Goal: Task Accomplishment & Management: Manage account settings

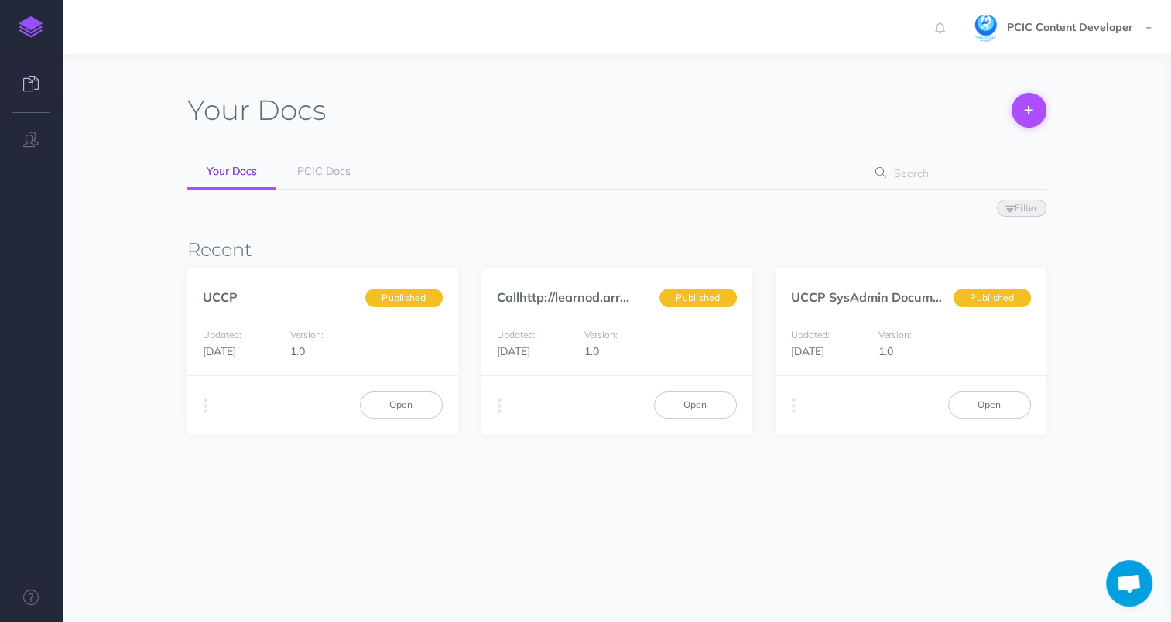
click at [1029, 117] on icon at bounding box center [1029, 110] width 8 height 33
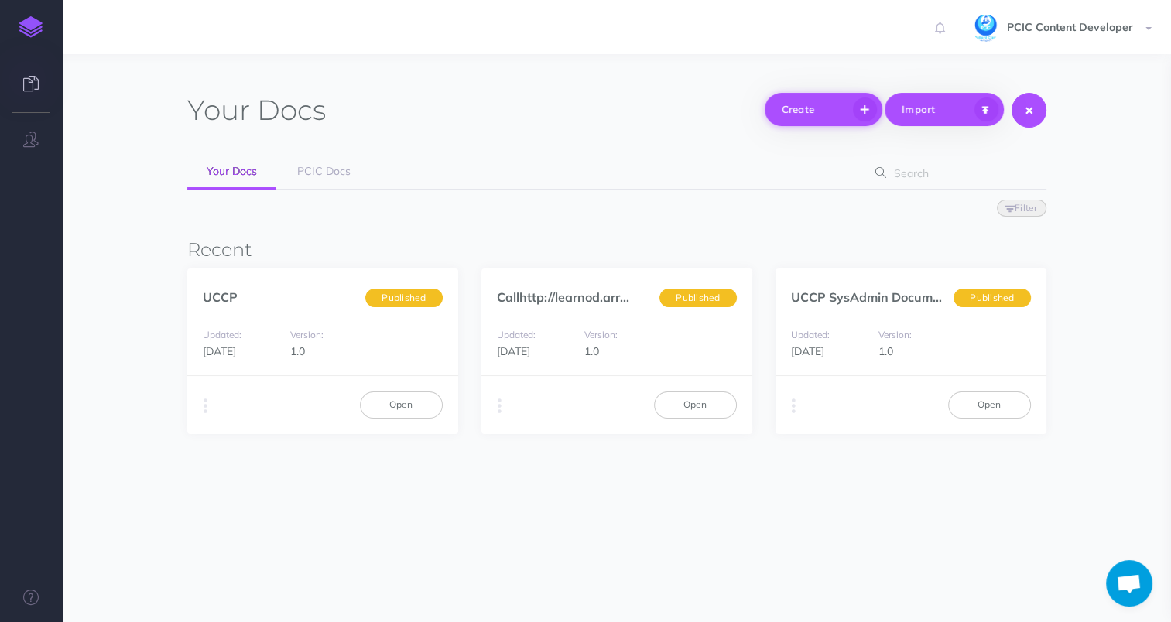
click at [851, 115] on button "Create" at bounding box center [824, 109] width 118 height 33
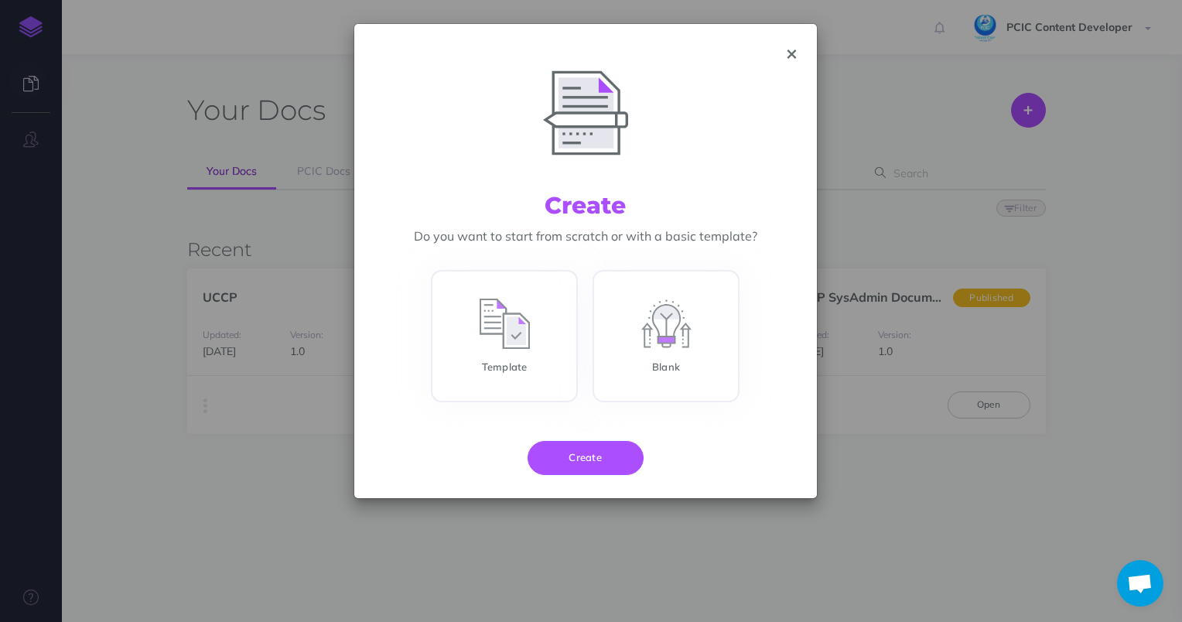
click at [790, 50] on icon "button" at bounding box center [792, 54] width 9 height 11
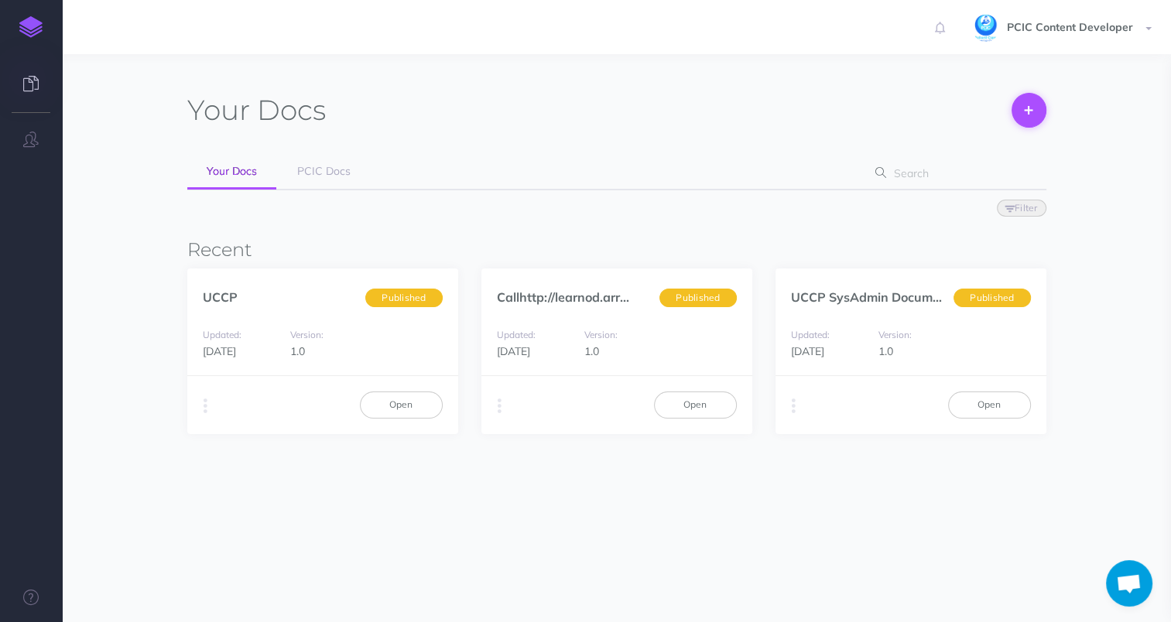
click at [1036, 101] on button at bounding box center [1028, 110] width 35 height 35
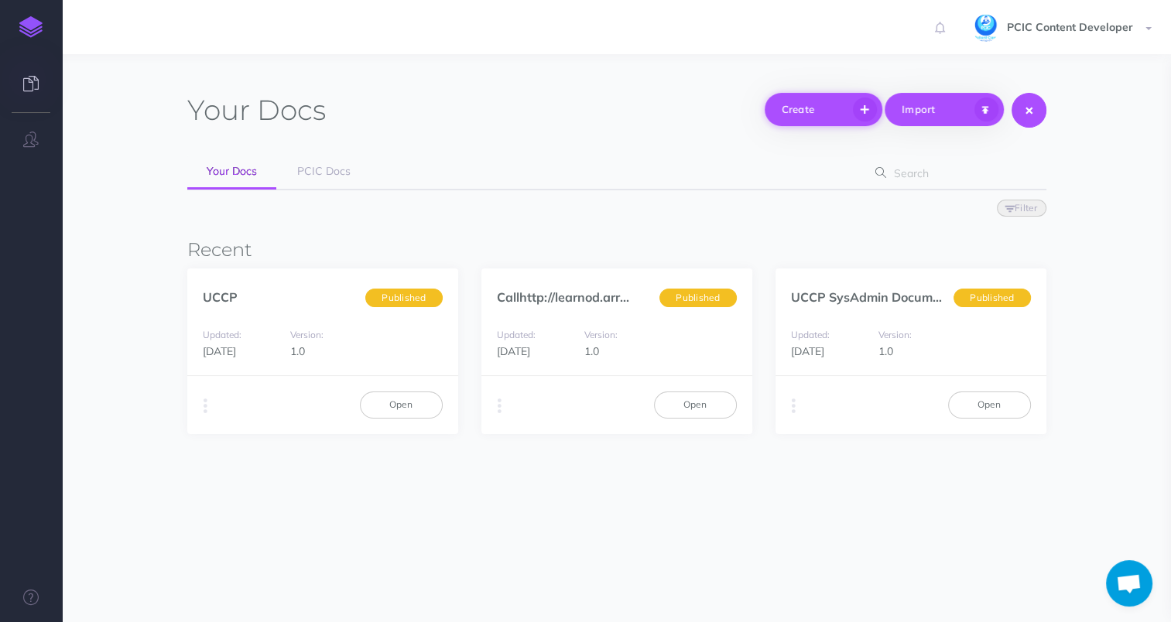
click at [805, 112] on button "Create" at bounding box center [824, 109] width 118 height 33
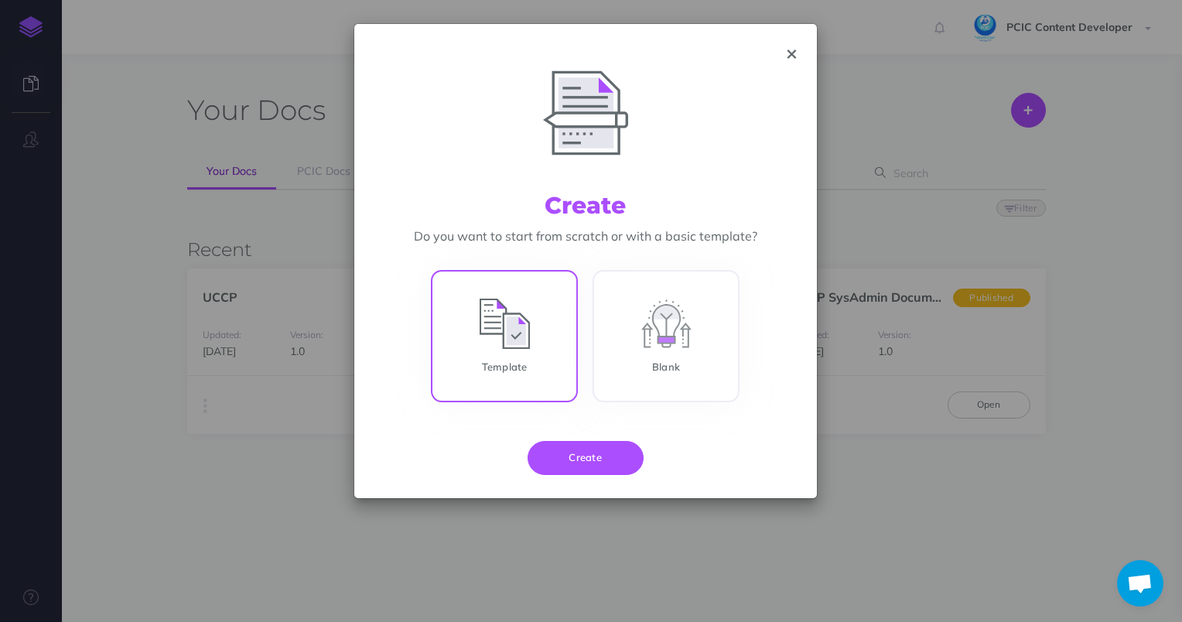
click at [534, 325] on input "Template" at bounding box center [504, 339] width 147 height 132
radio input "true"
click at [577, 458] on button "Create" at bounding box center [586, 458] width 116 height 34
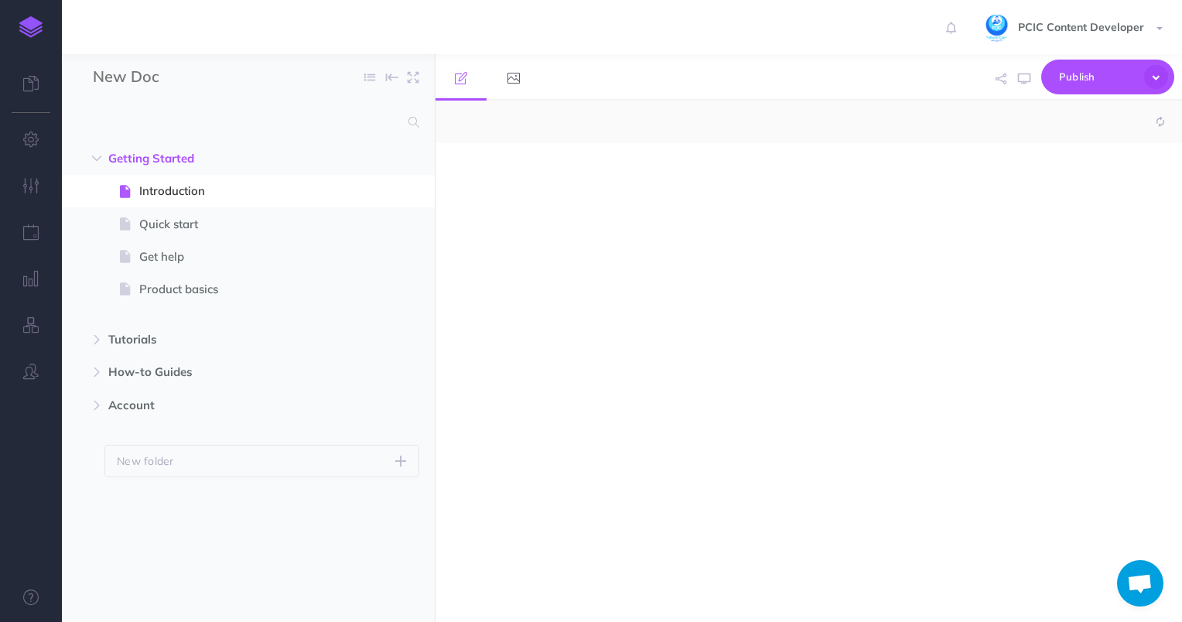
select select "null"
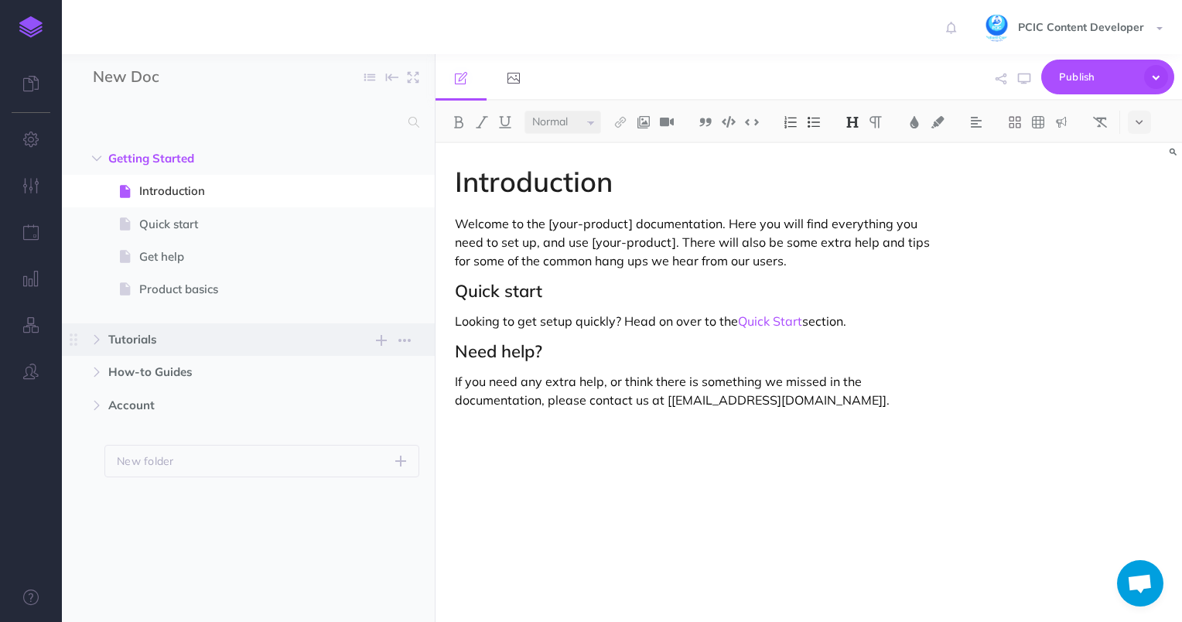
click at [162, 350] on span "Tutorials New folder Add a new folder inside this folder New page Add a new bla…" at bounding box center [265, 339] width 315 height 33
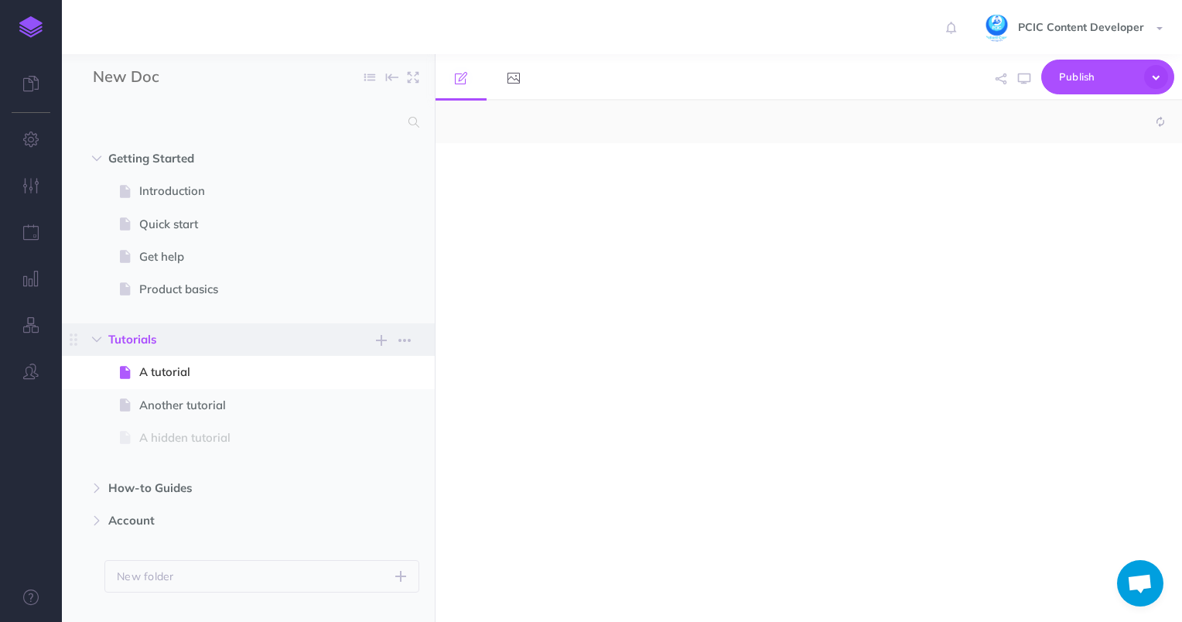
select select "null"
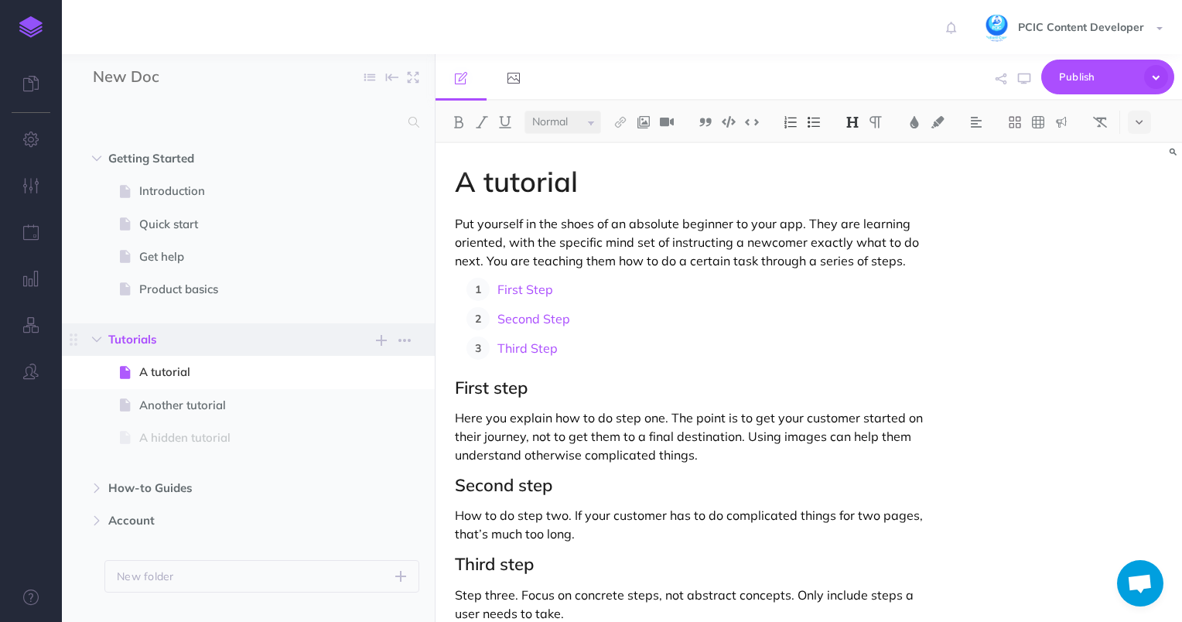
click at [166, 346] on span "Tutorials" at bounding box center [215, 339] width 214 height 19
click at [706, 269] on p "Put yourself in the shoes of an absolute beginner to your app. They are learnin…" at bounding box center [697, 242] width 484 height 56
click at [42, 9] on link at bounding box center [31, 27] width 62 height 54
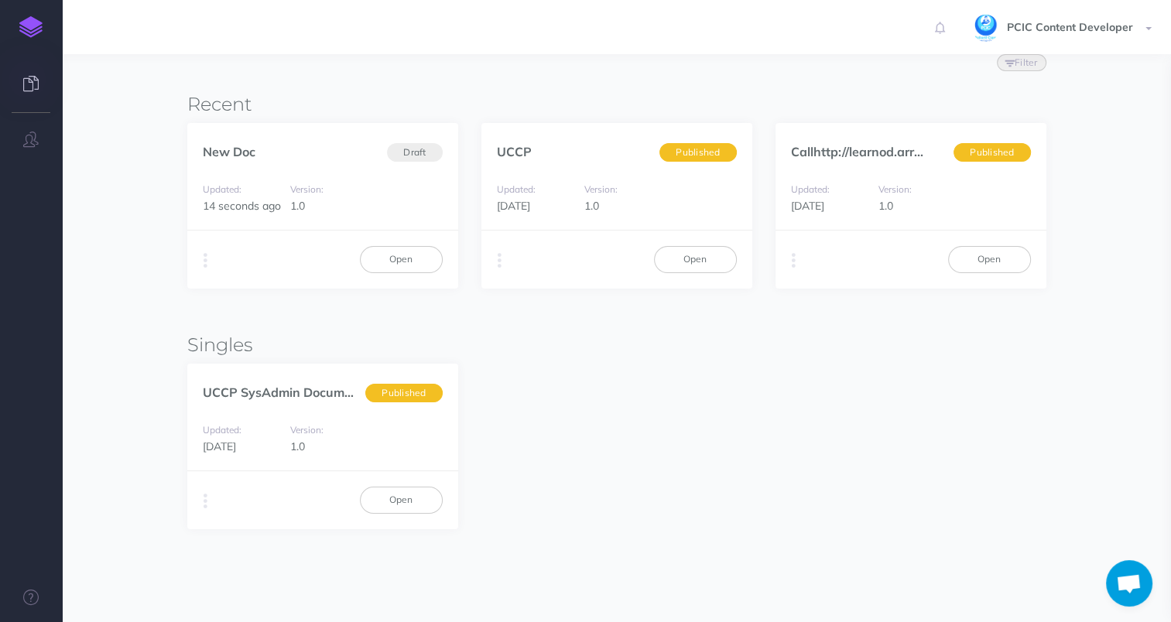
scroll to position [22, 0]
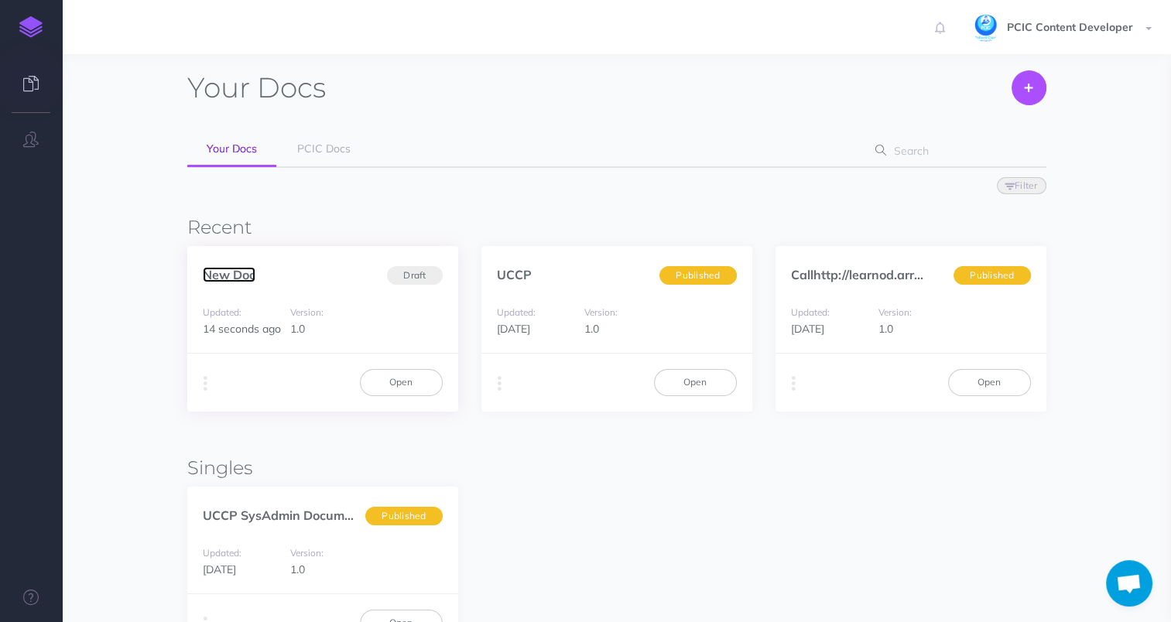
click at [235, 277] on link "New Doc" at bounding box center [229, 274] width 53 height 15
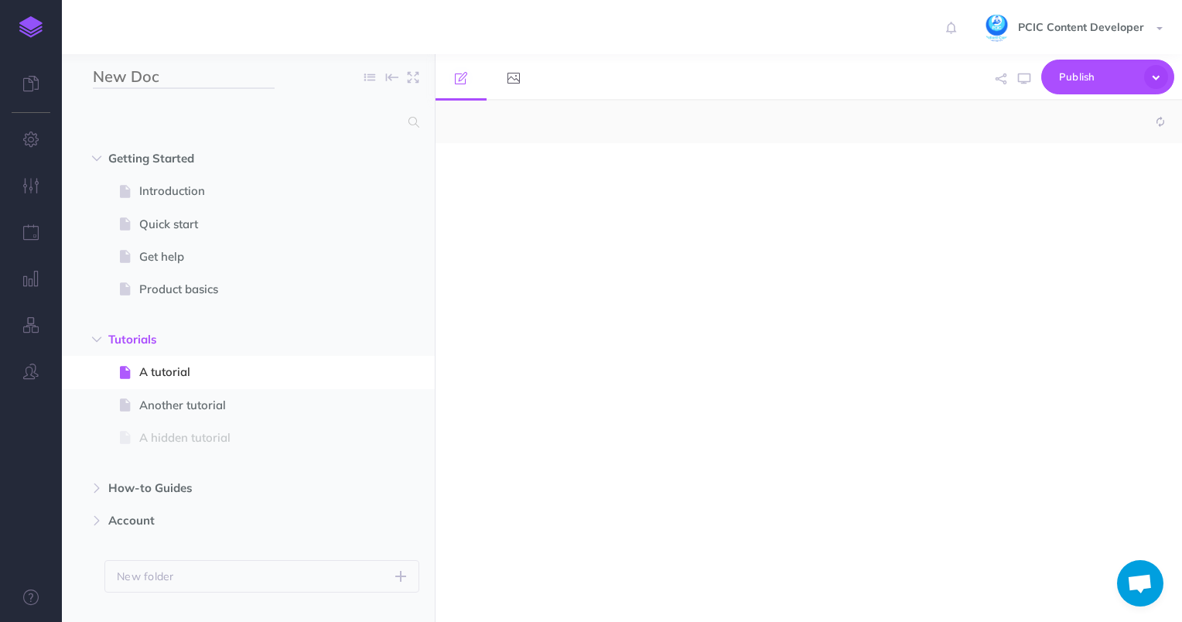
select select "null"
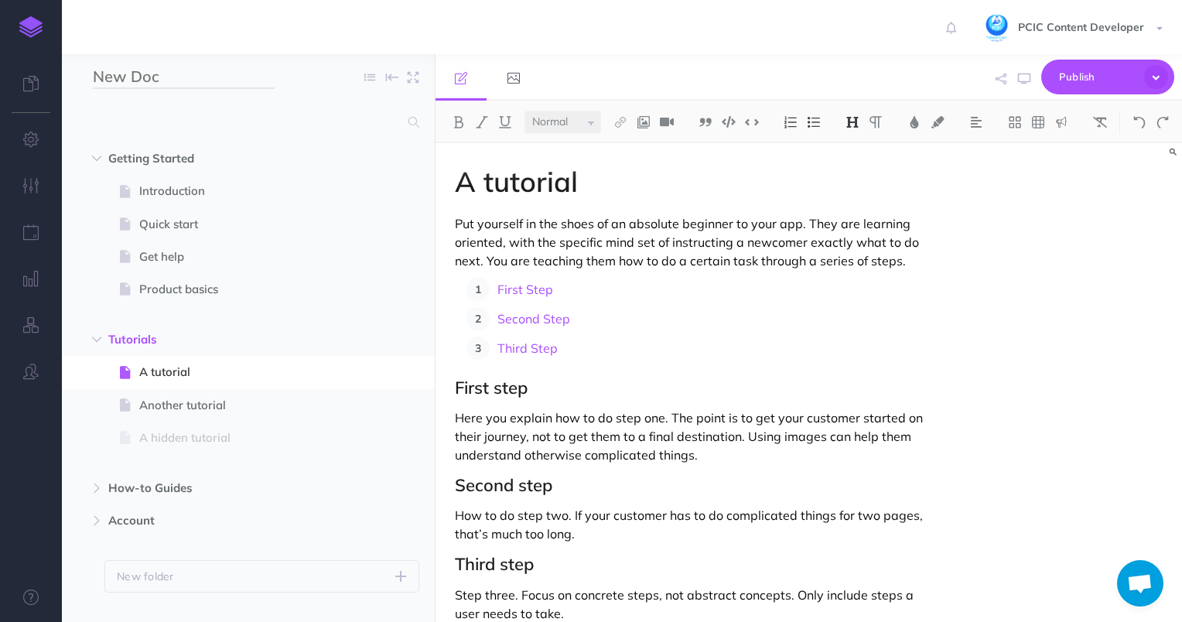
click at [145, 77] on input "New Doc" at bounding box center [184, 77] width 182 height 23
click at [136, 64] on div "Client Self-Servuc Collapse all Expand all Expand to root folders" at bounding box center [248, 77] width 373 height 46
click at [150, 87] on input "Client Self-Servuc" at bounding box center [184, 77] width 182 height 23
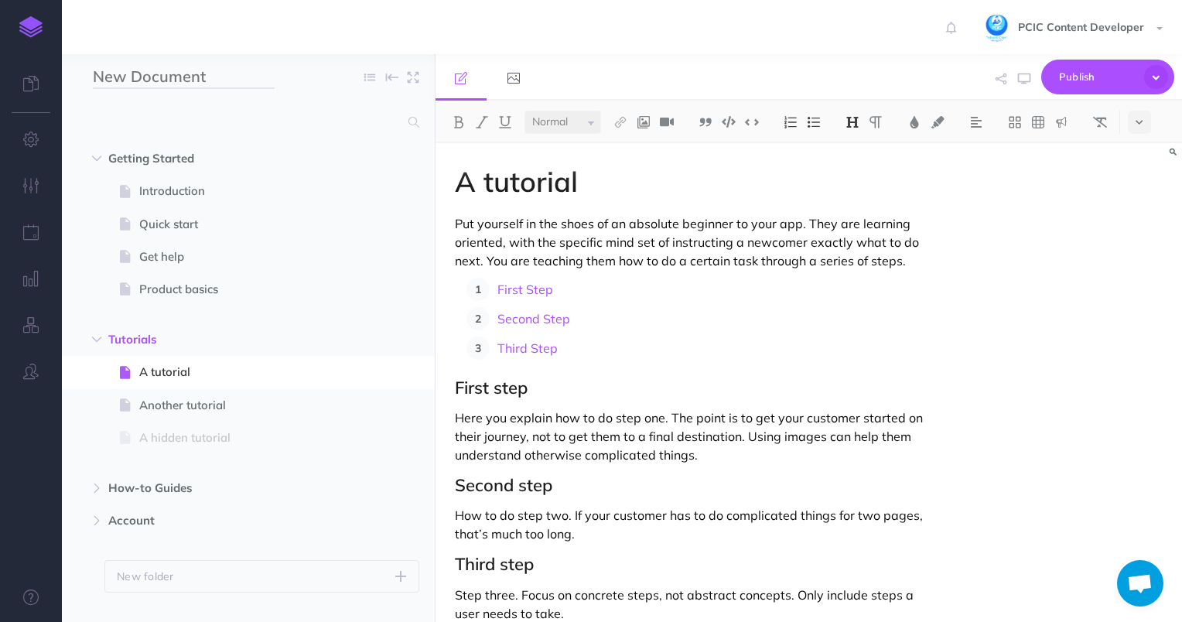
type input "New Document"
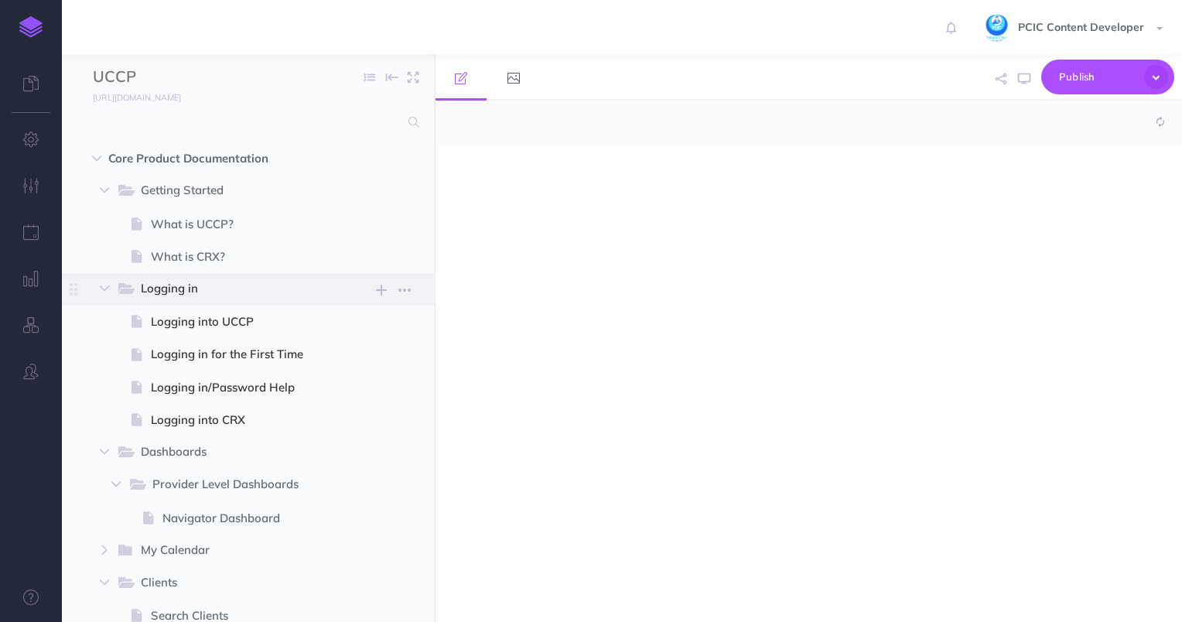
select select "null"
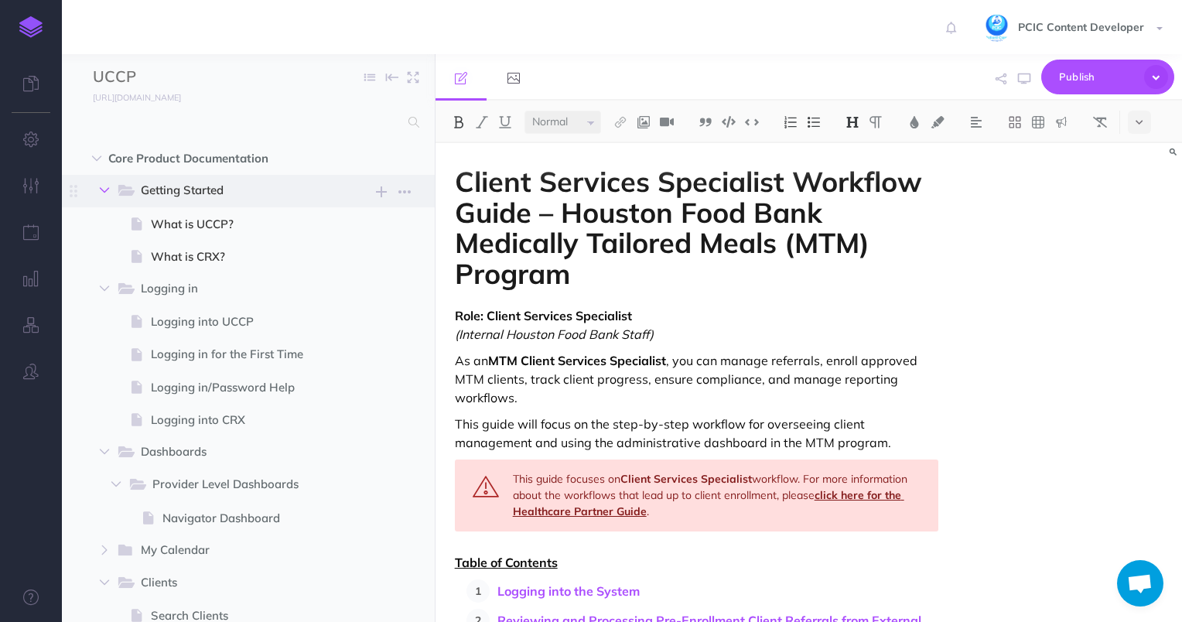
click at [100, 190] on icon "button" at bounding box center [104, 190] width 9 height 9
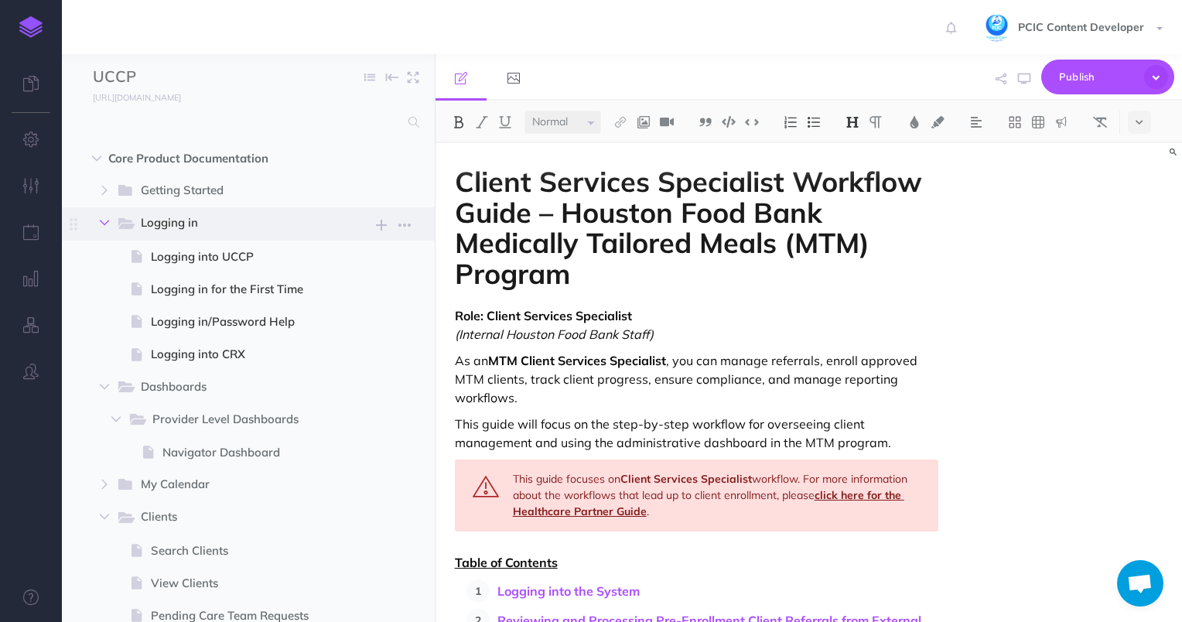
click at [96, 219] on button "button" at bounding box center [105, 223] width 28 height 19
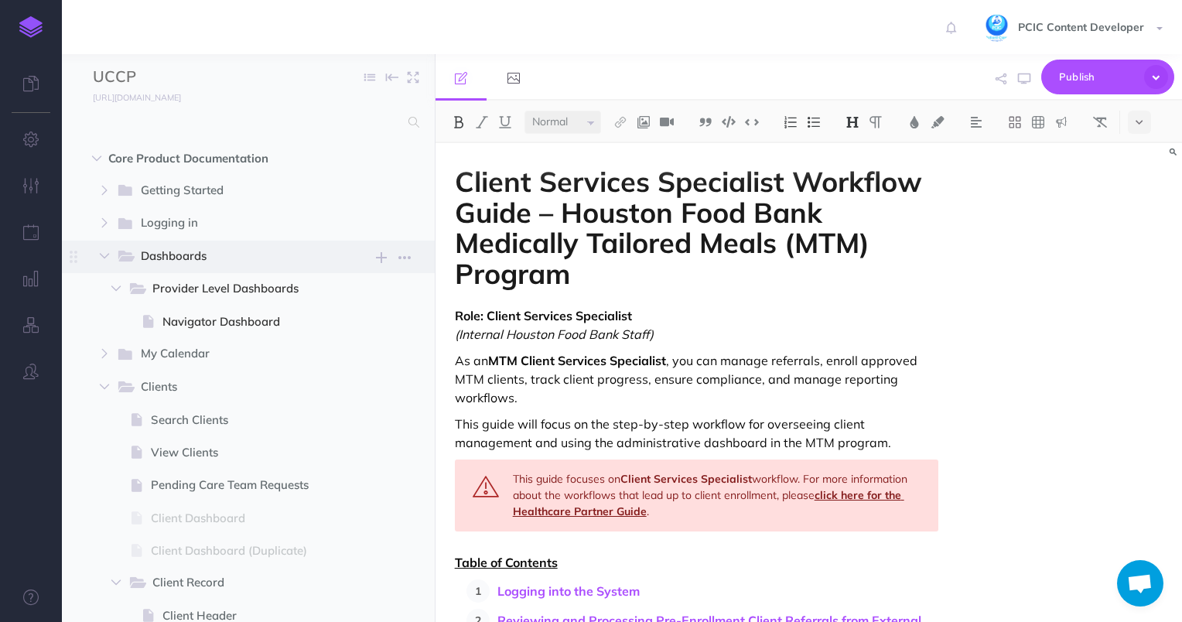
click at [116, 245] on span "Dashboards New folder Add a new folder inside this folder New page Add a new bl…" at bounding box center [267, 257] width 303 height 33
select select "null"
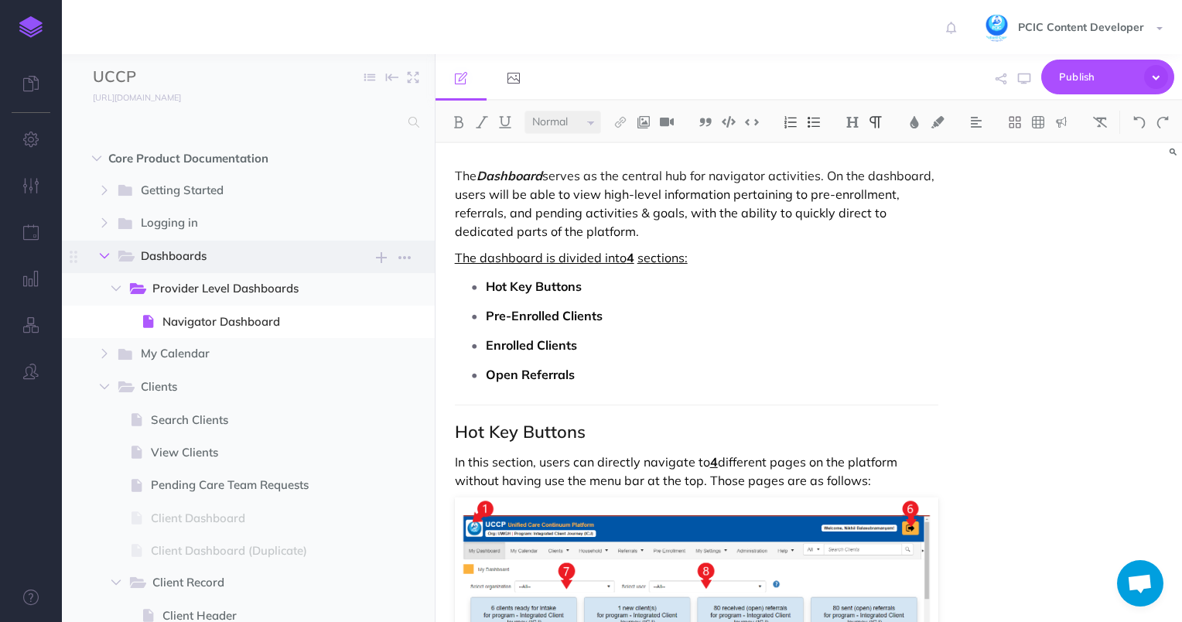
click at [102, 257] on icon "button" at bounding box center [104, 256] width 9 height 9
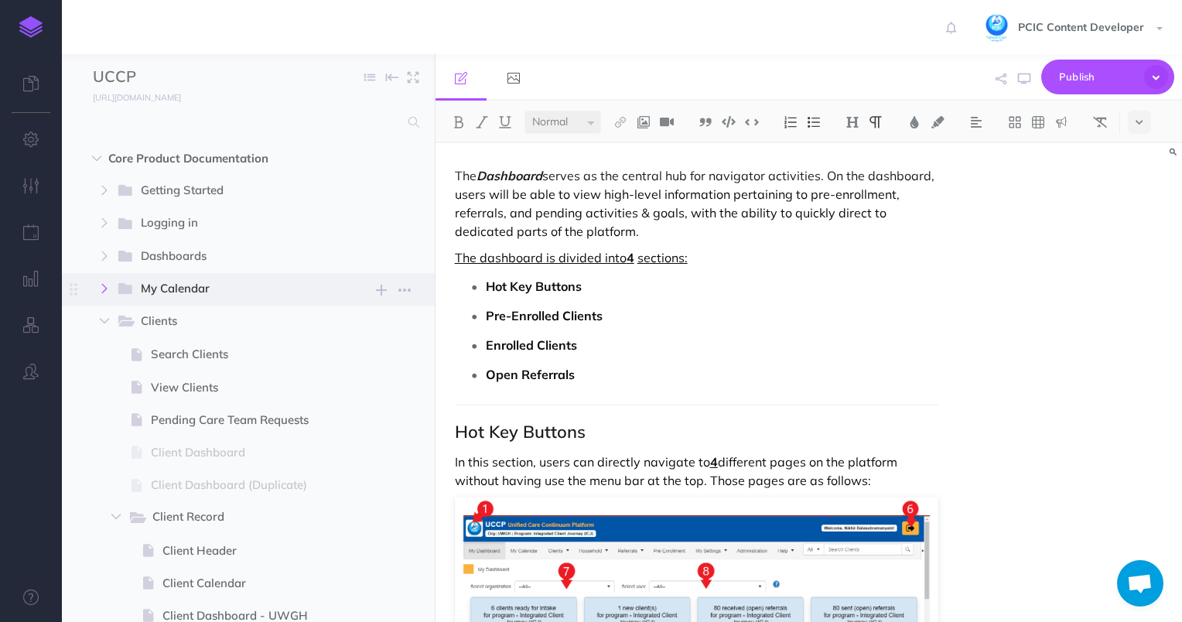
click at [105, 284] on icon "button" at bounding box center [104, 288] width 9 height 9
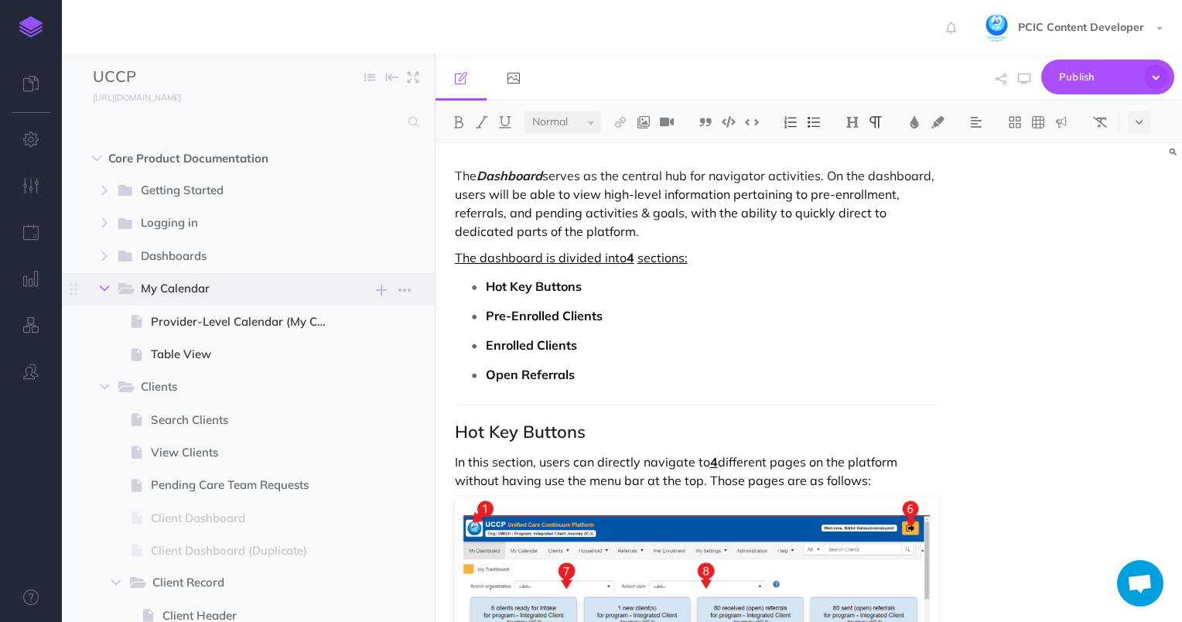
click at [103, 286] on icon "button" at bounding box center [104, 288] width 9 height 9
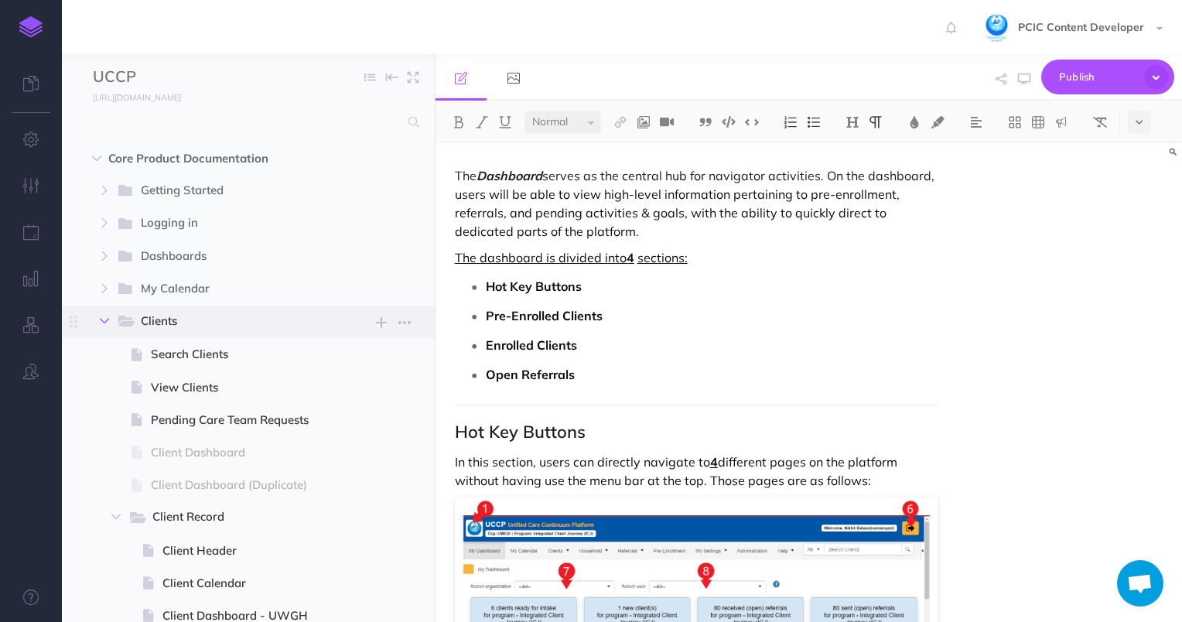
click at [103, 319] on icon "button" at bounding box center [104, 321] width 9 height 9
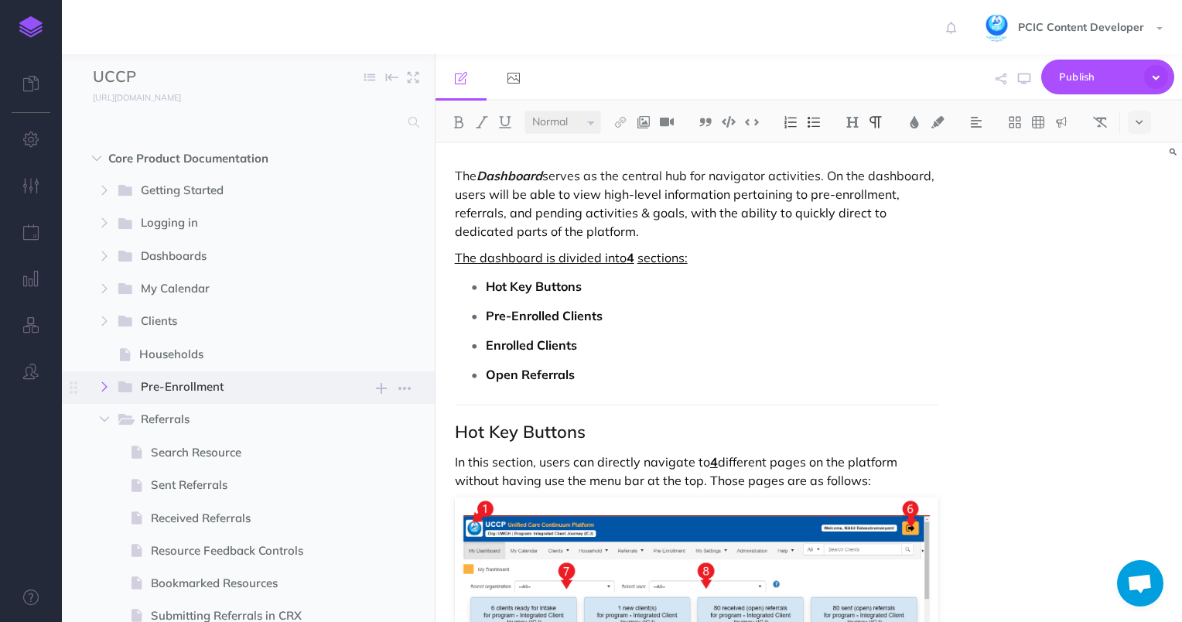
click at [106, 387] on icon "button" at bounding box center [104, 386] width 9 height 9
click at [108, 390] on button "button" at bounding box center [105, 387] width 28 height 19
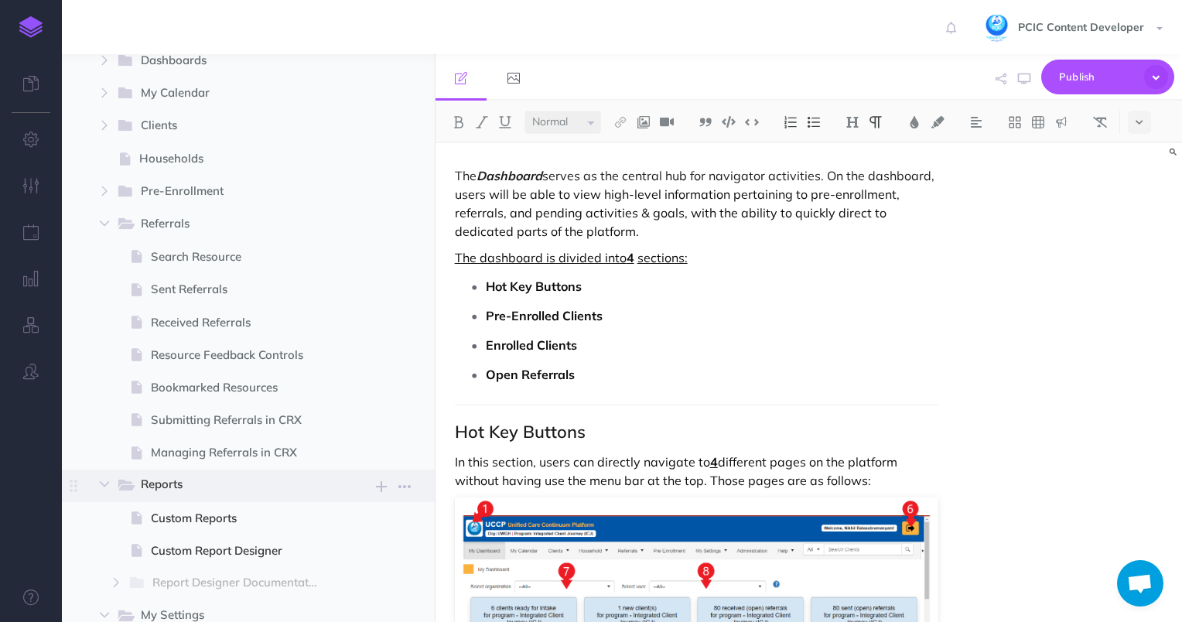
scroll to position [310, 0]
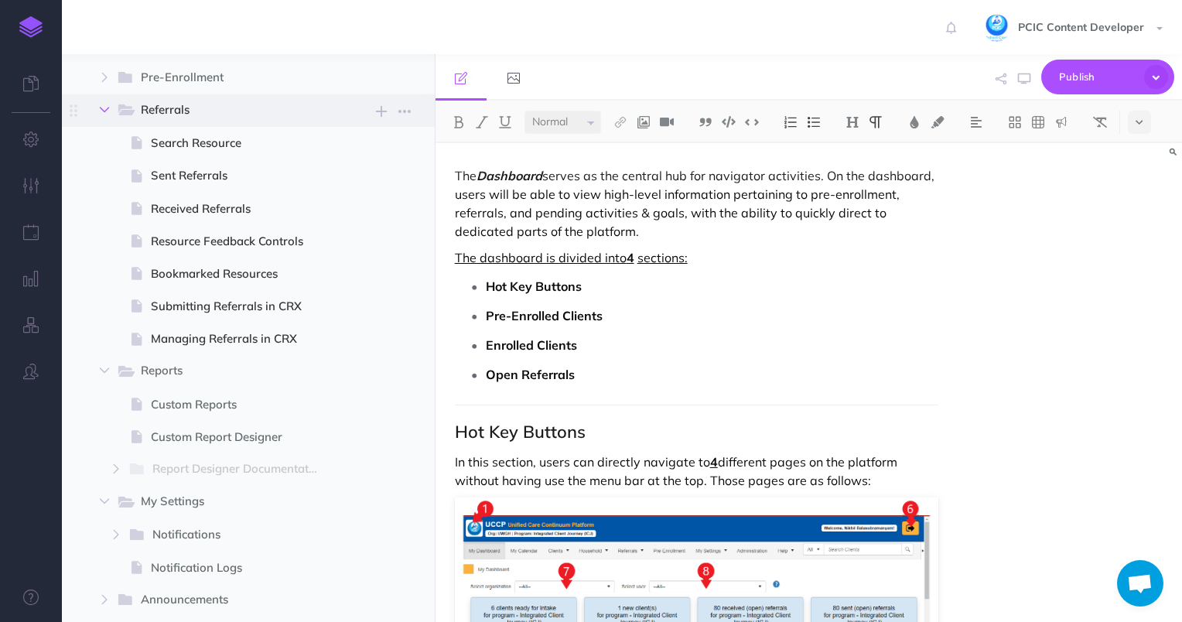
click at [105, 105] on icon "button" at bounding box center [104, 109] width 9 height 9
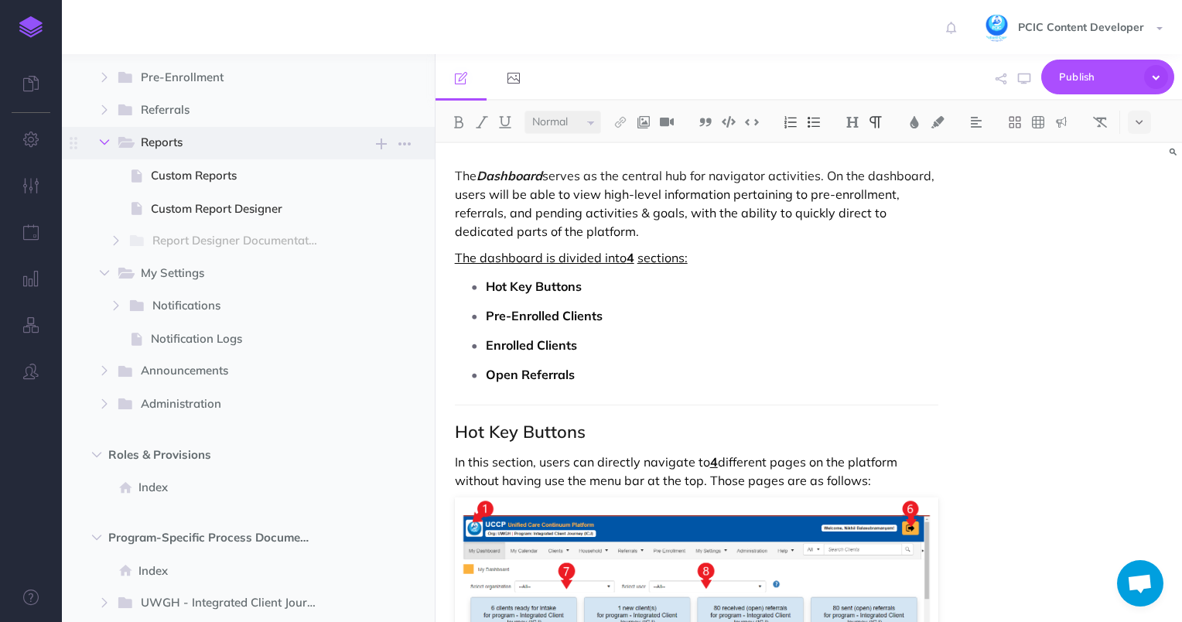
click at [106, 139] on icon "button" at bounding box center [104, 142] width 9 height 9
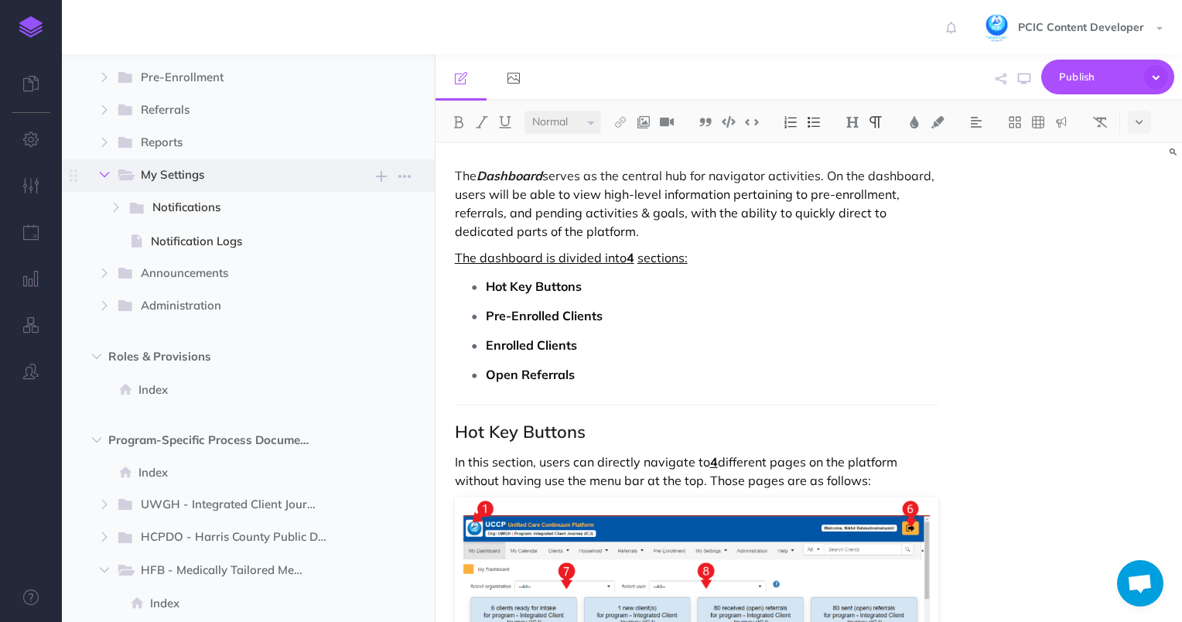
click at [103, 175] on icon "button" at bounding box center [104, 174] width 9 height 9
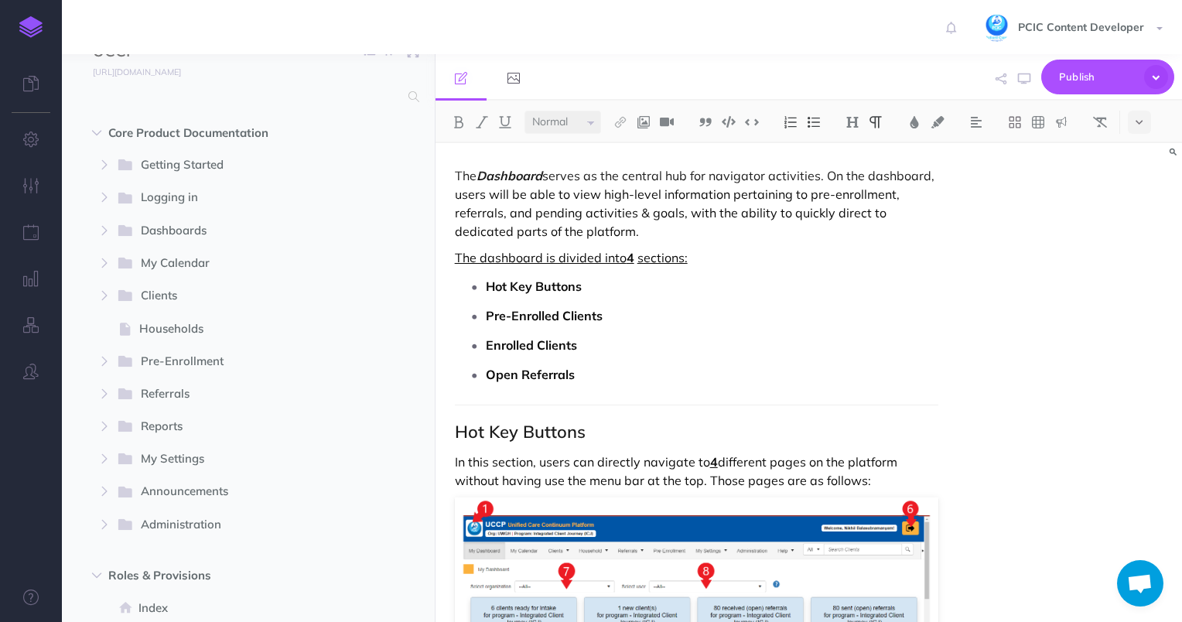
scroll to position [0, 0]
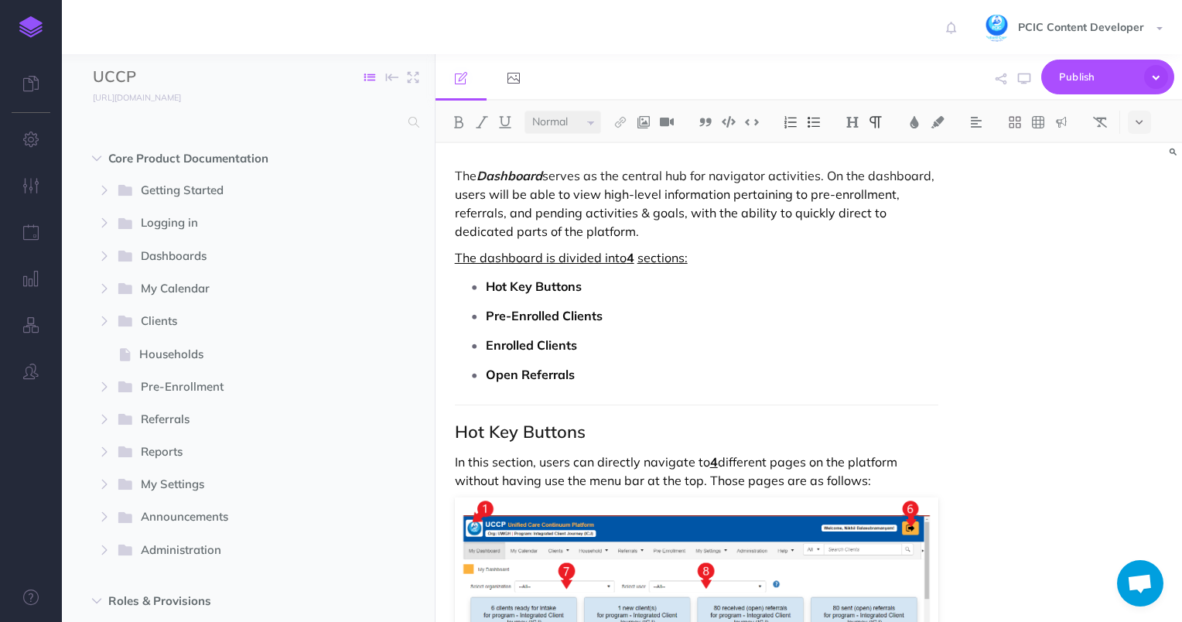
click at [364, 66] on button "button" at bounding box center [369, 77] width 29 height 23
click at [355, 104] on link "Collapse all" at bounding box center [321, 103] width 125 height 26
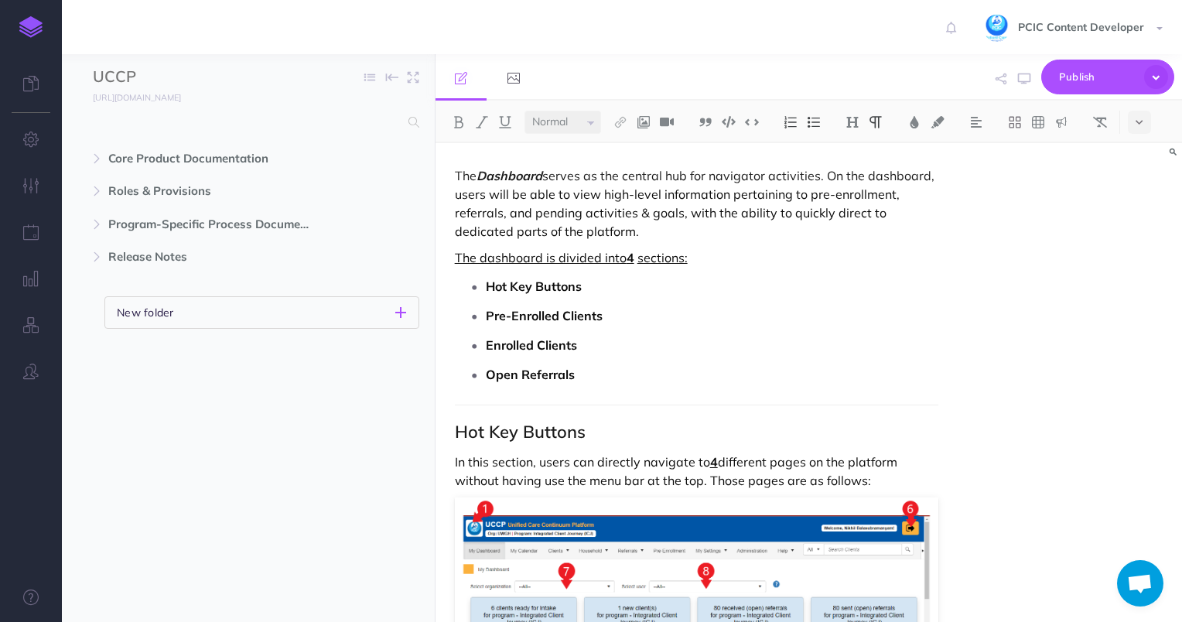
click at [362, 320] on button "New folder" at bounding box center [261, 312] width 315 height 33
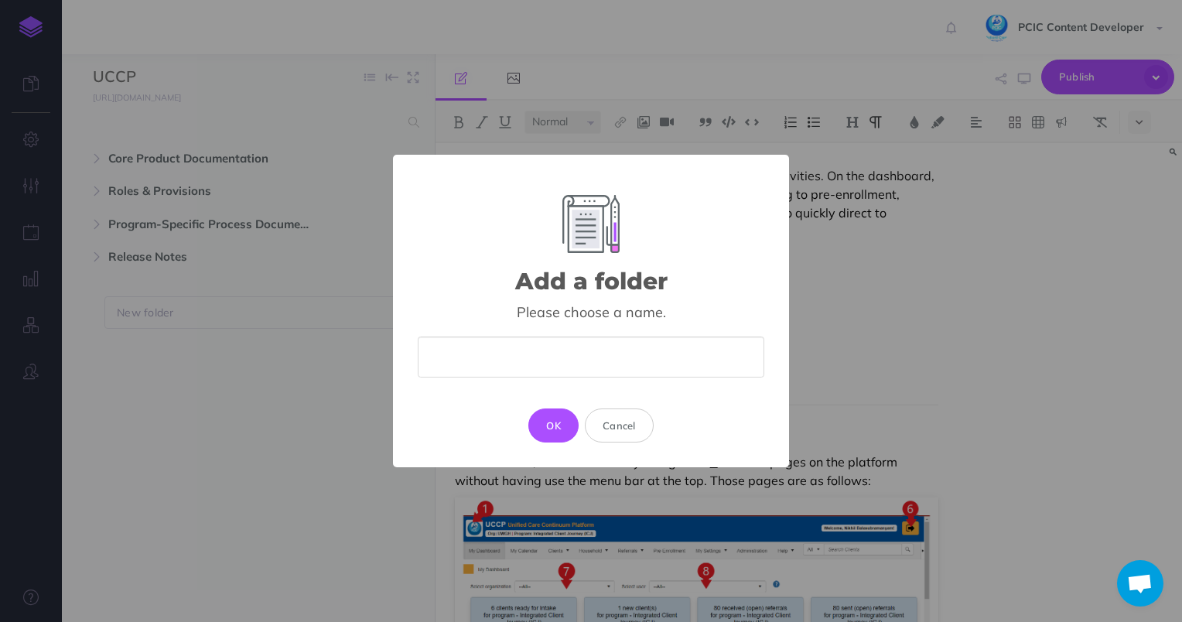
type input "F"
type input "Community Resource eXchange"
click at [556, 440] on button "OK" at bounding box center [554, 426] width 50 height 34
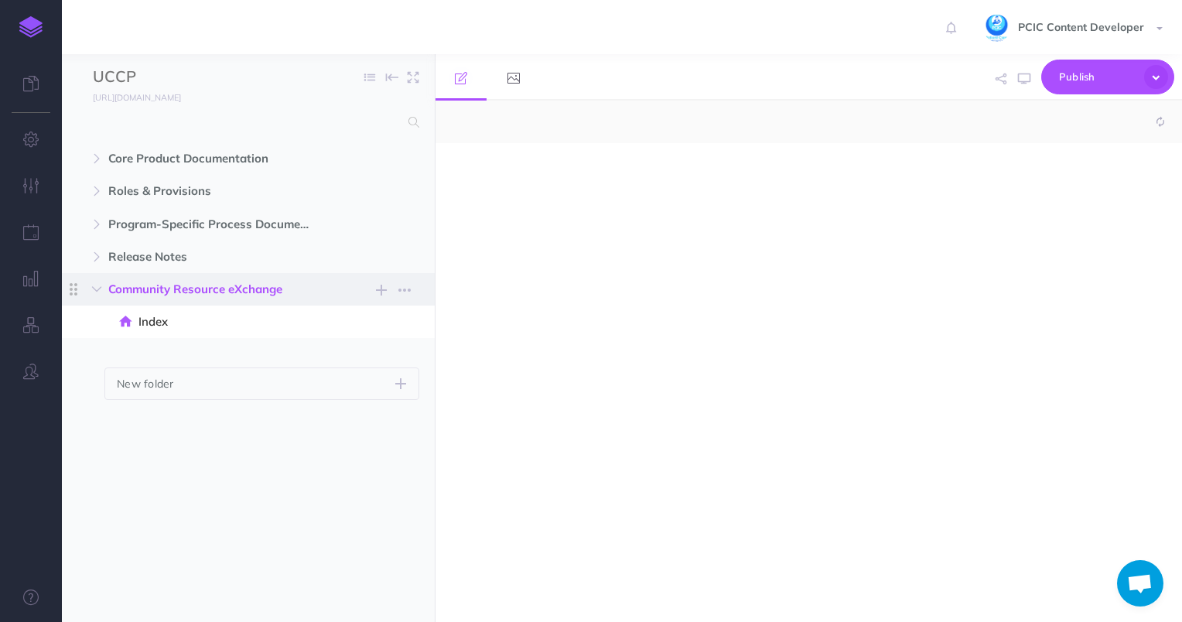
select select "null"
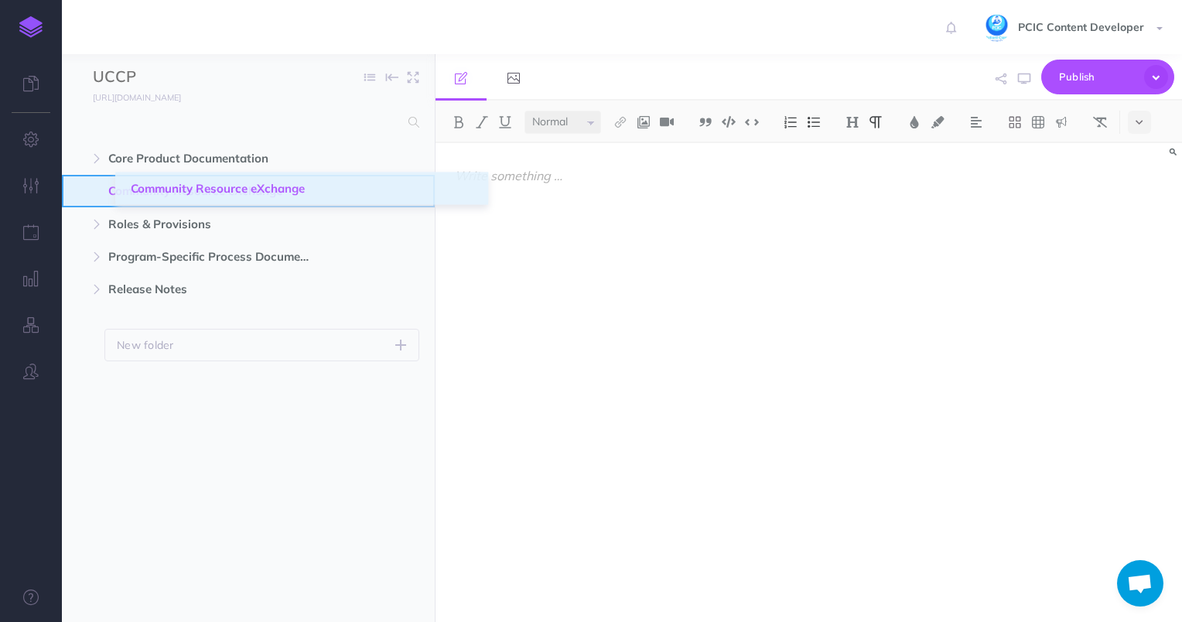
drag, startPoint x: 74, startPoint y: 287, endPoint x: 132, endPoint y: 186, distance: 116.8
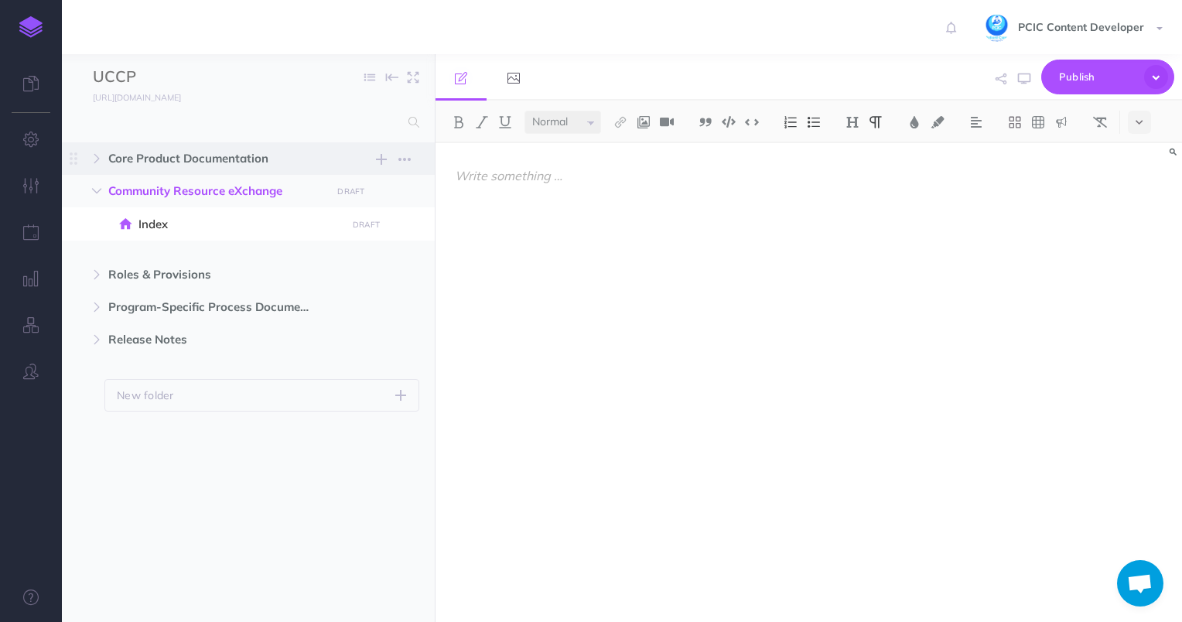
click at [186, 154] on span "Core Product Documentation" at bounding box center [215, 158] width 214 height 19
select select "null"
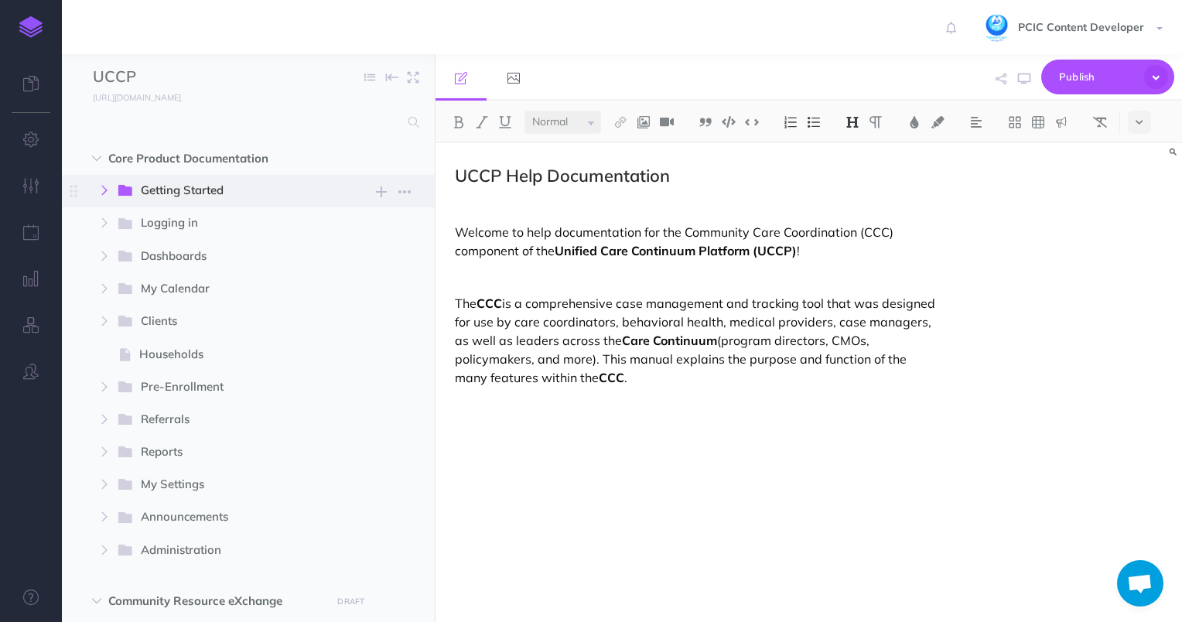
click at [99, 184] on button "button" at bounding box center [105, 190] width 28 height 19
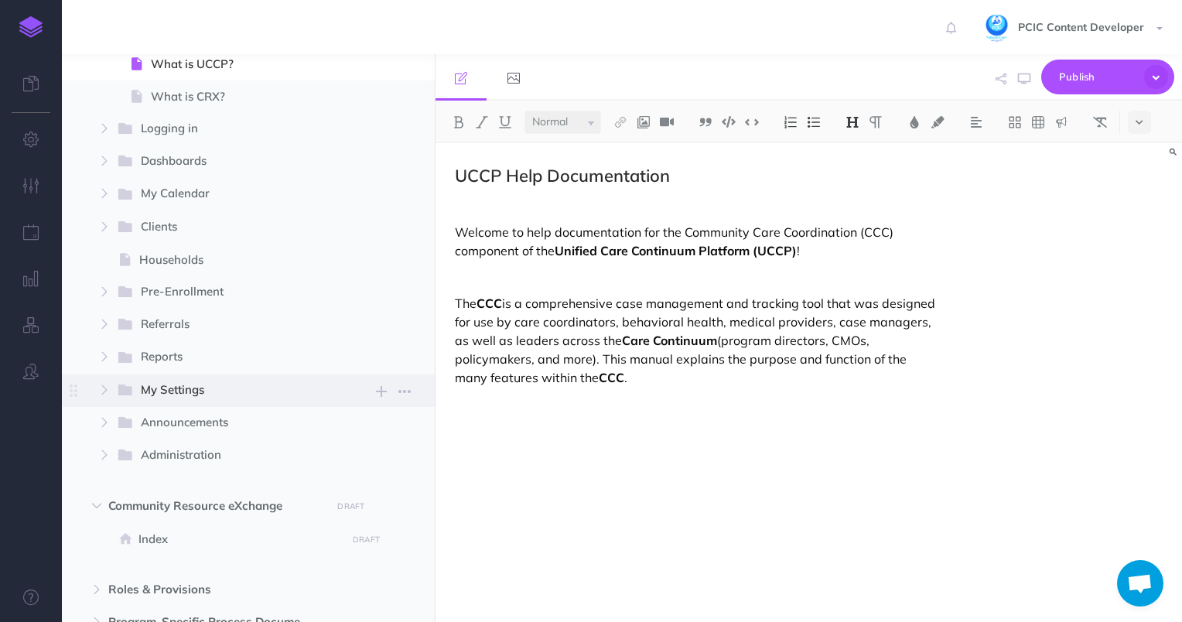
scroll to position [326, 0]
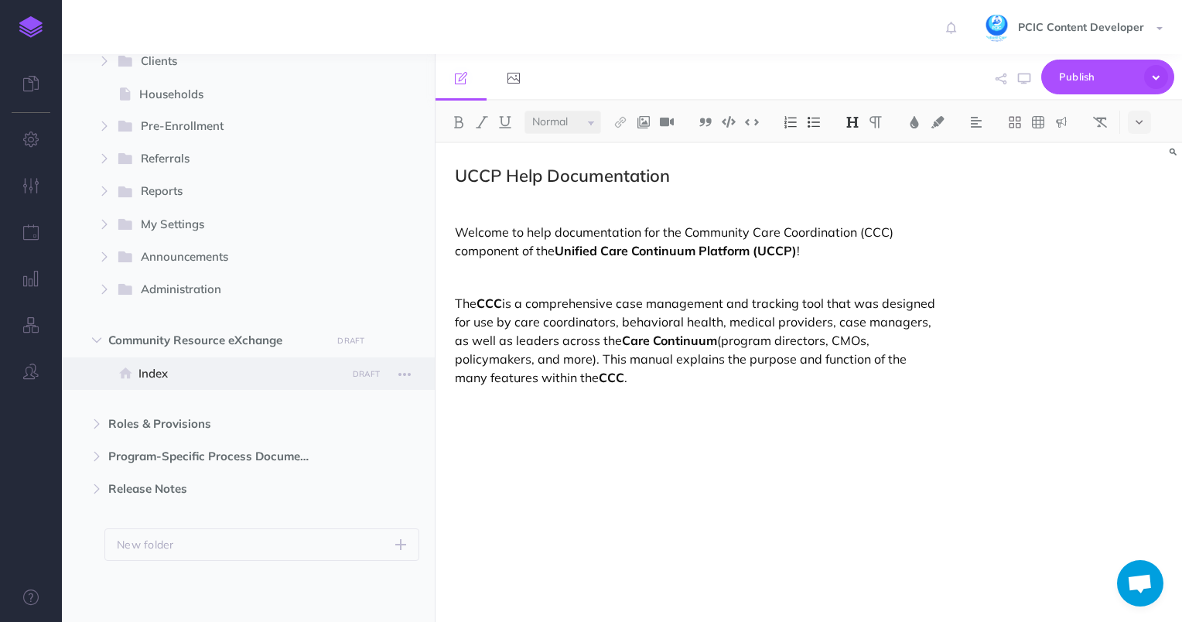
click at [228, 367] on span "Index" at bounding box center [241, 373] width 204 height 19
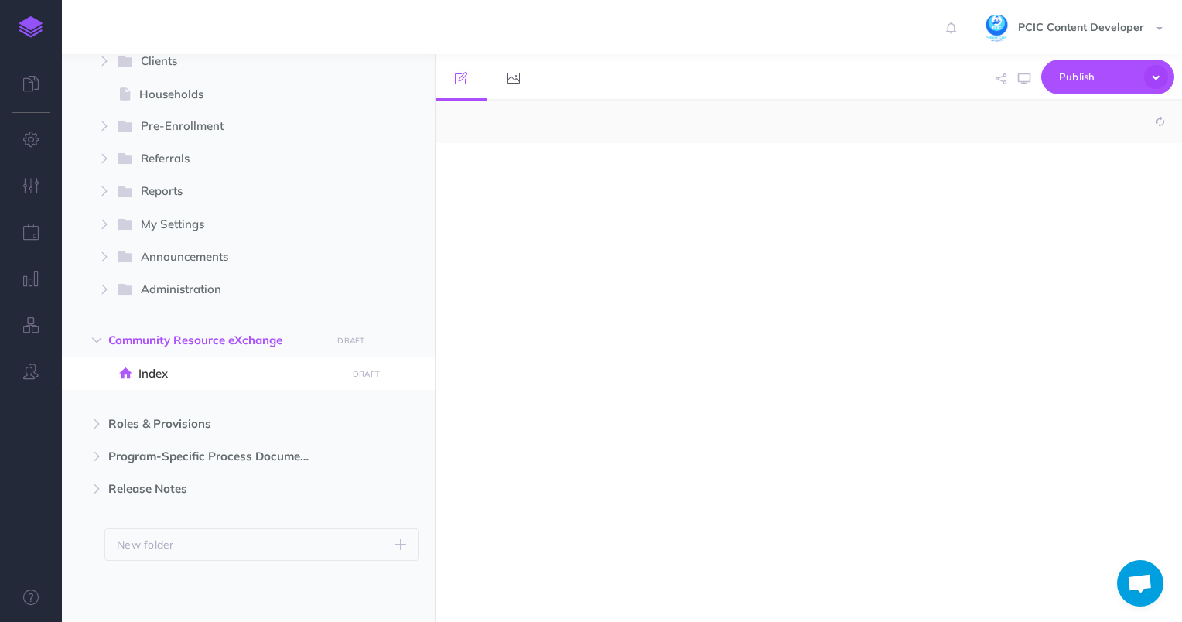
select select "null"
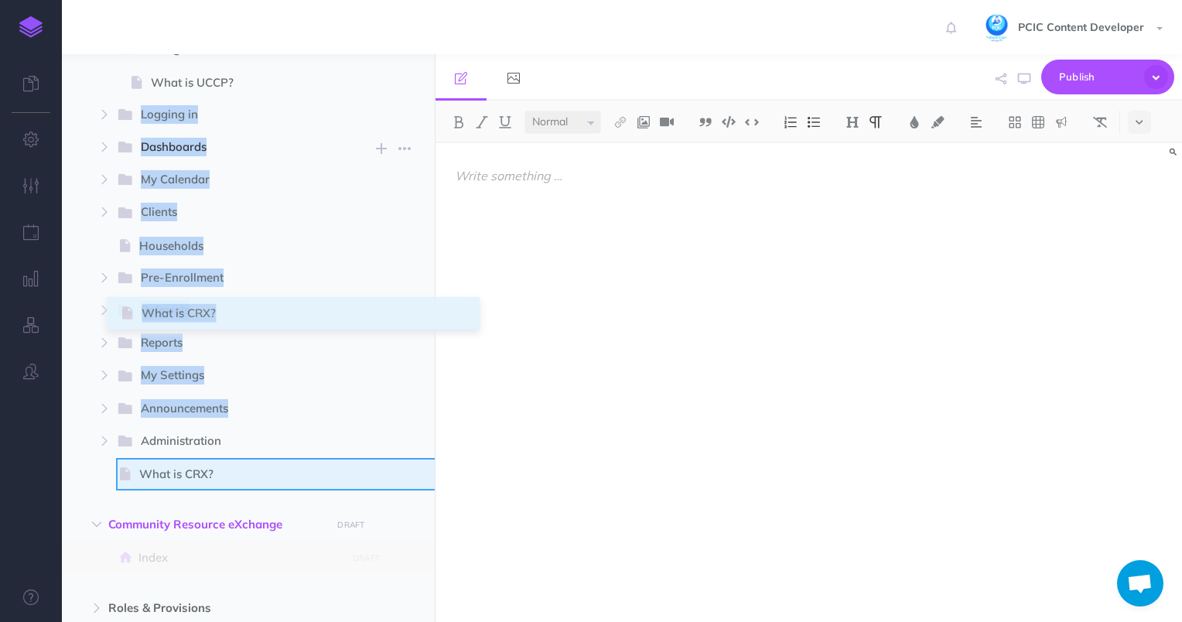
scroll to position [310, 0]
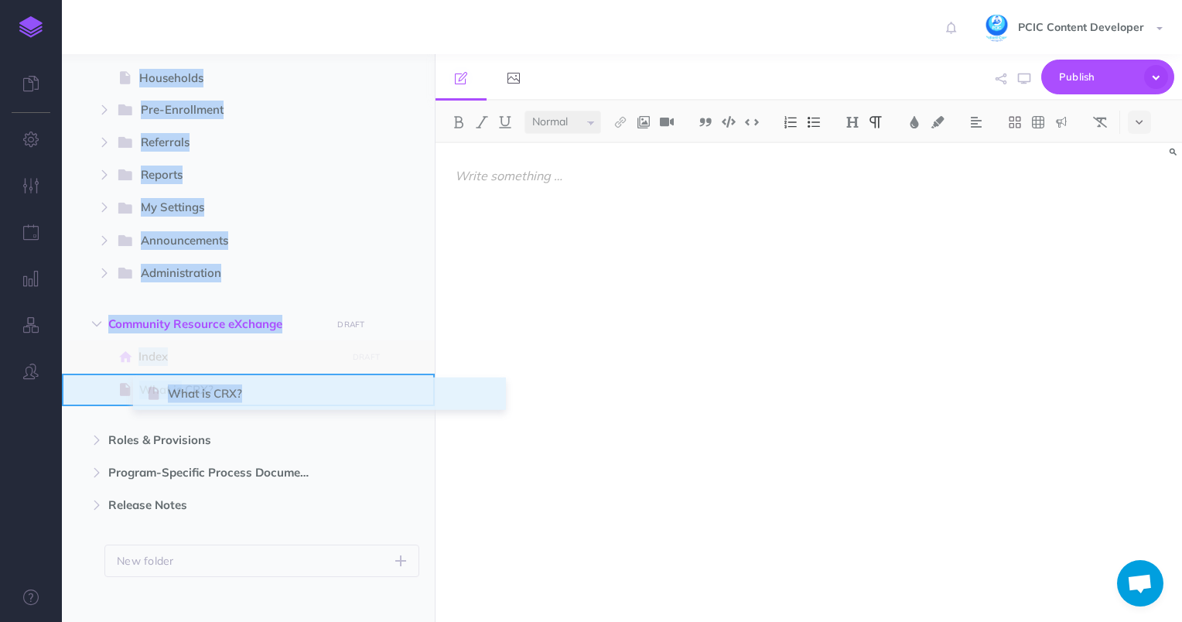
drag, startPoint x: 72, startPoint y: 254, endPoint x: 149, endPoint y: 391, distance: 157.3
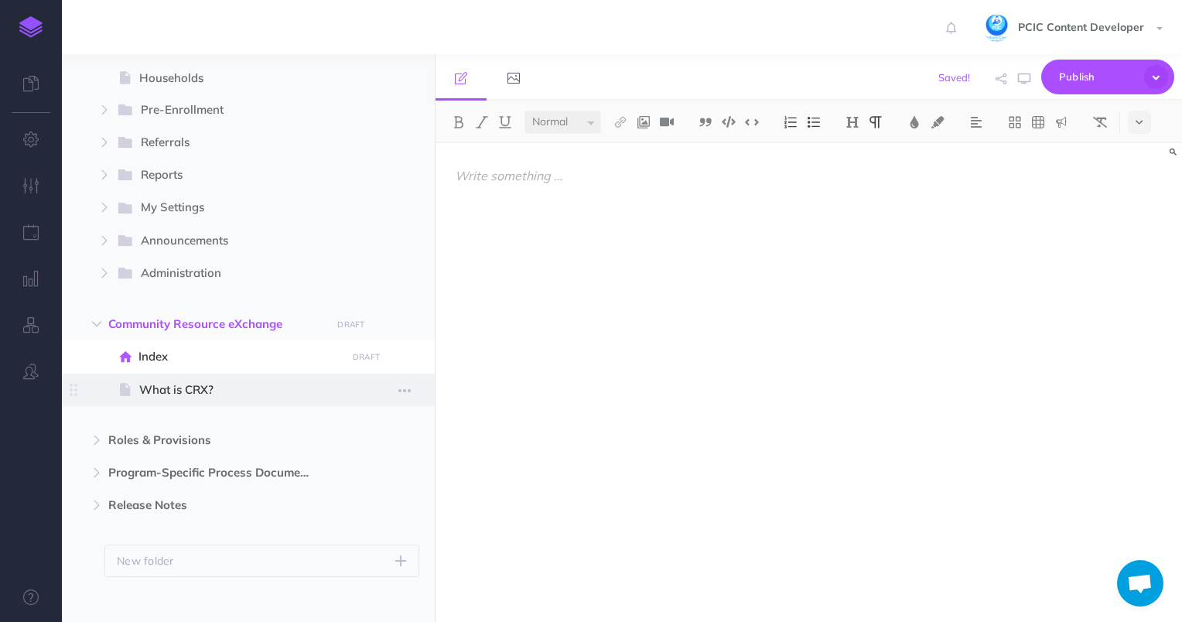
click at [252, 393] on span "What is CRX?" at bounding box center [240, 390] width 203 height 19
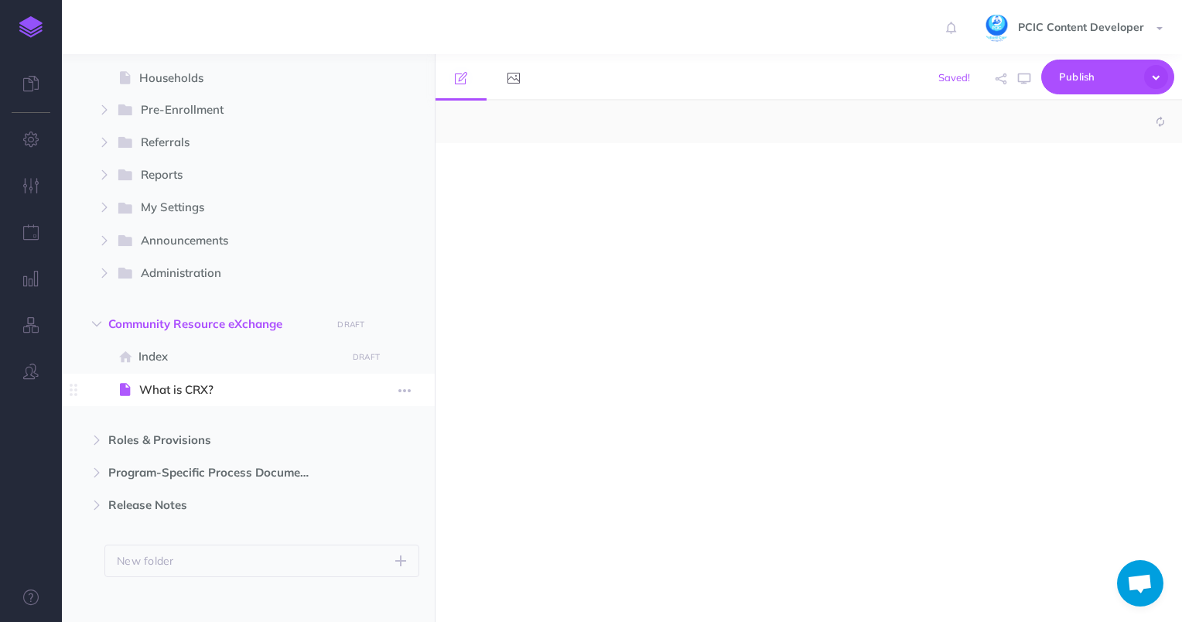
select select "null"
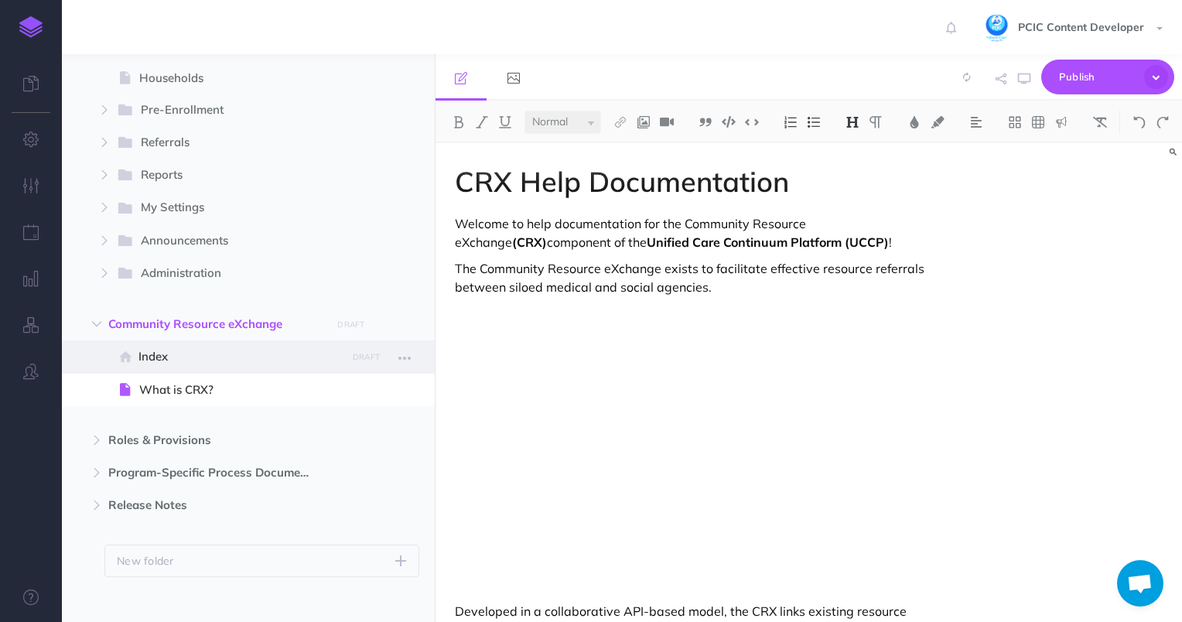
click at [251, 364] on span "Index" at bounding box center [241, 356] width 204 height 19
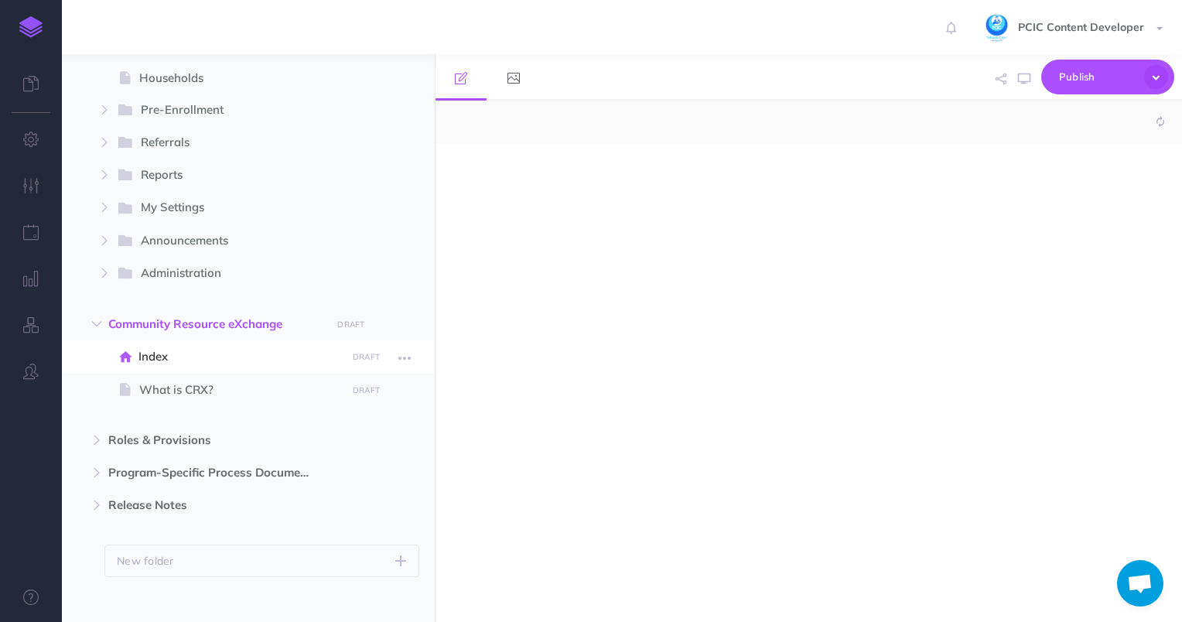
select select "null"
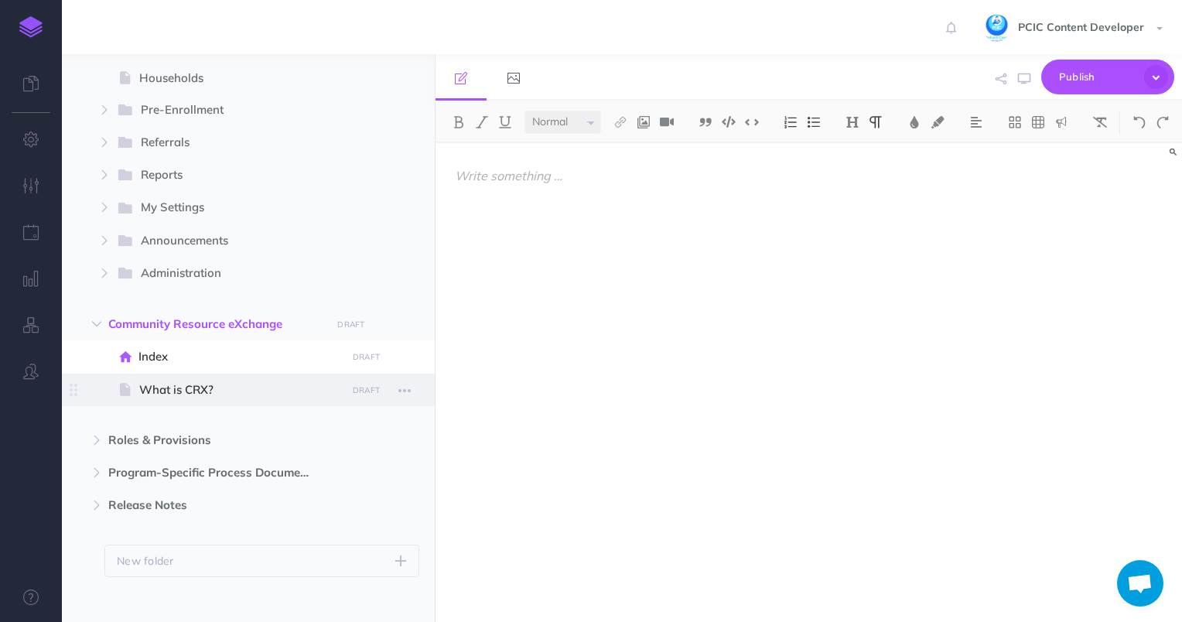
click at [248, 378] on span at bounding box center [248, 390] width 373 height 33
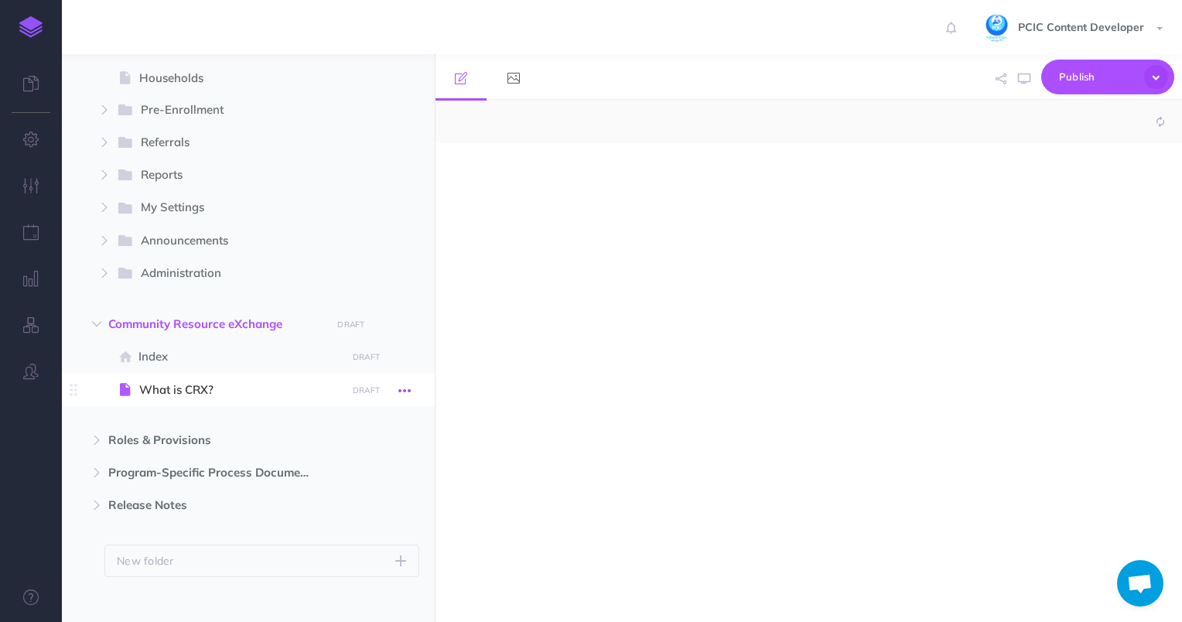
select select "null"
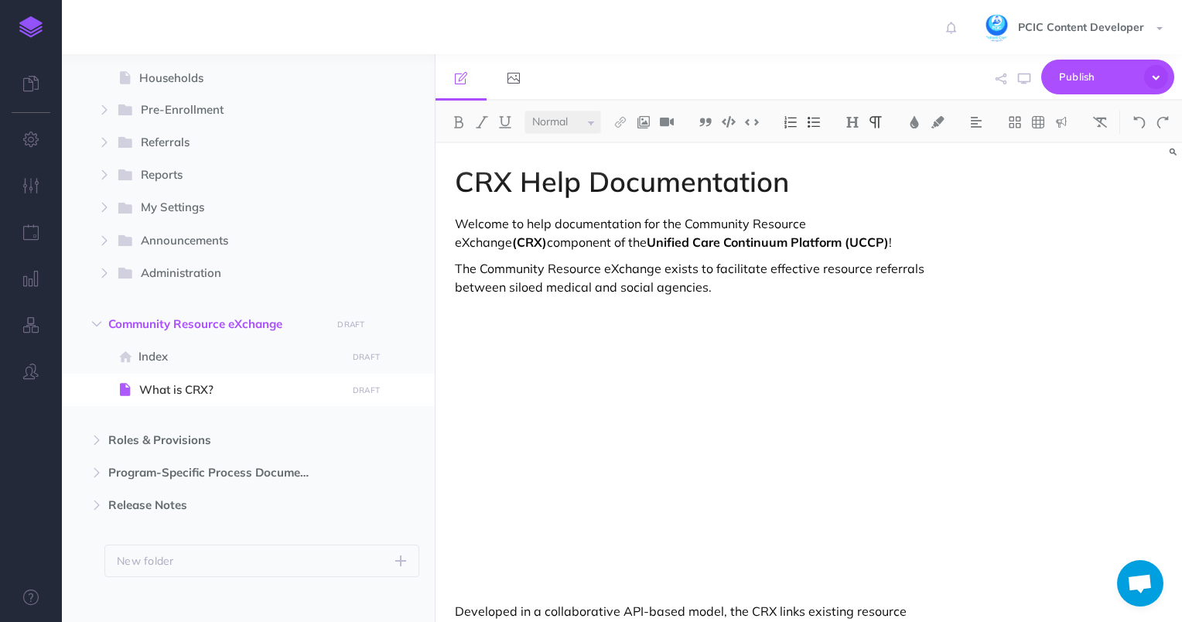
click at [718, 262] on p "The Community Resource eXchange exists to facilitate effective resource referra…" at bounding box center [697, 277] width 484 height 37
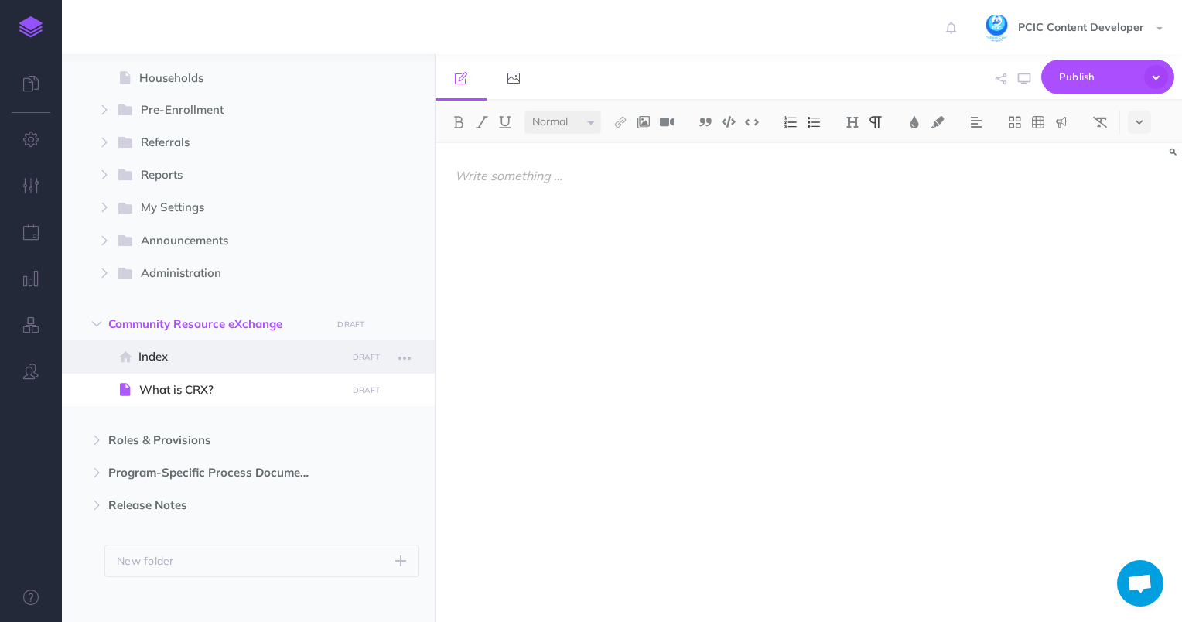
click at [235, 366] on span at bounding box center [248, 356] width 373 height 33
click at [282, 362] on span "Index" at bounding box center [241, 356] width 204 height 19
click at [260, 364] on span "Index" at bounding box center [241, 356] width 204 height 19
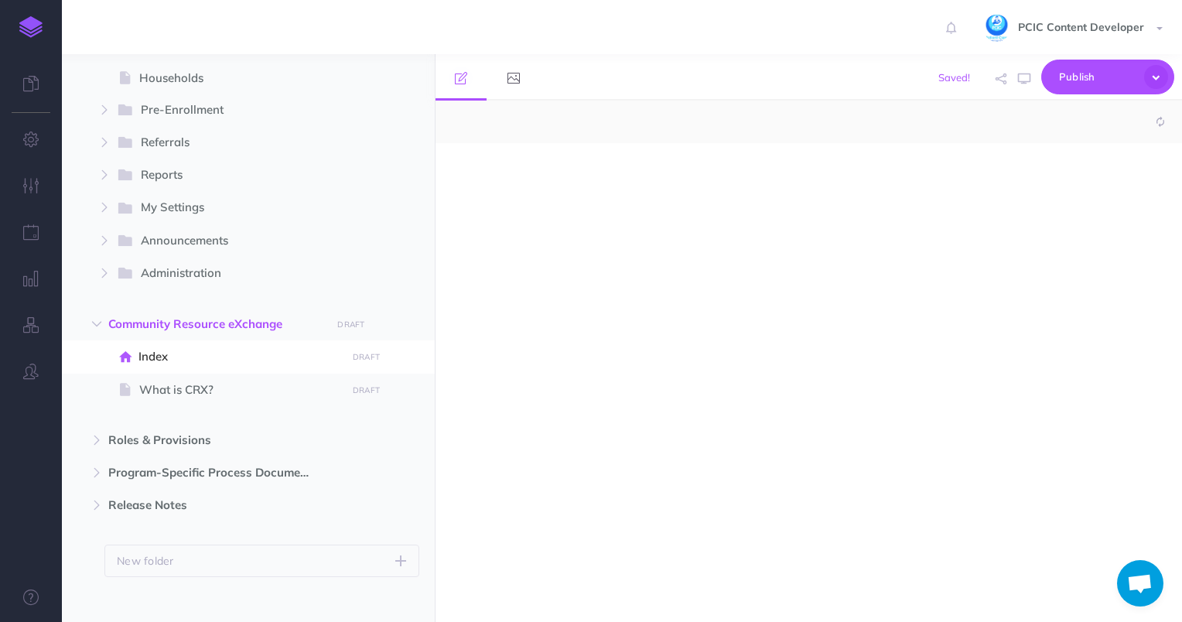
click at [668, 282] on div at bounding box center [809, 382] width 747 height 479
select select "null"
click at [580, 200] on div at bounding box center [697, 375] width 523 height 464
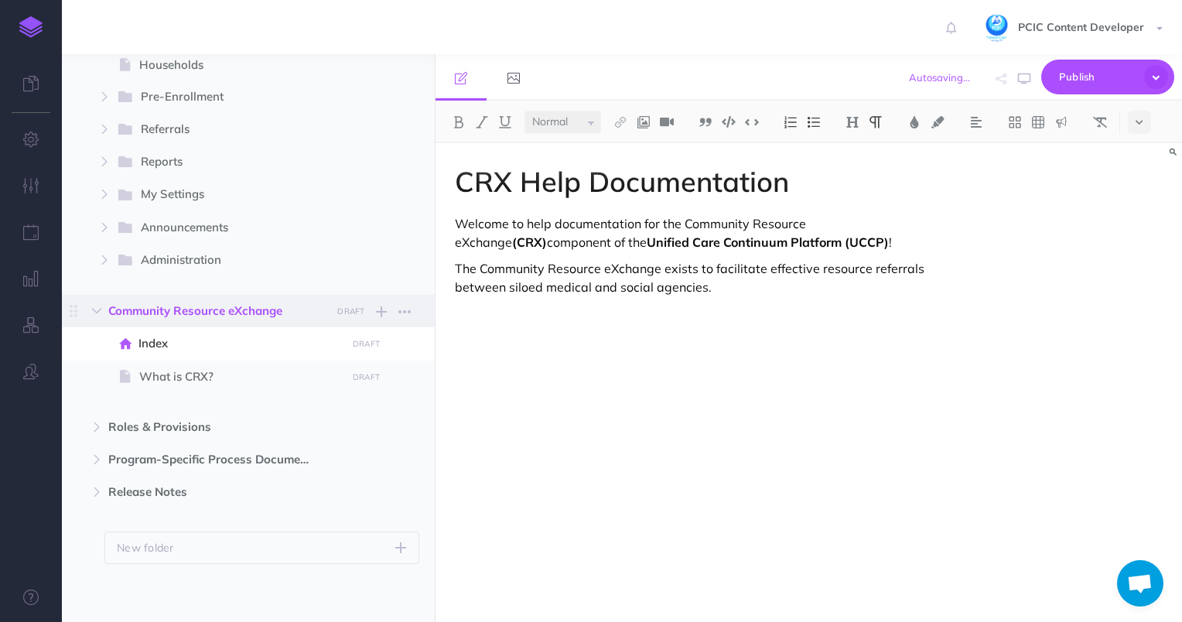
scroll to position [326, 0]
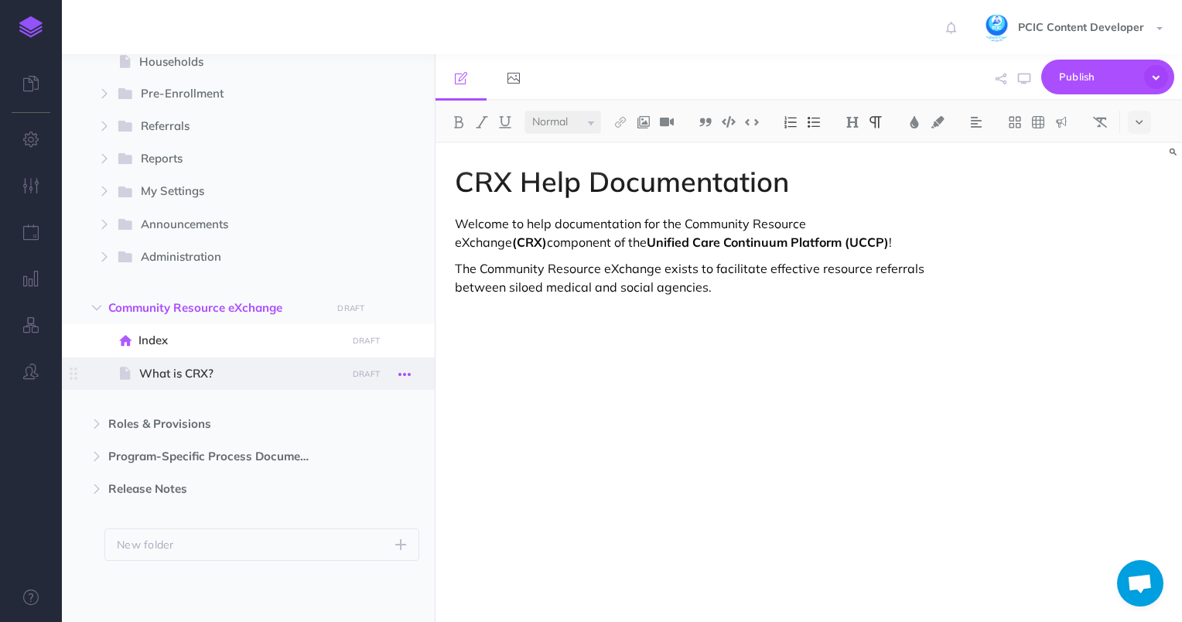
click at [411, 374] on icon "button" at bounding box center [405, 374] width 12 height 19
click at [213, 372] on span "What is CRX?" at bounding box center [240, 373] width 203 height 19
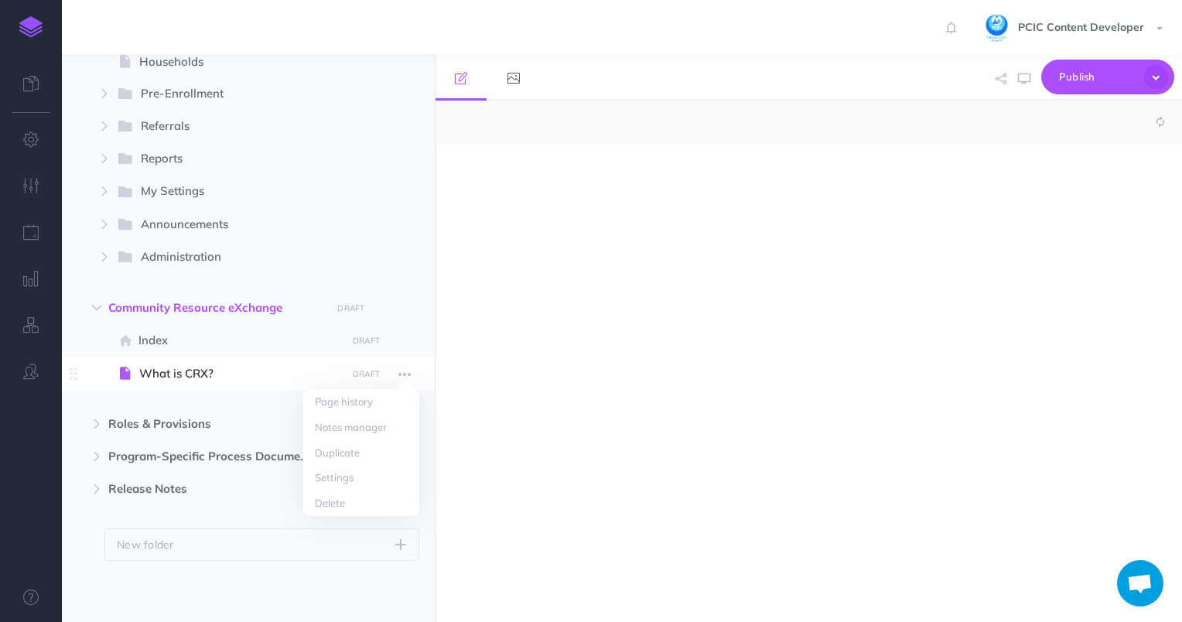
select select "null"
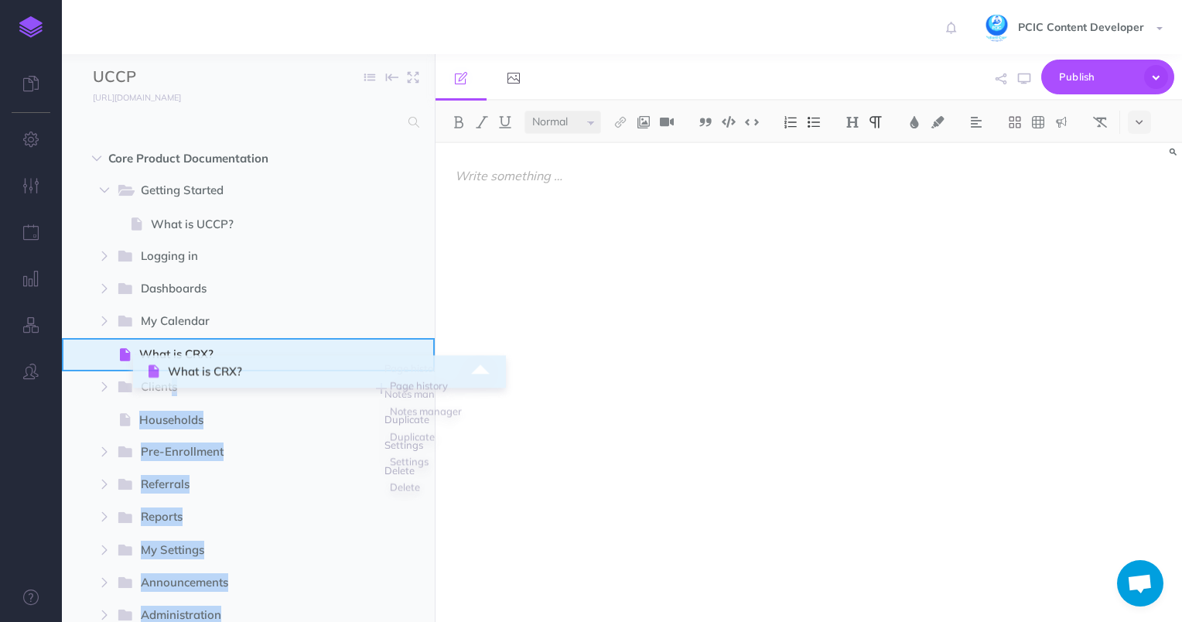
drag, startPoint x: 72, startPoint y: 530, endPoint x: 149, endPoint y: 375, distance: 173.4
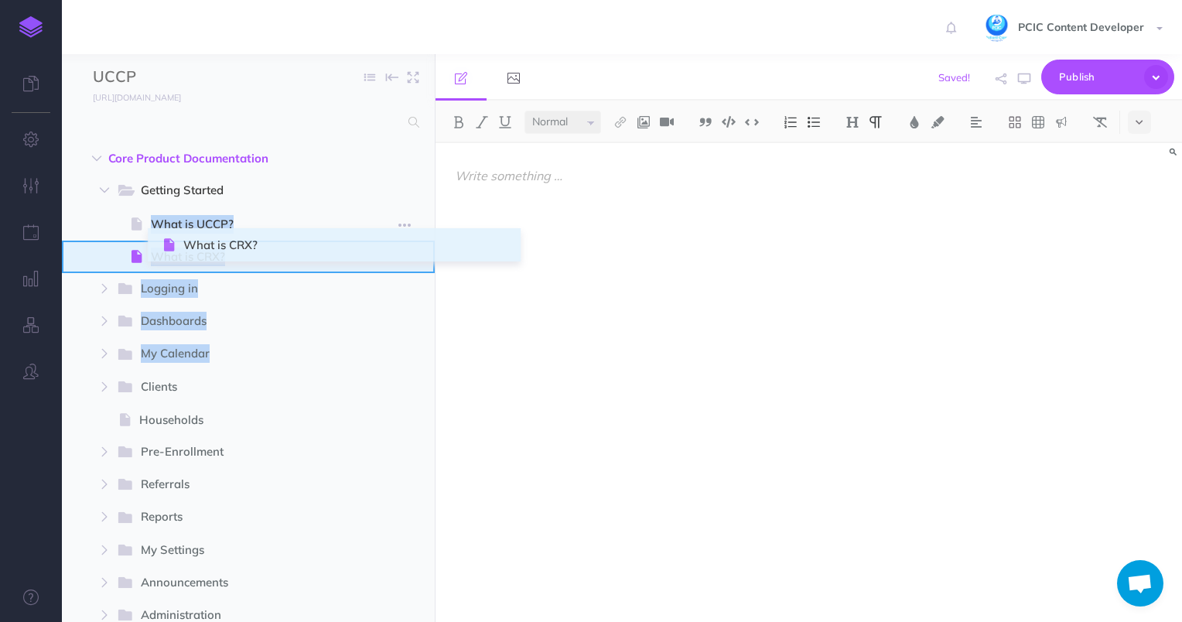
drag, startPoint x: 76, startPoint y: 382, endPoint x: 165, endPoint y: 239, distance: 167.9
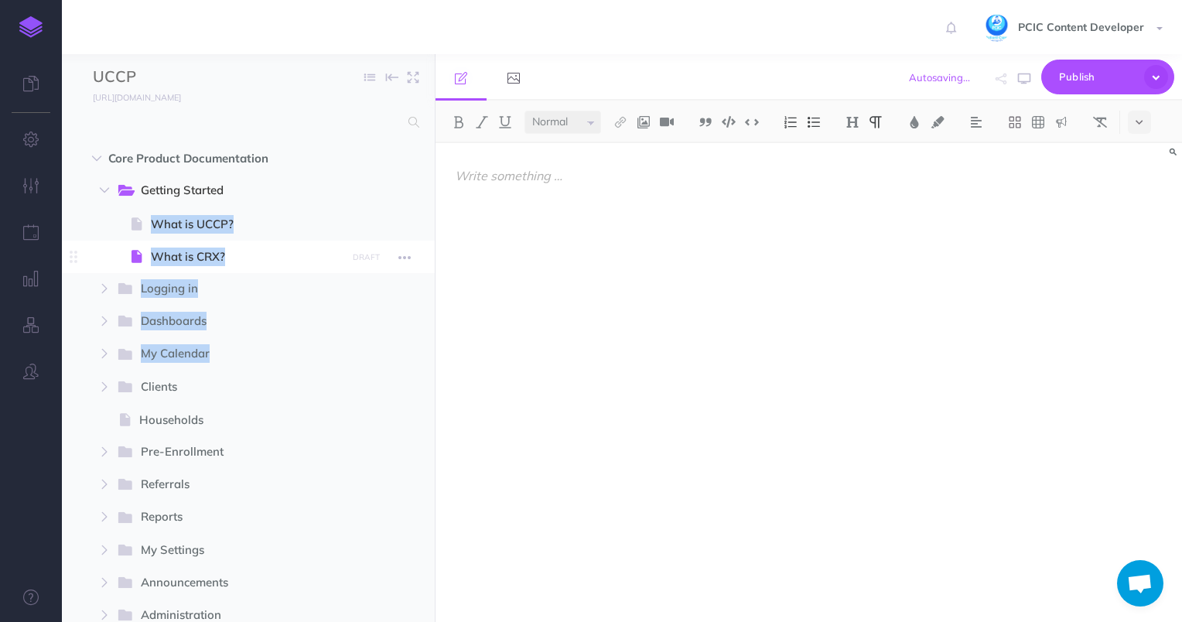
click at [221, 255] on span "What is CRX?" at bounding box center [246, 257] width 191 height 19
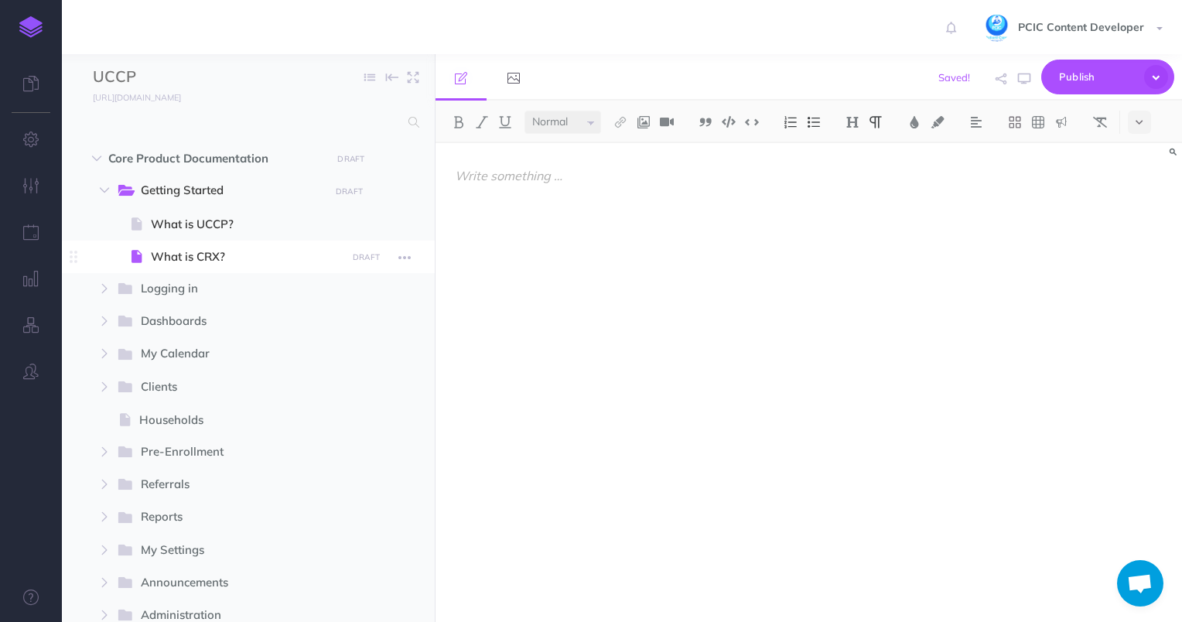
click at [272, 254] on span "What is CRX?" at bounding box center [246, 257] width 191 height 19
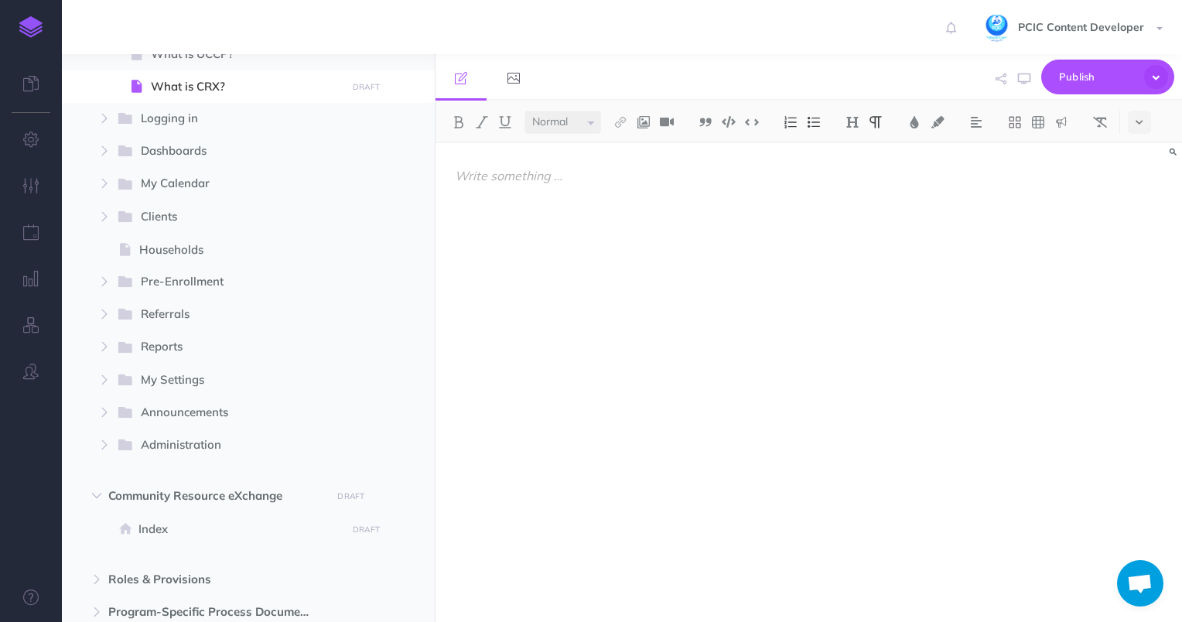
scroll to position [326, 0]
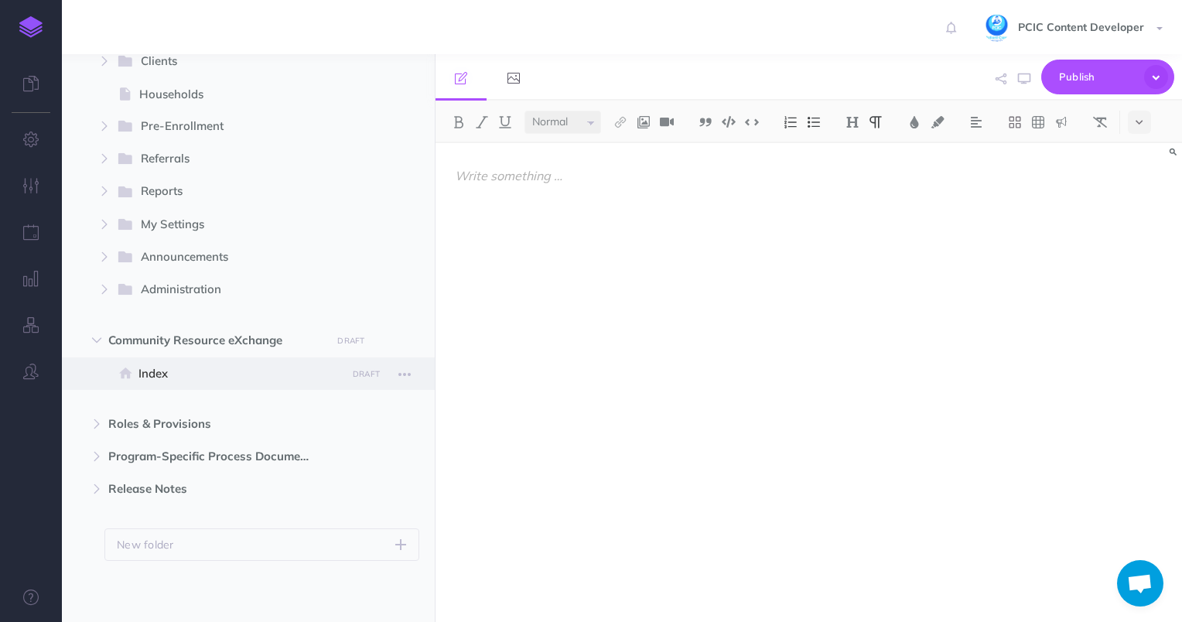
click at [255, 365] on span "Index" at bounding box center [241, 373] width 204 height 19
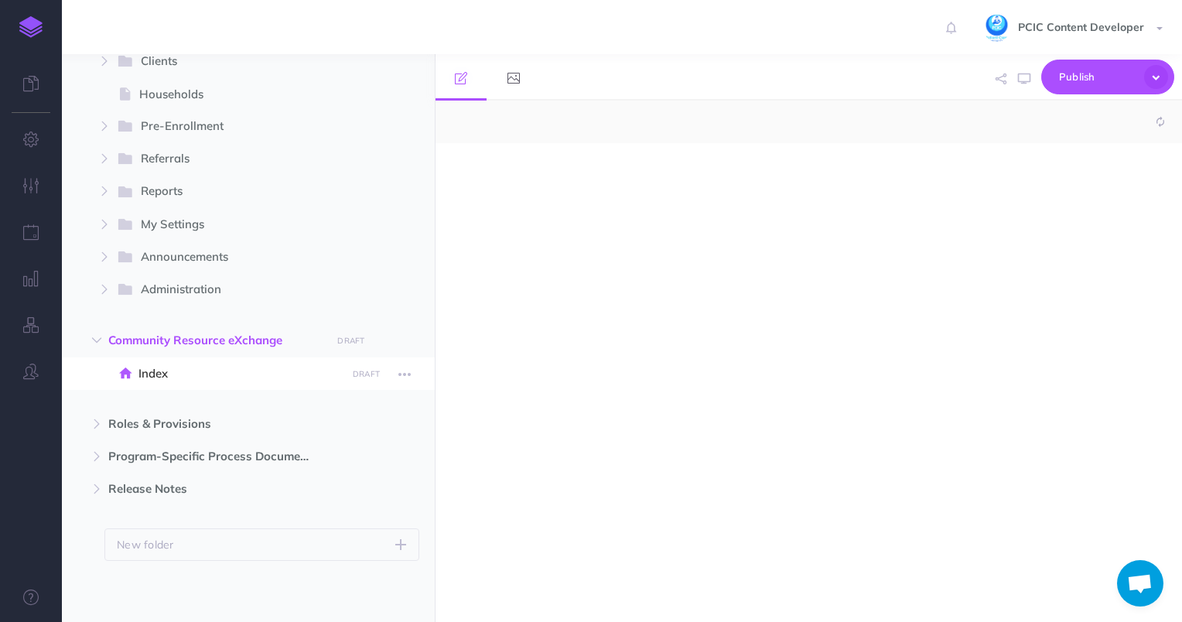
select select "null"
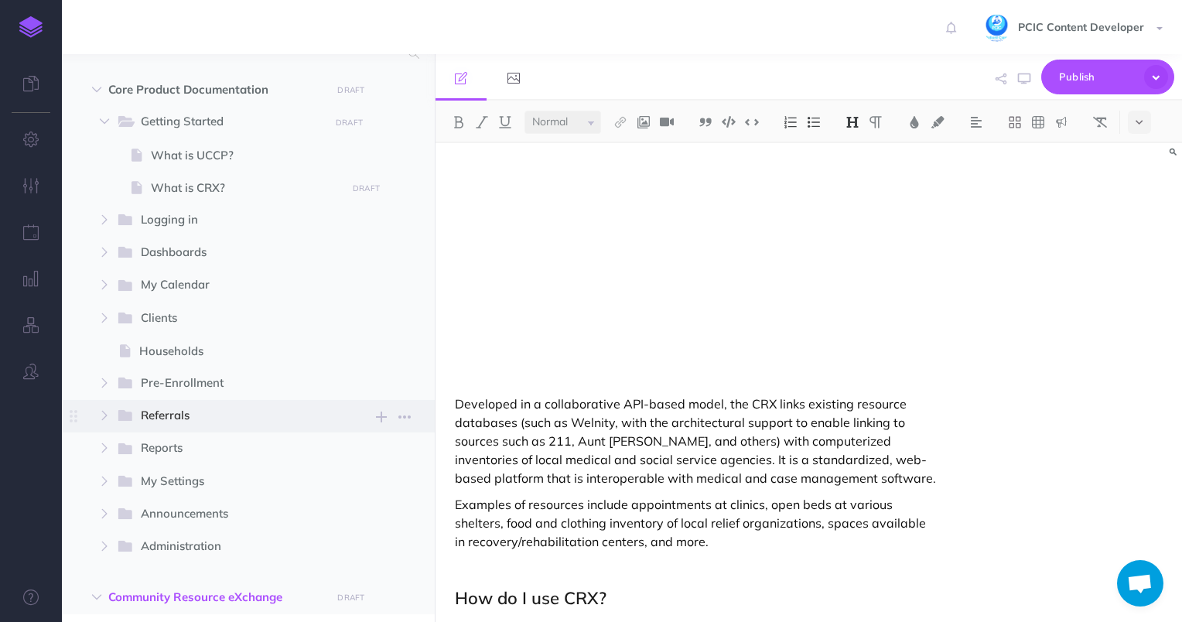
scroll to position [232, 0]
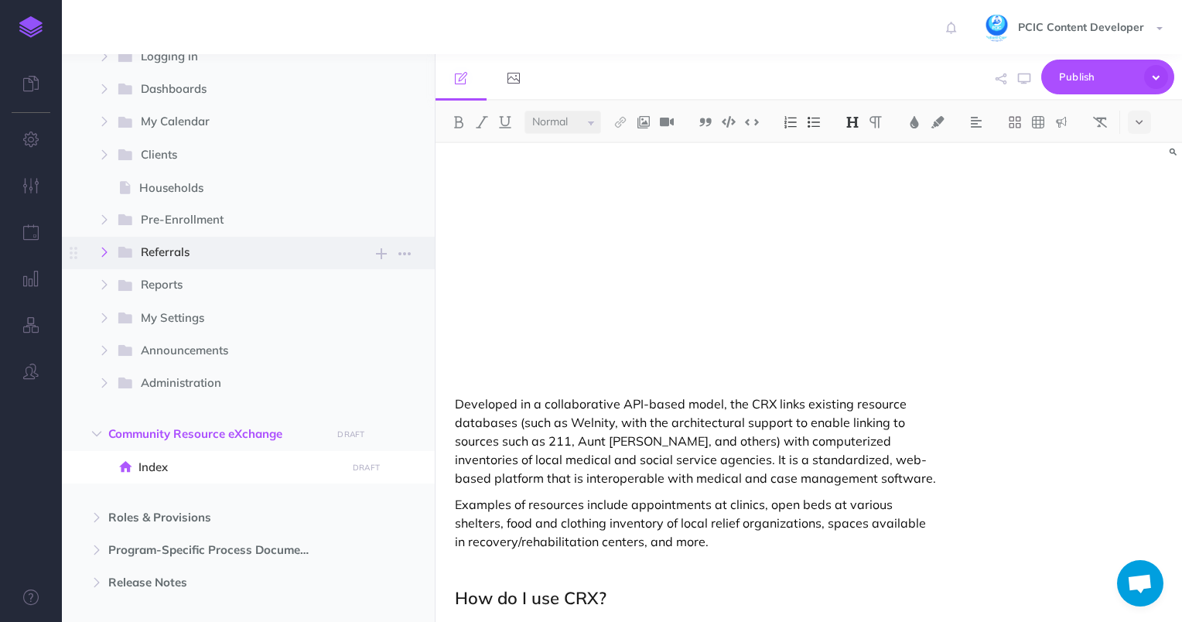
click at [111, 252] on button "button" at bounding box center [105, 252] width 28 height 19
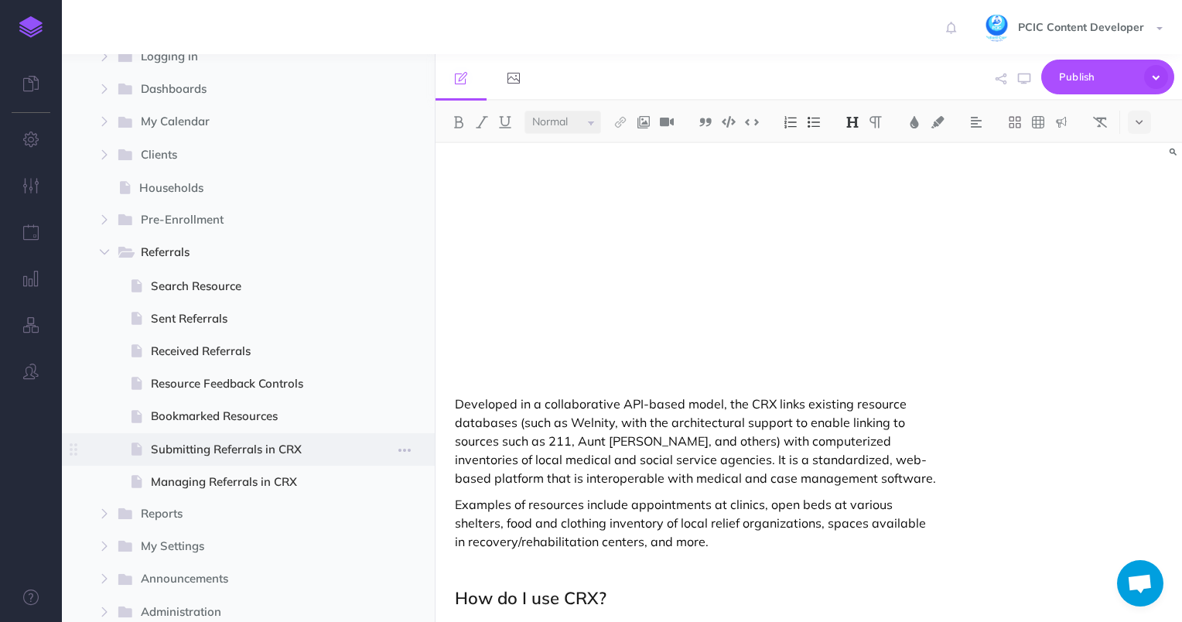
scroll to position [387, 0]
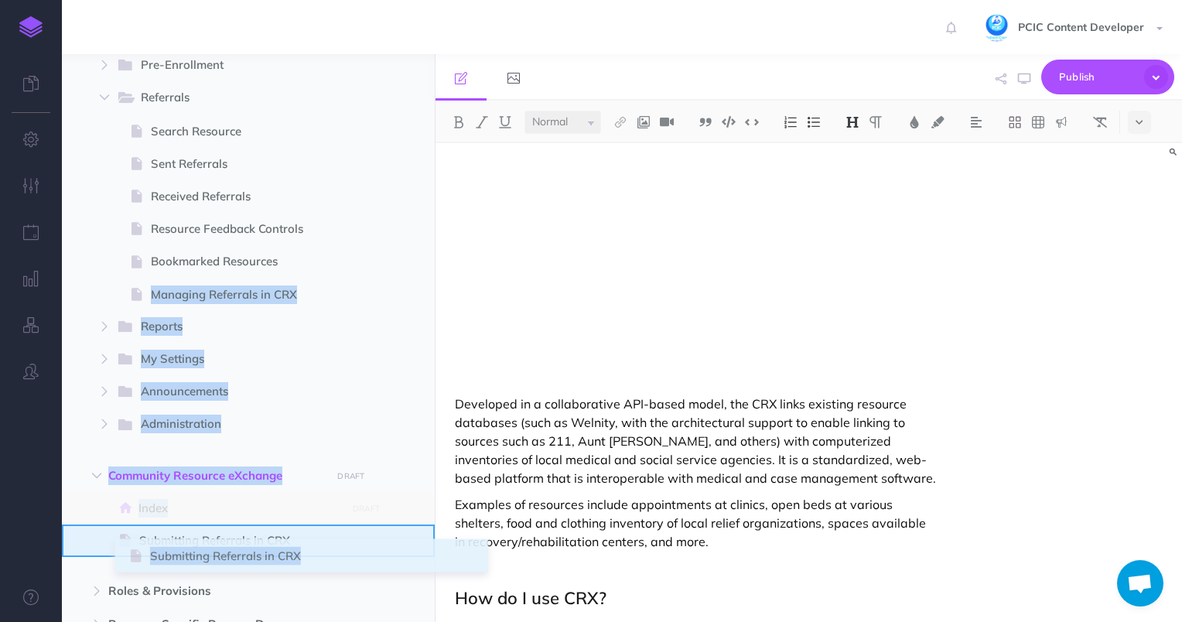
drag, startPoint x: 79, startPoint y: 297, endPoint x: 132, endPoint y: 558, distance: 266.2
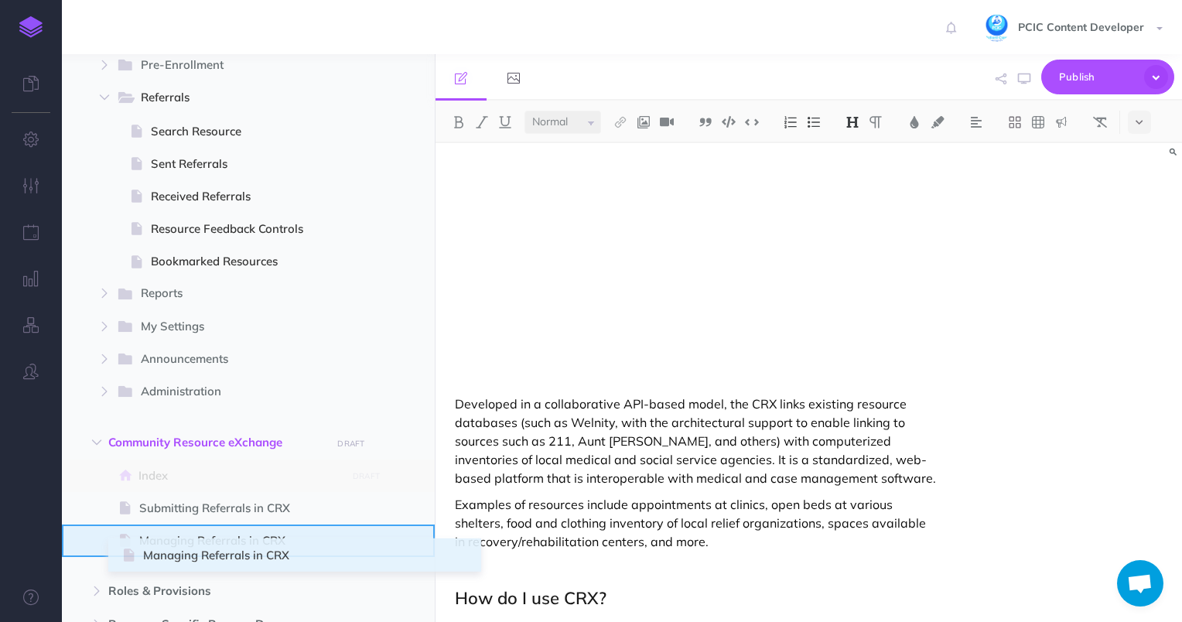
drag, startPoint x: 69, startPoint y: 290, endPoint x: 126, endPoint y: 551, distance: 267.0
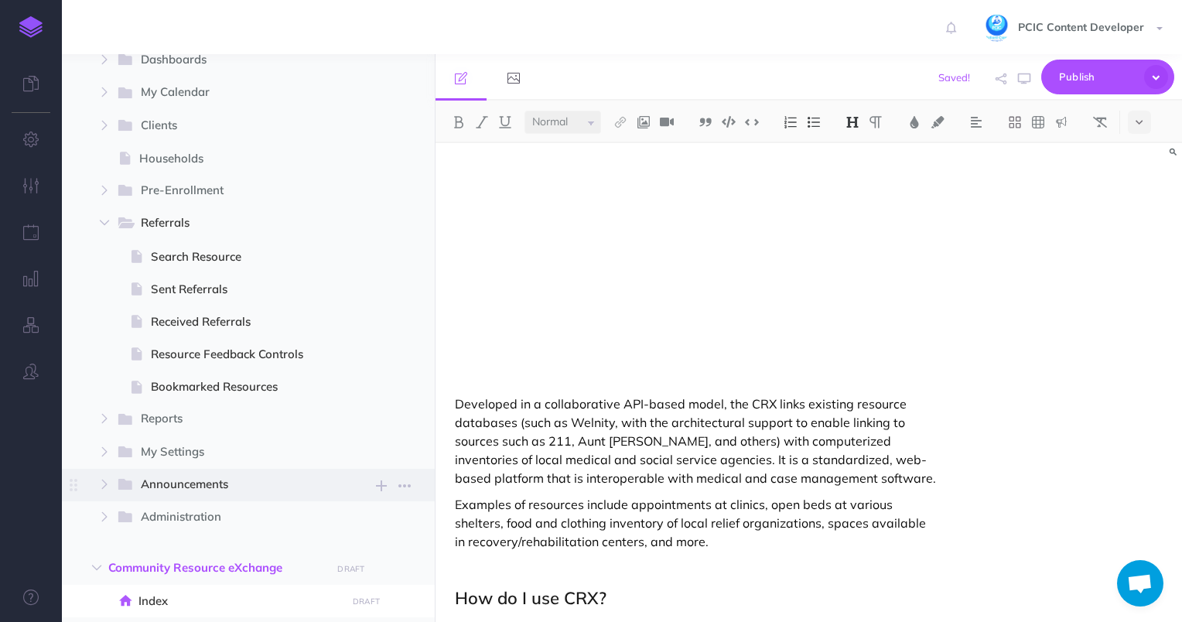
scroll to position [464, 0]
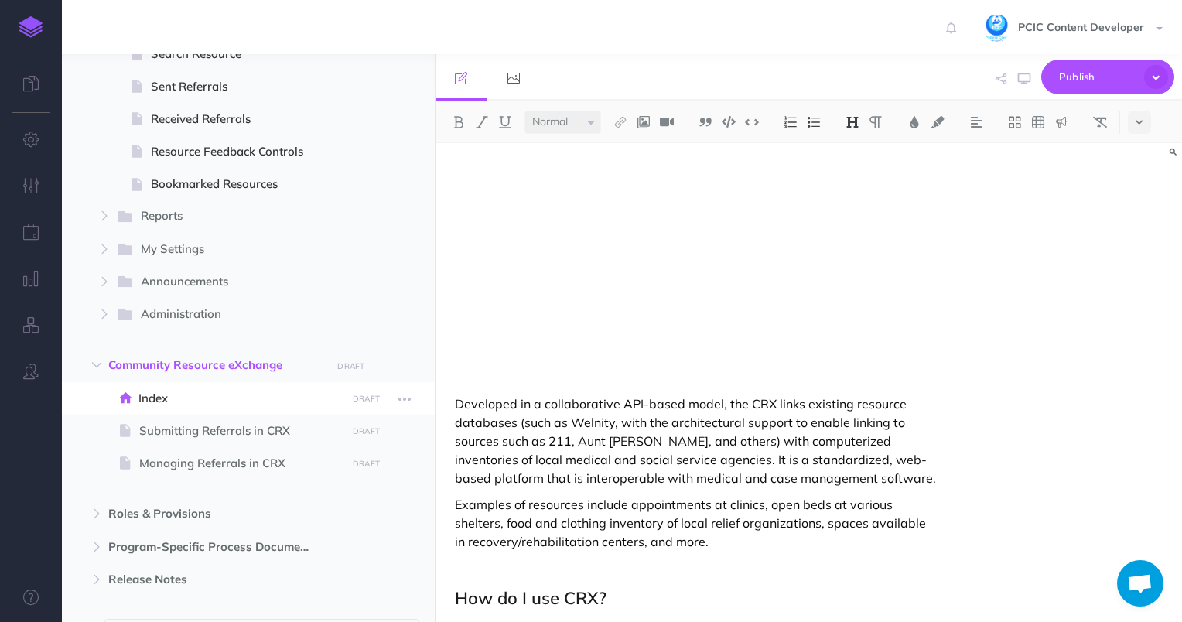
click at [149, 389] on span "Index" at bounding box center [241, 398] width 204 height 19
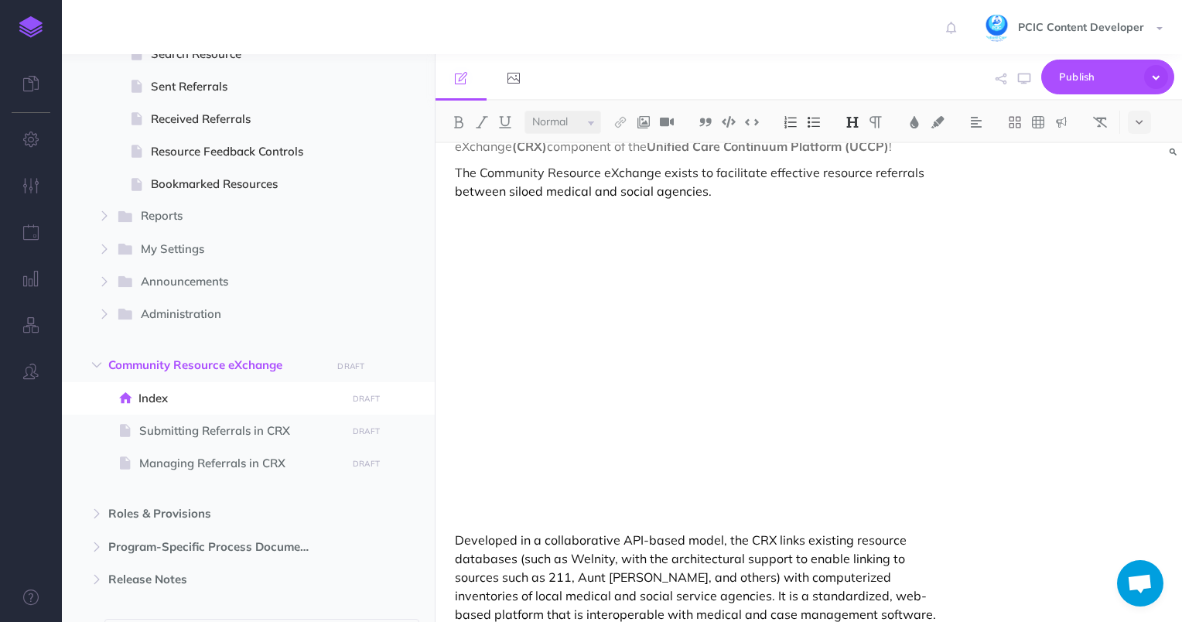
scroll to position [0, 0]
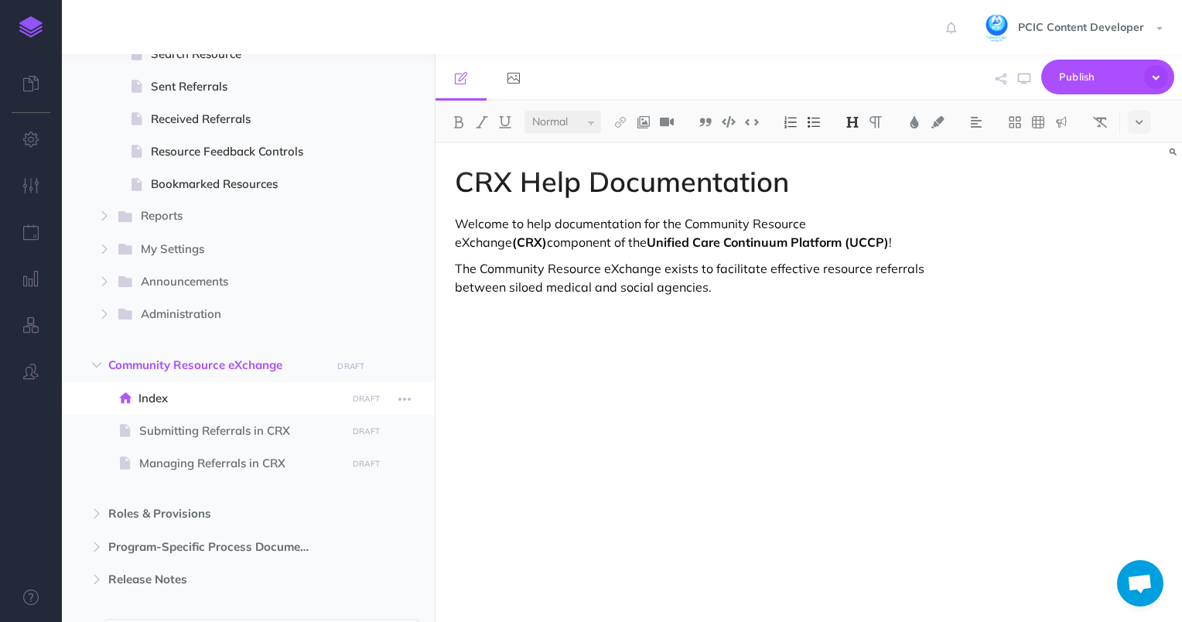
drag, startPoint x: 401, startPoint y: 395, endPoint x: 402, endPoint y: 417, distance: 21.7
click at [401, 395] on icon "button" at bounding box center [405, 399] width 12 height 19
click at [384, 509] on link "Settings" at bounding box center [361, 503] width 116 height 26
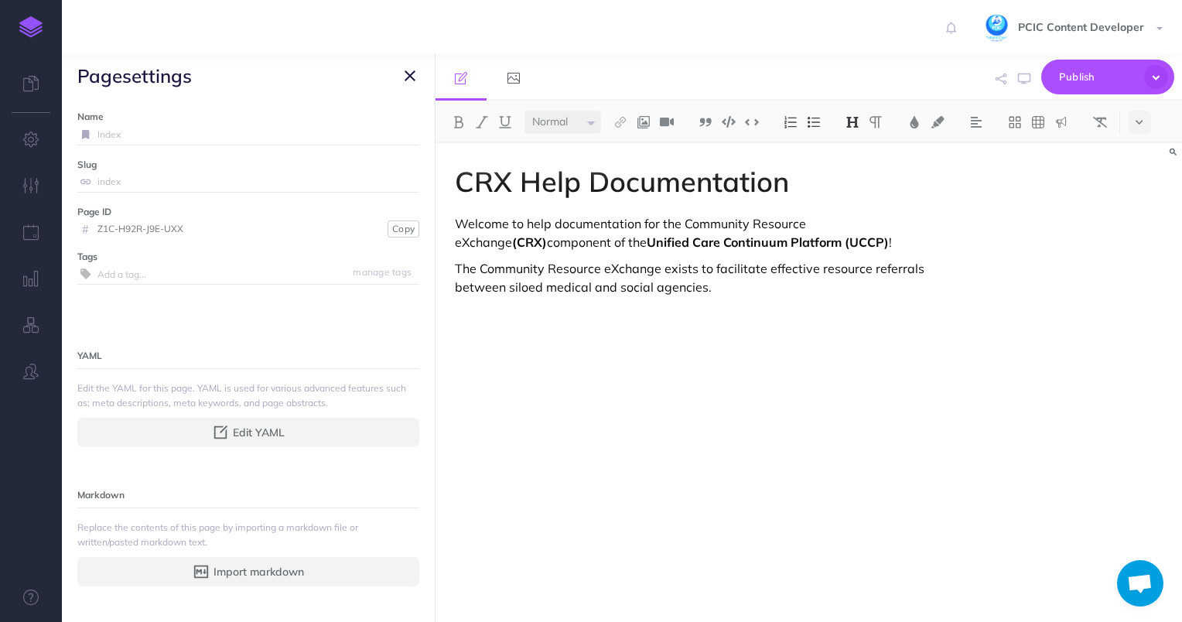
click at [413, 71] on icon "button" at bounding box center [410, 76] width 11 height 19
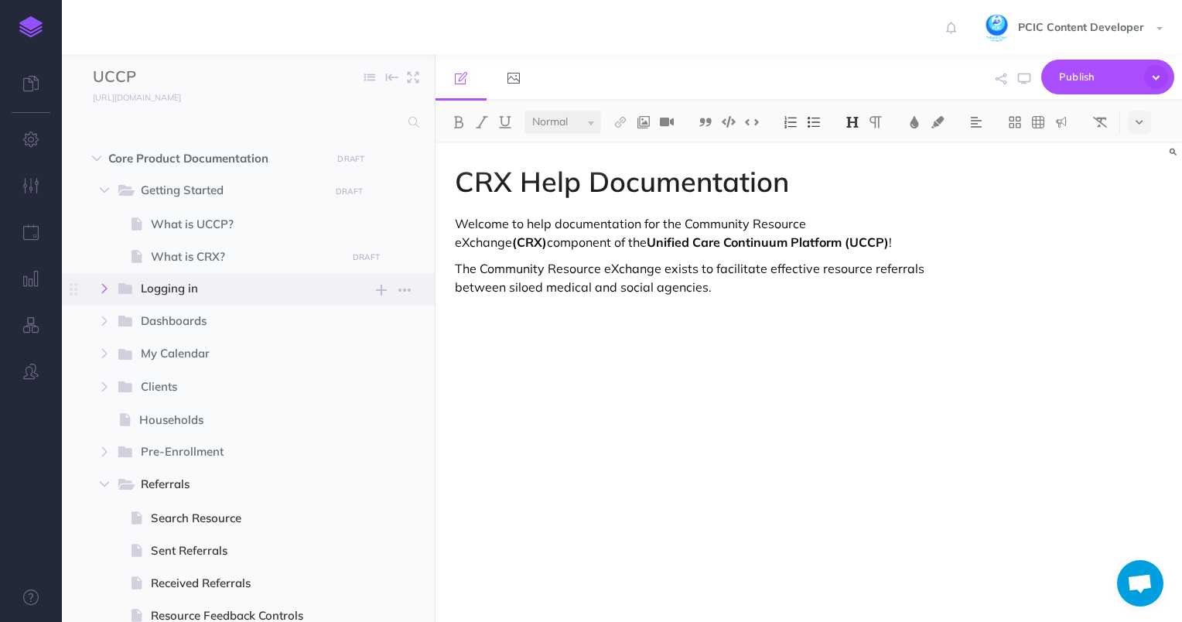
click at [104, 284] on icon "button" at bounding box center [104, 288] width 9 height 9
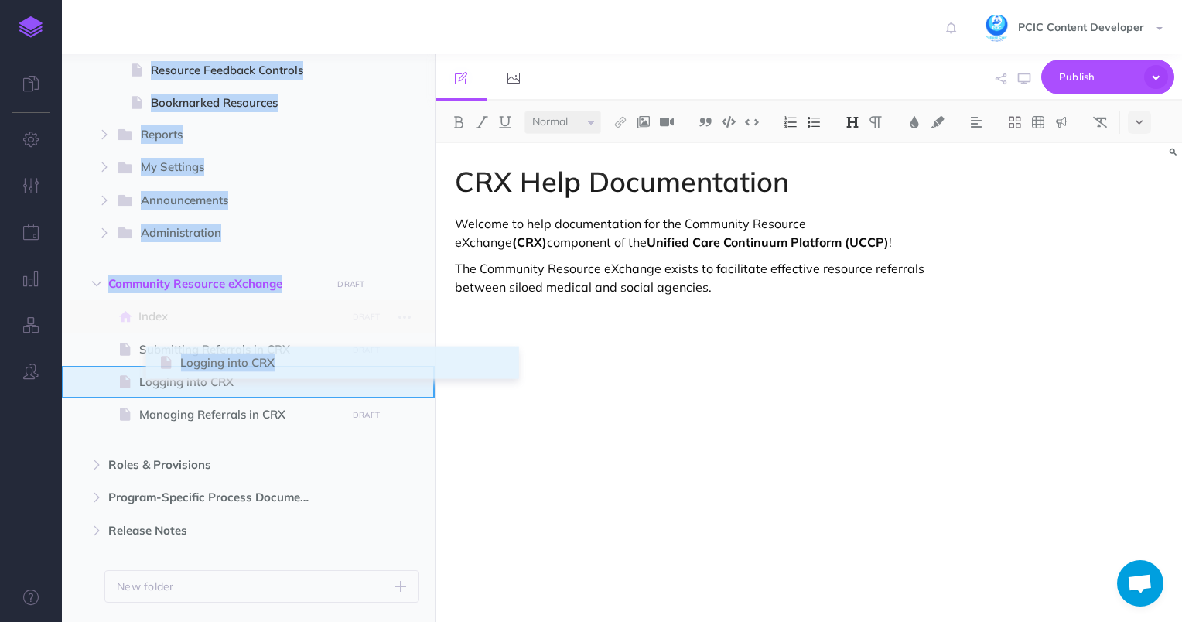
scroll to position [685, 0]
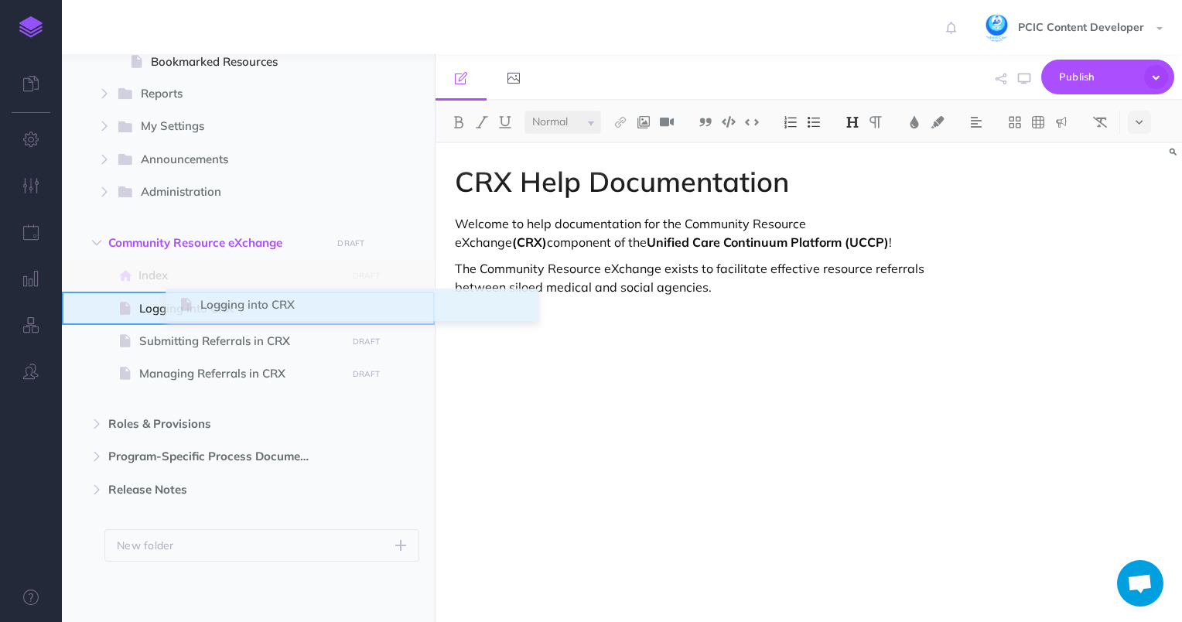
drag, startPoint x: 75, startPoint y: 183, endPoint x: 183, endPoint y: 300, distance: 158.8
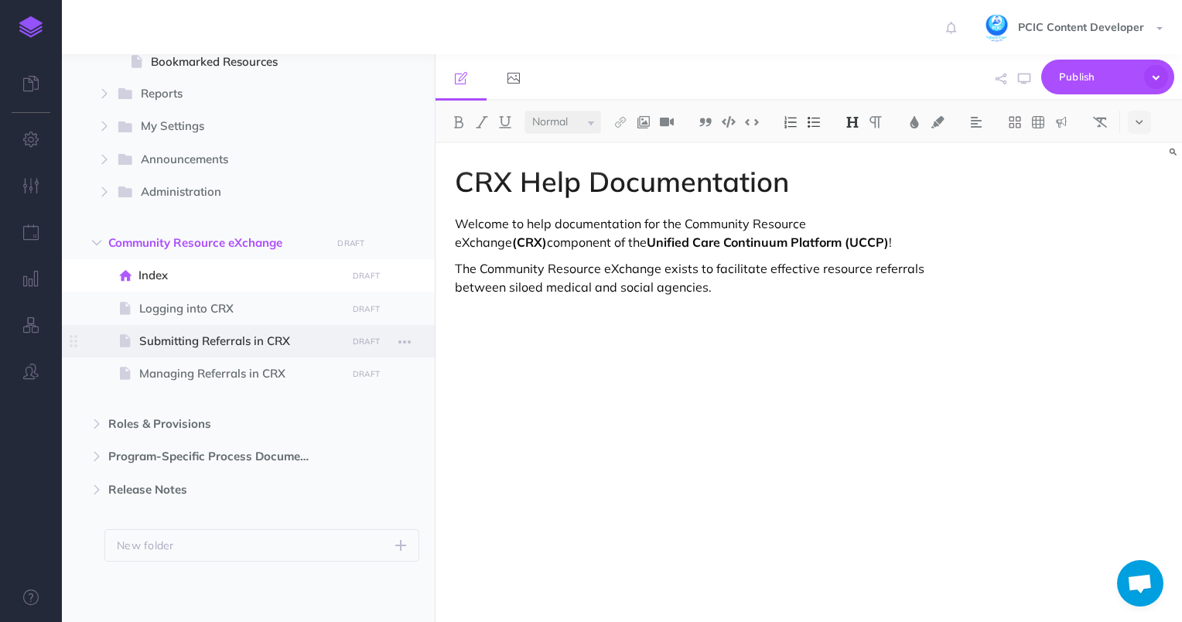
click at [297, 353] on span at bounding box center [248, 341] width 373 height 33
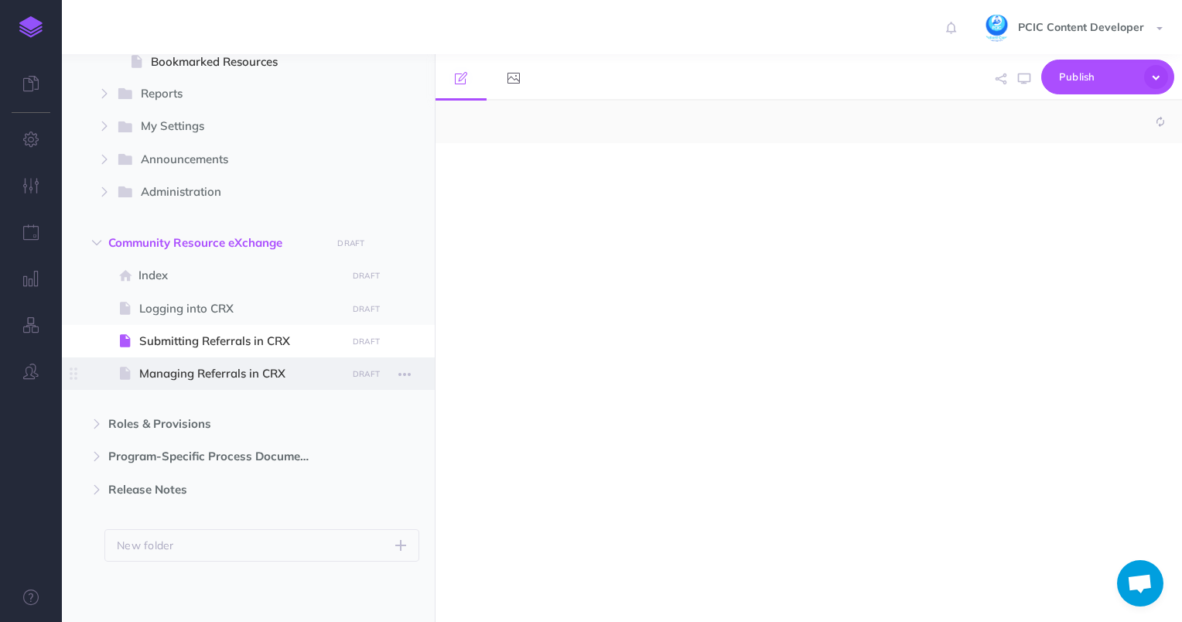
select select "null"
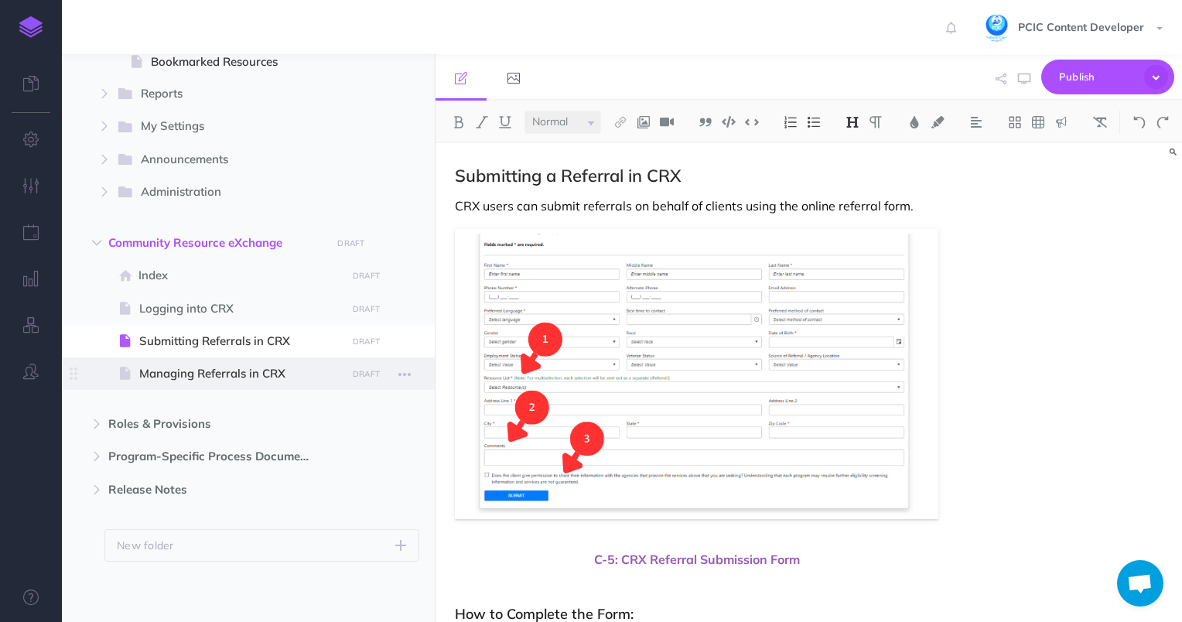
click at [310, 378] on span "Managing Referrals in CRX" at bounding box center [240, 373] width 203 height 19
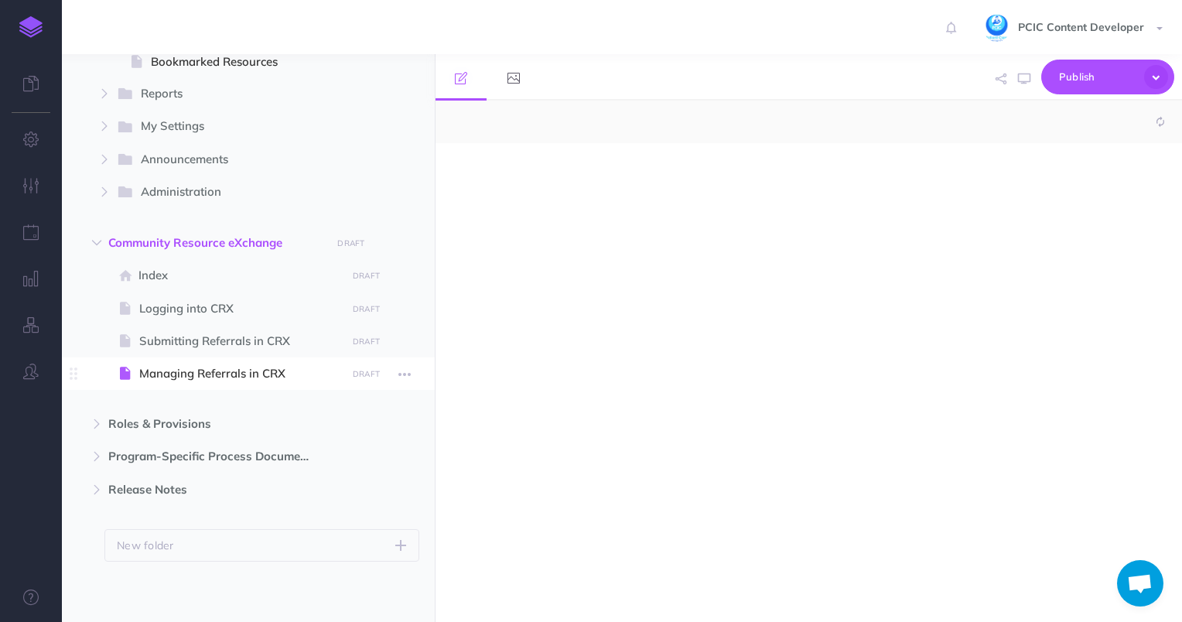
select select "null"
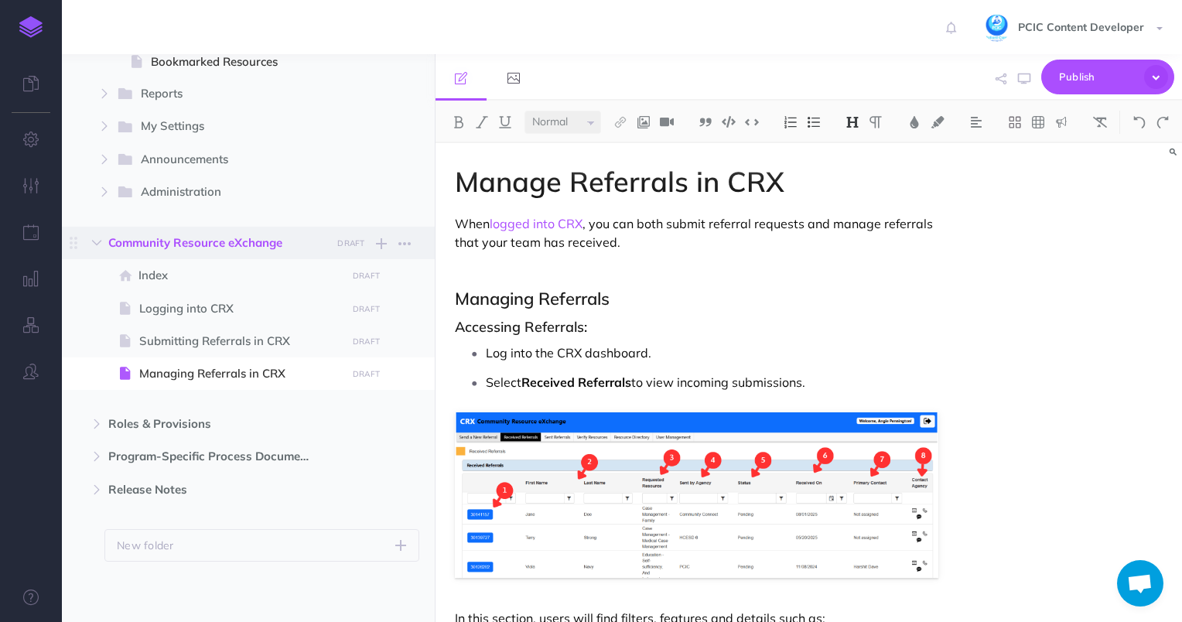
click at [275, 258] on span "Community Resource eXchange DRAFT Publish these changes Nevermind Publish New f…" at bounding box center [265, 243] width 315 height 33
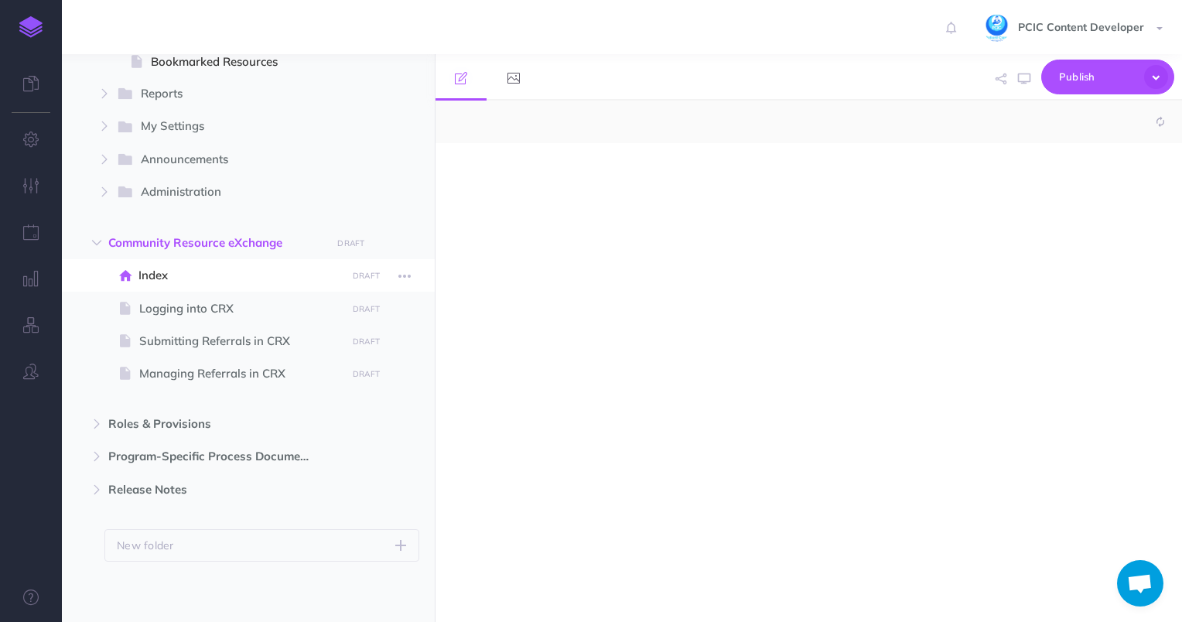
select select "null"
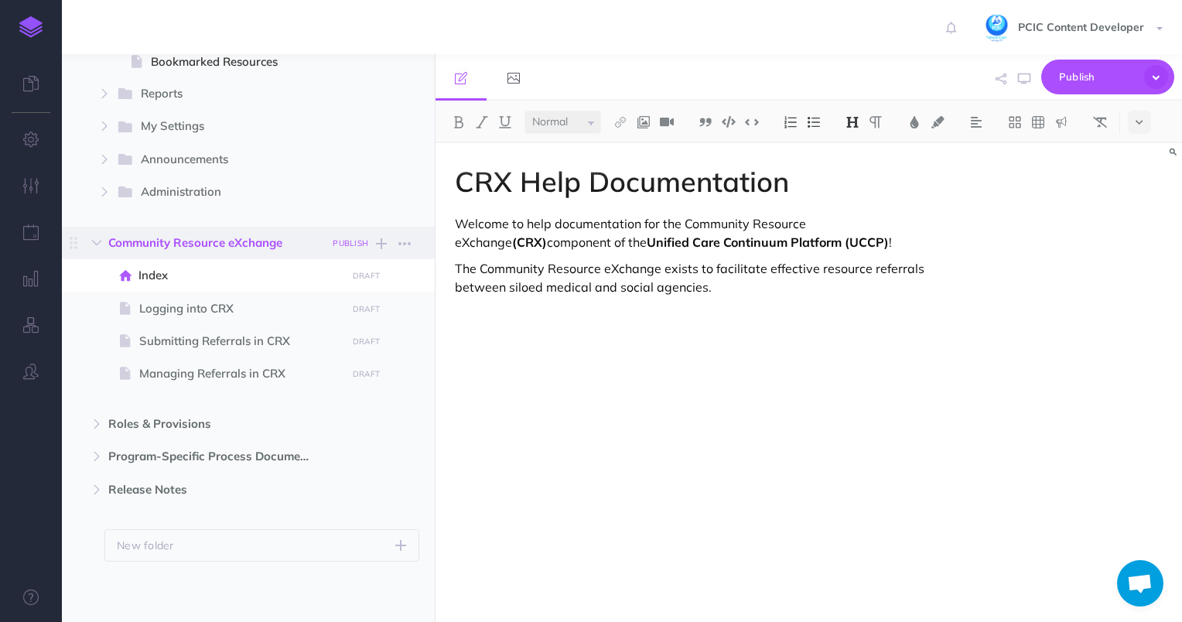
click at [352, 242] on small "PUBLISH" at bounding box center [351, 243] width 36 height 10
click at [264, 316] on textarea at bounding box center [271, 322] width 181 height 66
type textarea "m"
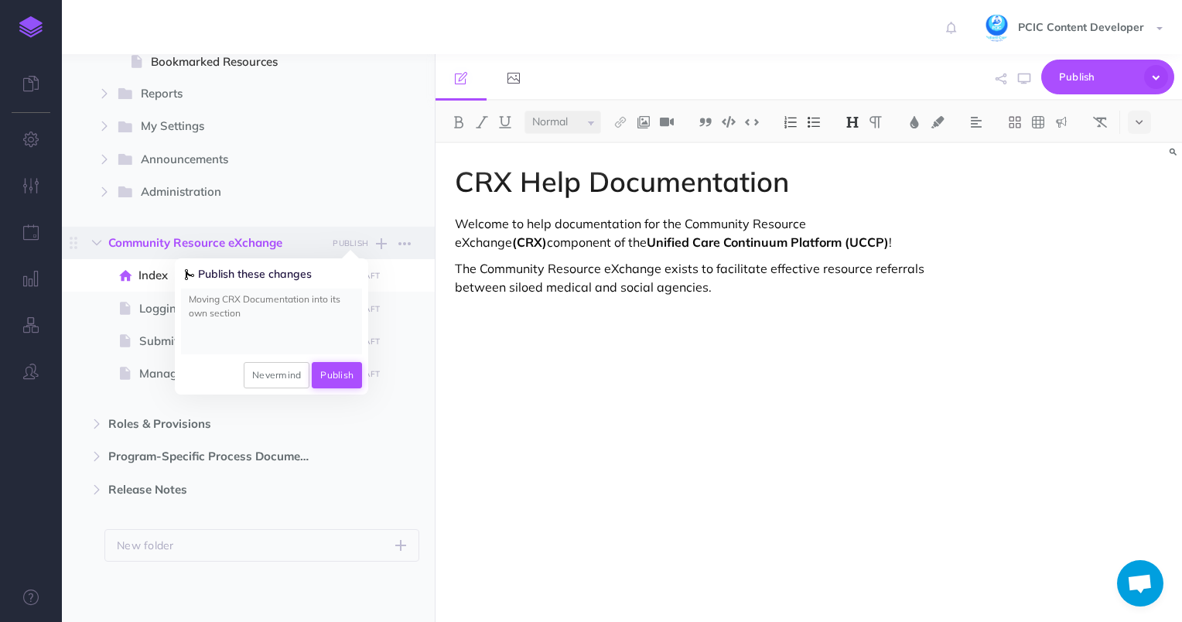
type textarea "Moving CRX Documentation into its own section"
click at [334, 371] on button "Publish" at bounding box center [337, 375] width 50 height 26
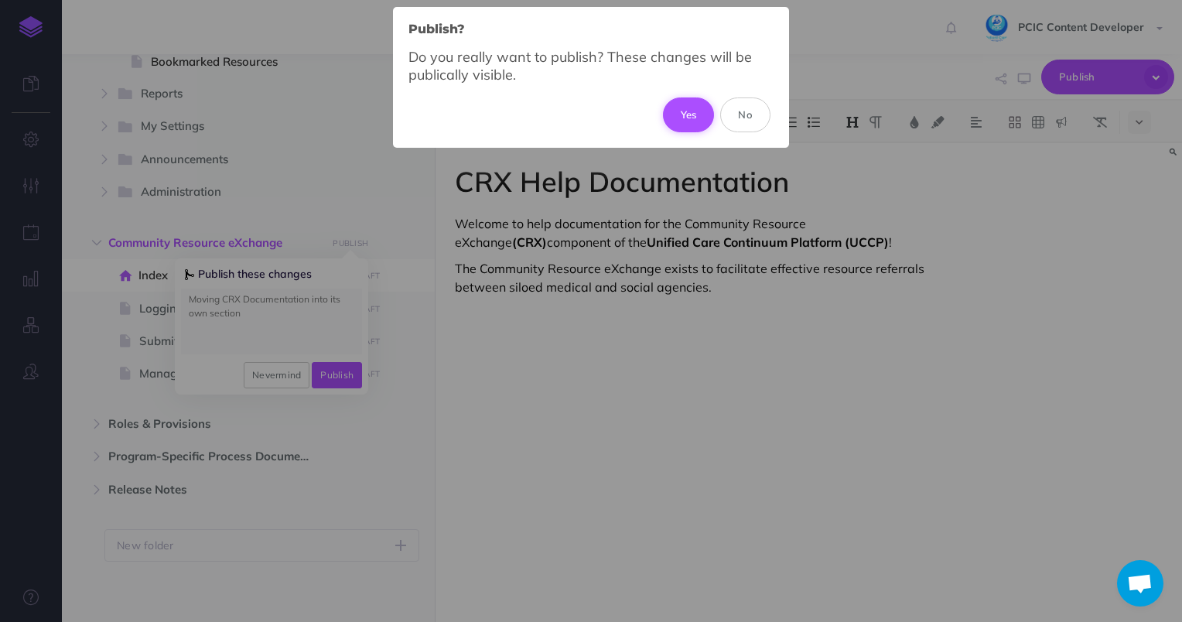
click at [700, 108] on button "Yes" at bounding box center [689, 115] width 52 height 34
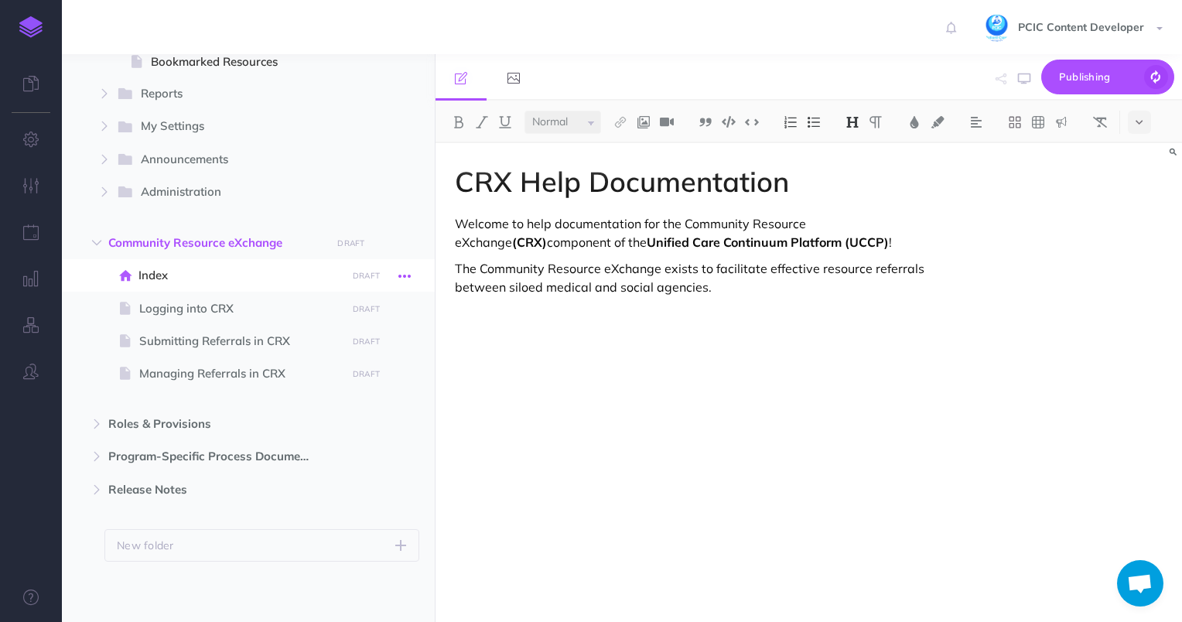
click at [405, 272] on icon "button" at bounding box center [405, 276] width 12 height 19
click at [383, 381] on link "Settings" at bounding box center [361, 381] width 116 height 26
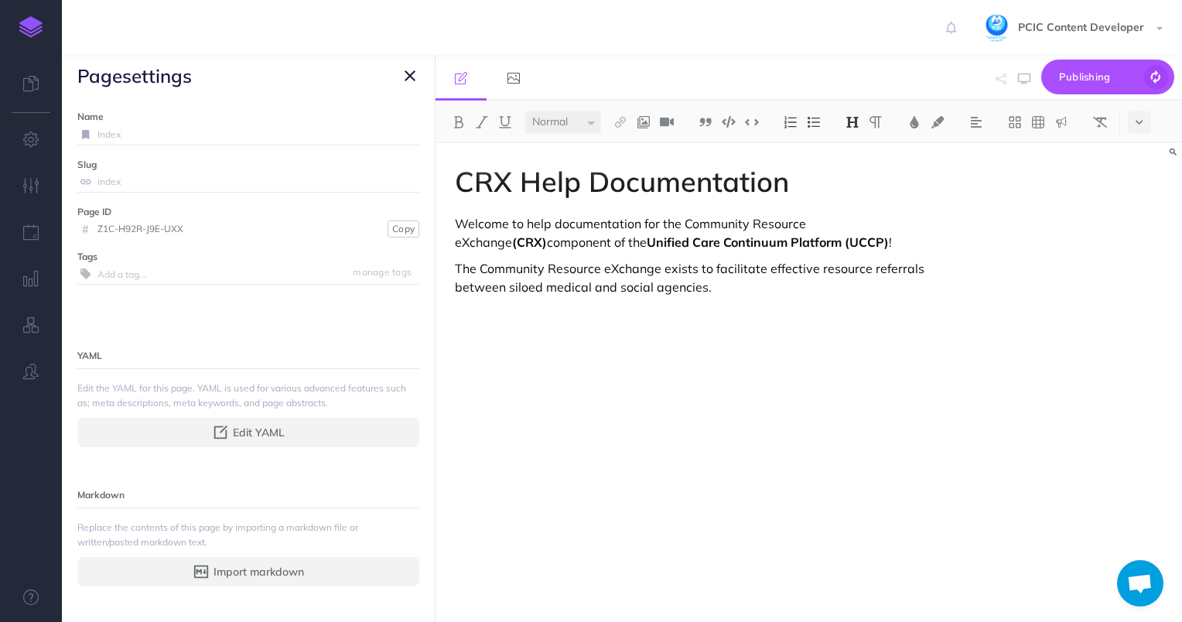
click at [412, 70] on icon "button" at bounding box center [410, 76] width 11 height 19
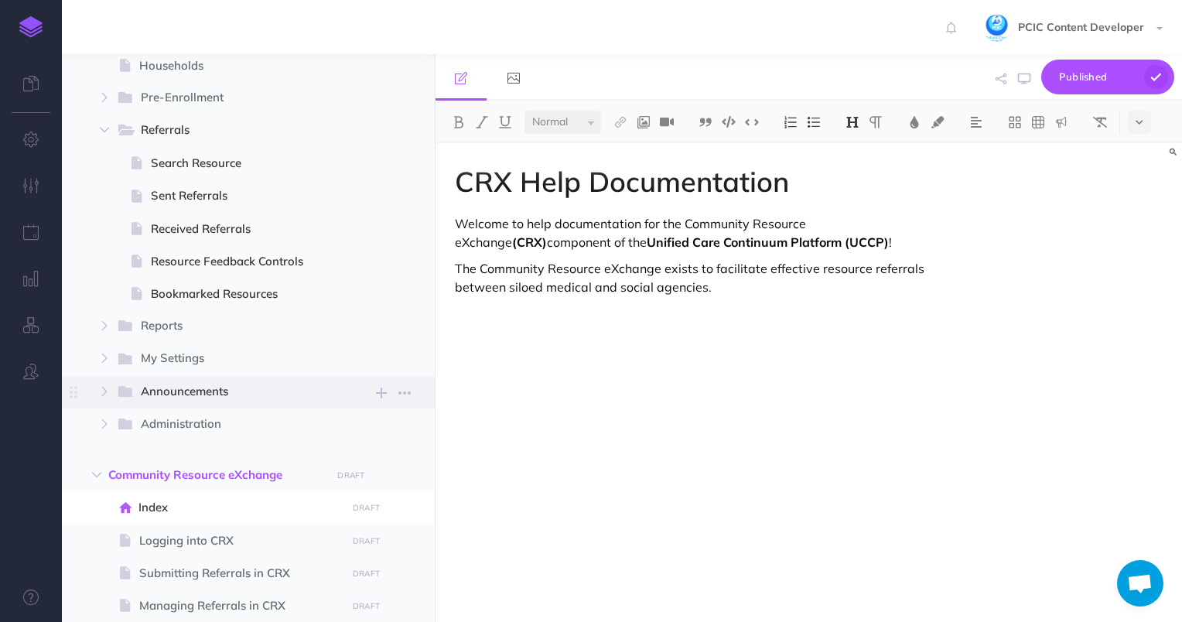
scroll to position [607, 0]
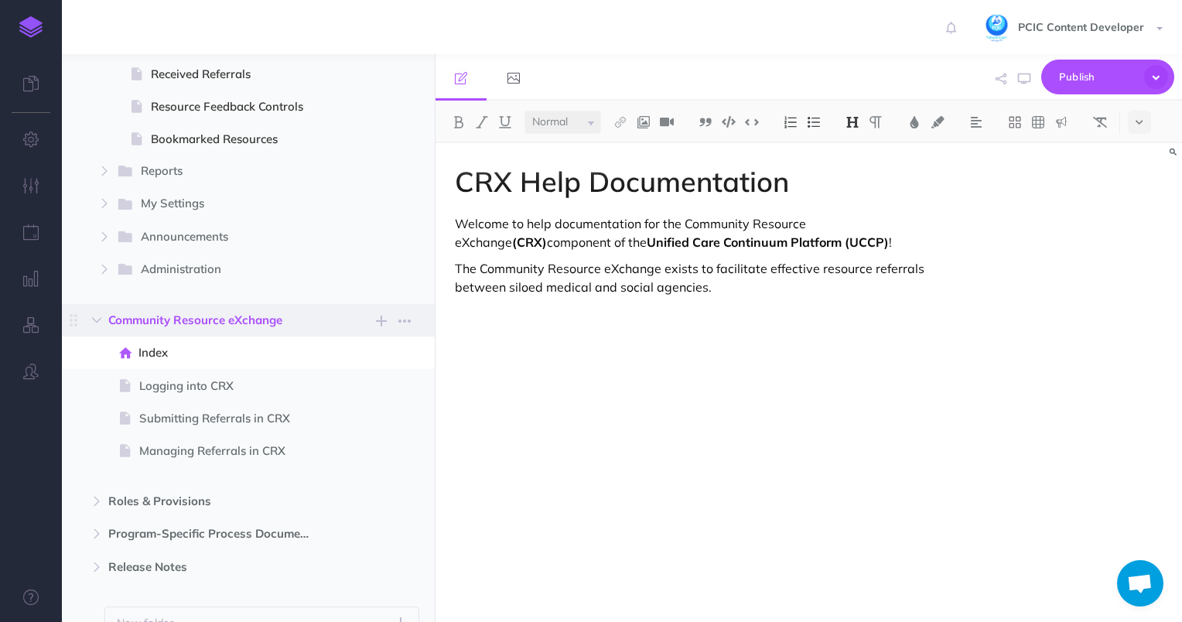
click at [280, 317] on span "Community Resource eXchange" at bounding box center [215, 320] width 214 height 19
click at [282, 349] on span "Index" at bounding box center [241, 353] width 204 height 19
click at [410, 320] on icon "button" at bounding box center [405, 321] width 12 height 19
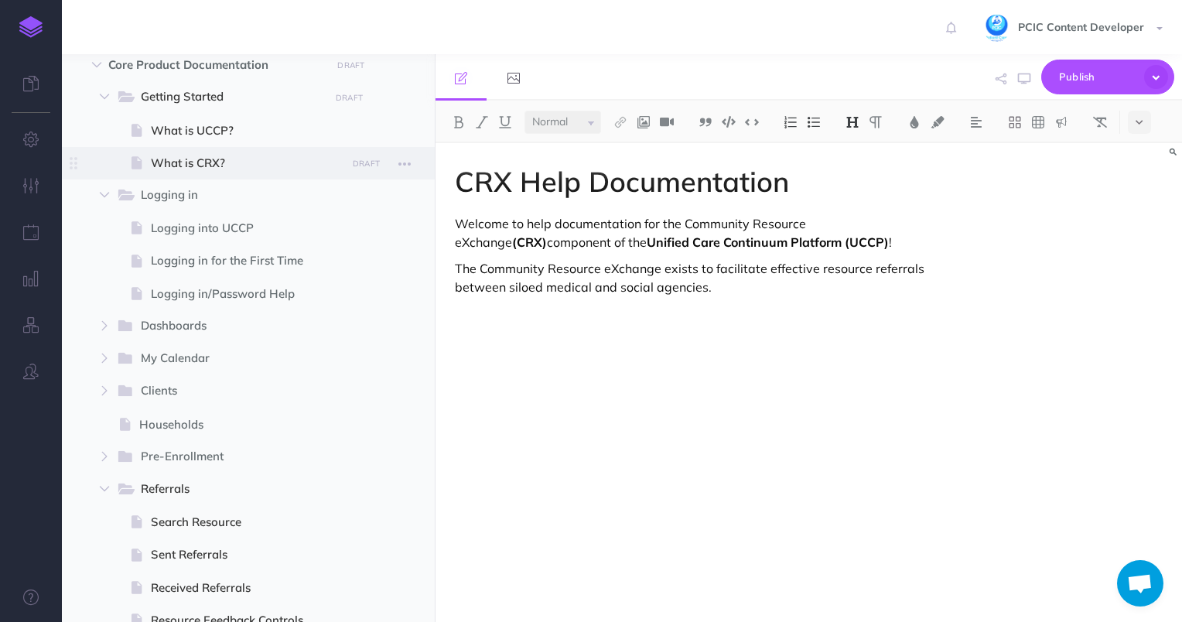
scroll to position [0, 0]
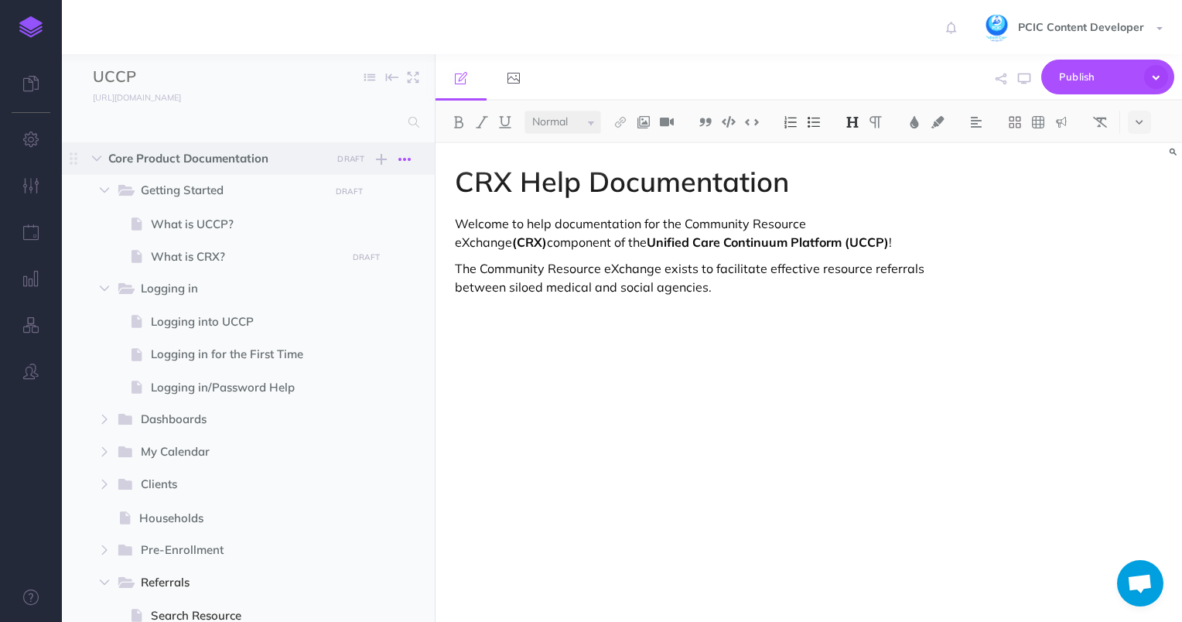
click at [393, 158] on button "button" at bounding box center [405, 159] width 28 height 19
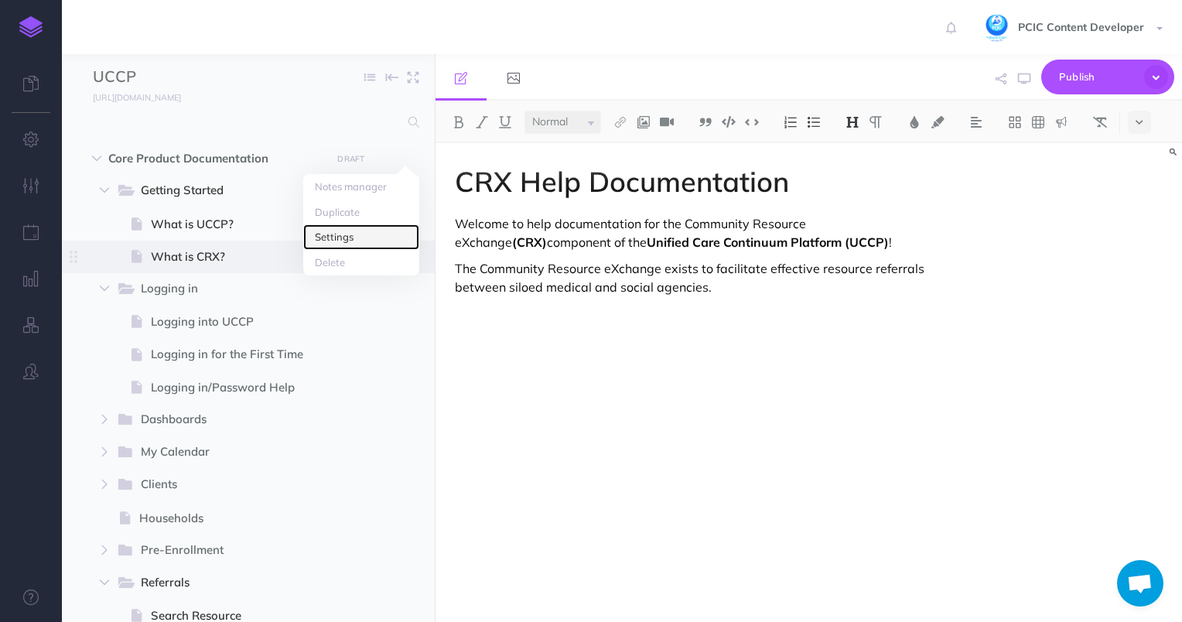
click at [380, 242] on link "Settings" at bounding box center [361, 237] width 116 height 26
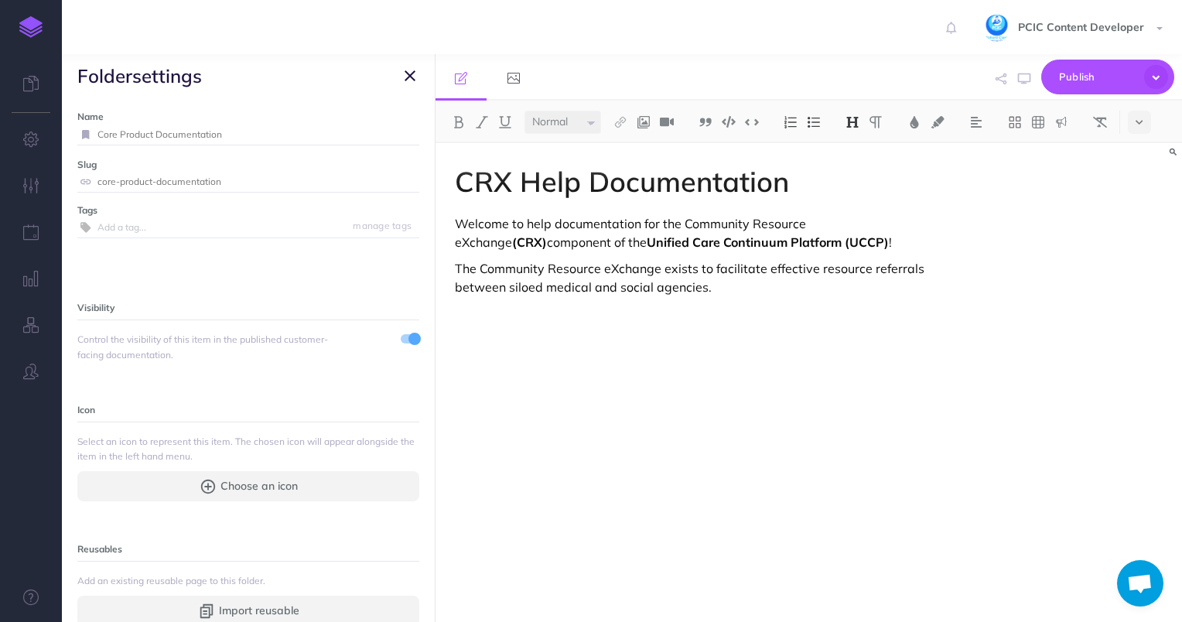
click at [169, 125] on input "Core Product Documentation" at bounding box center [259, 135] width 322 height 20
click at [401, 78] on button "button" at bounding box center [410, 76] width 19 height 19
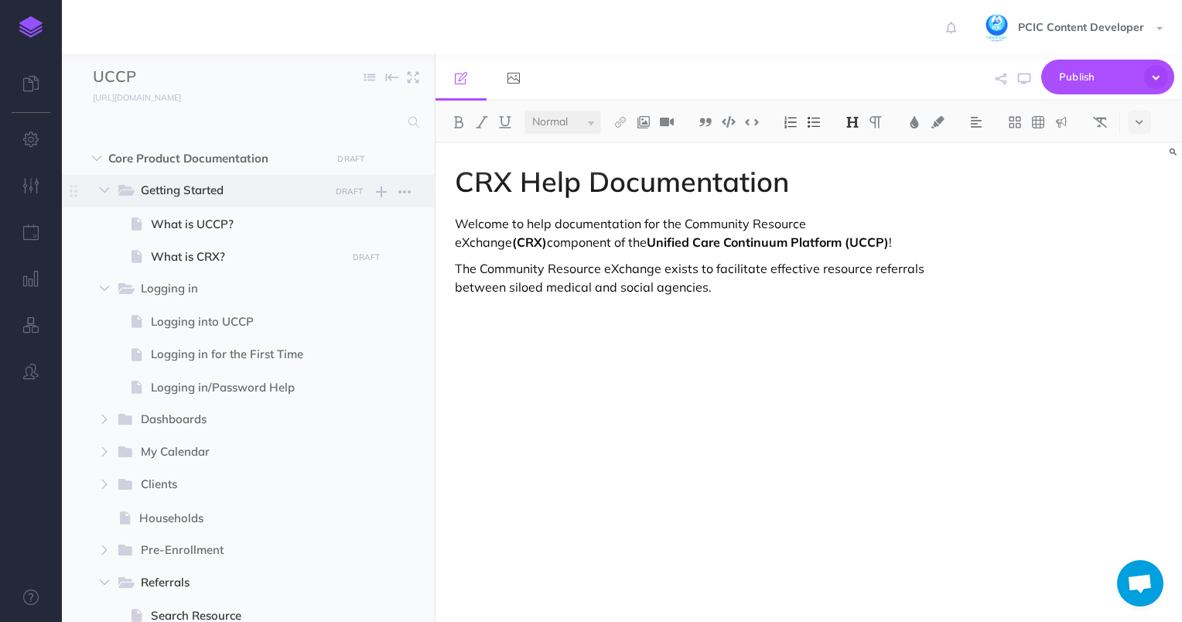
click at [174, 189] on span "Getting Started" at bounding box center [230, 191] width 178 height 20
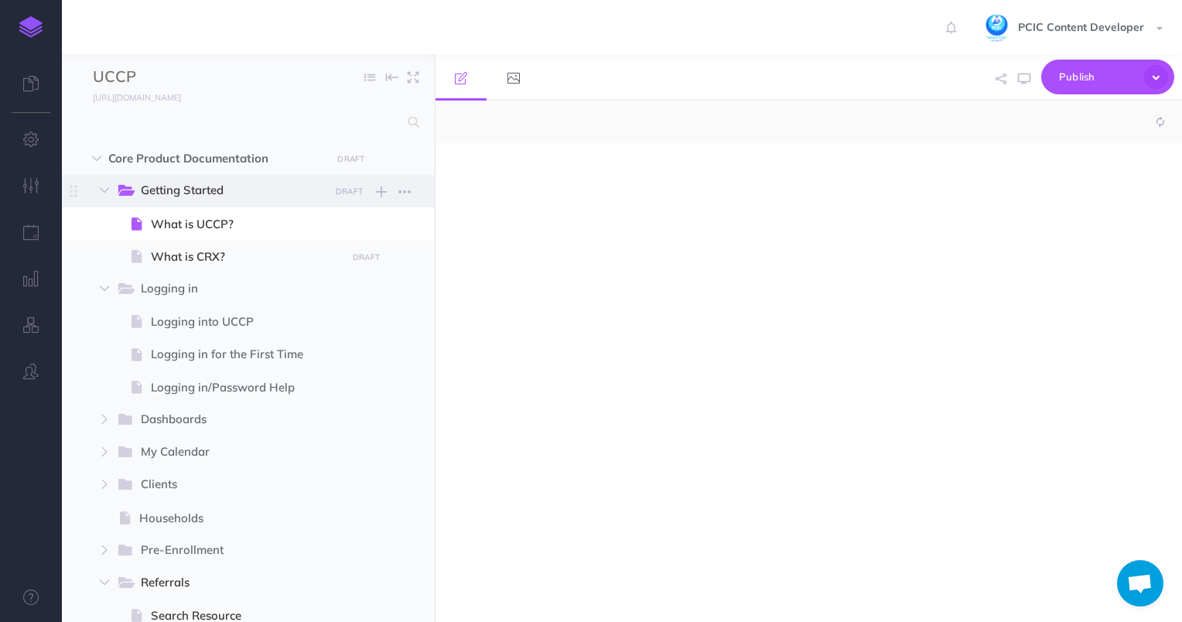
select select "null"
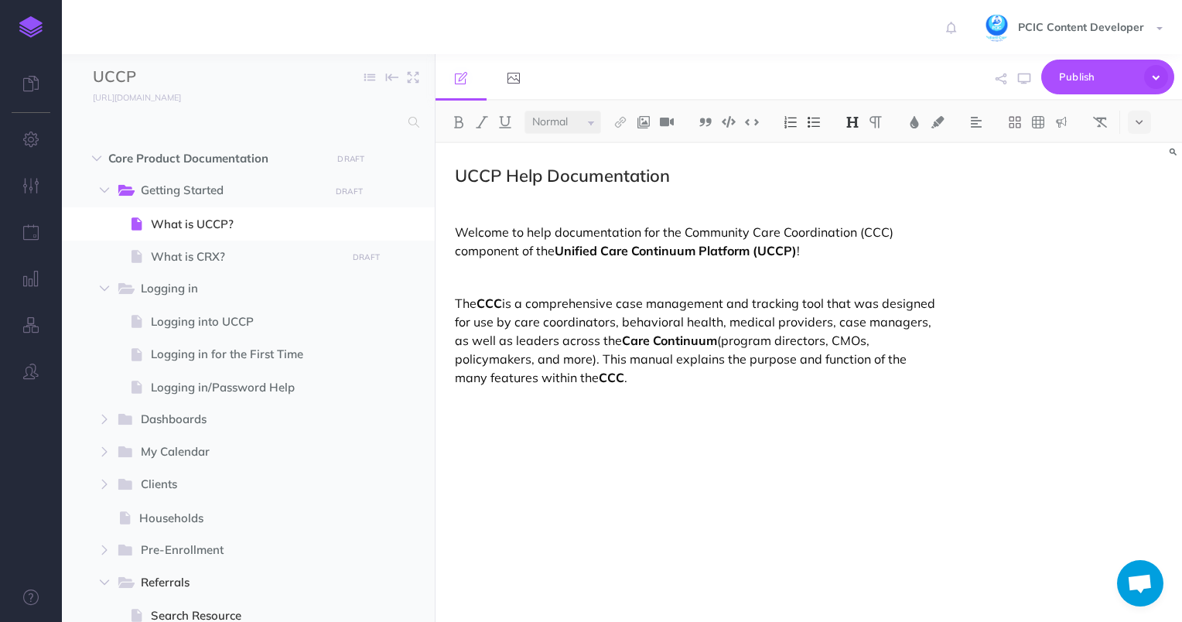
click at [655, 282] on p at bounding box center [697, 277] width 484 height 19
click at [303, 260] on span "What is CRX?" at bounding box center [246, 257] width 191 height 19
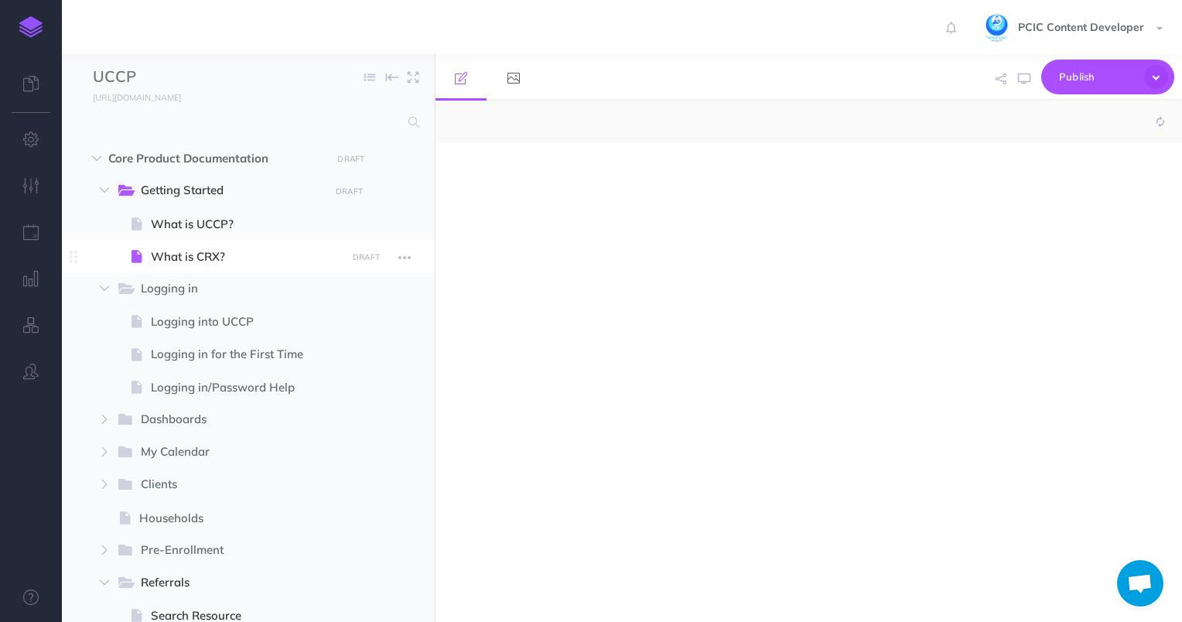
select select "null"
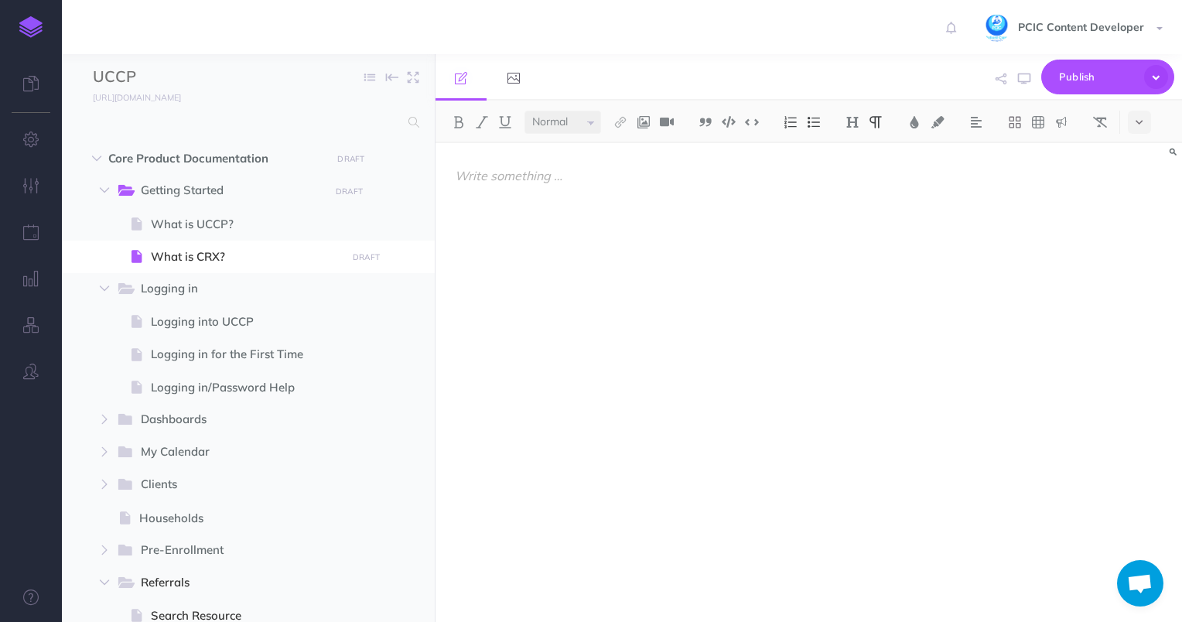
click at [555, 204] on div at bounding box center [697, 375] width 523 height 464
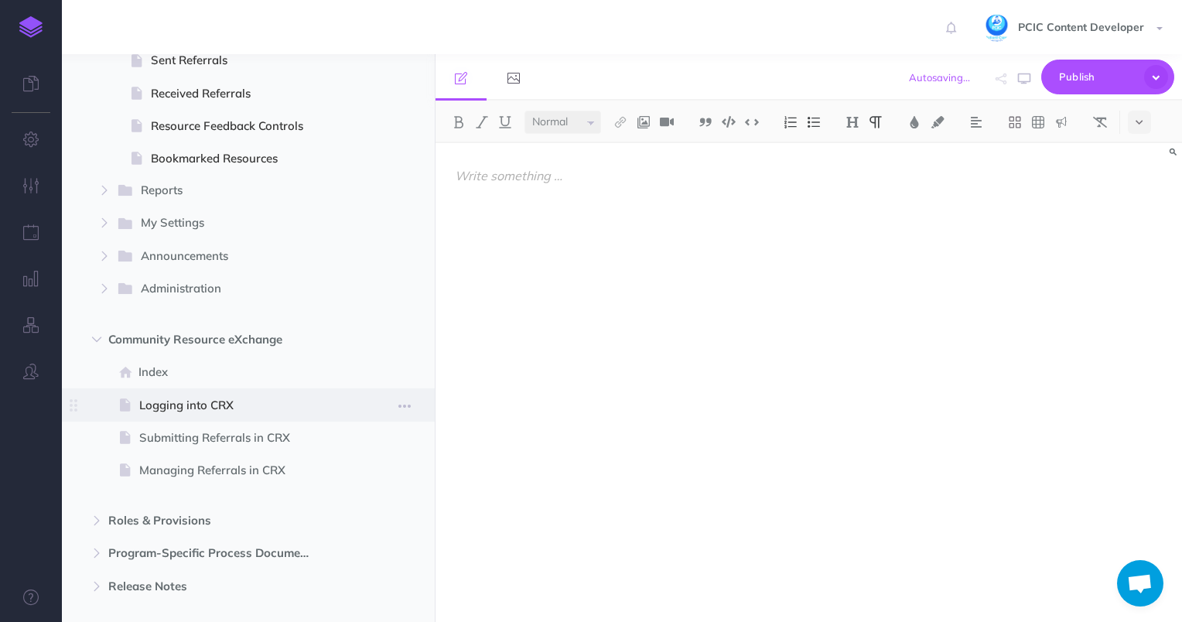
scroll to position [685, 0]
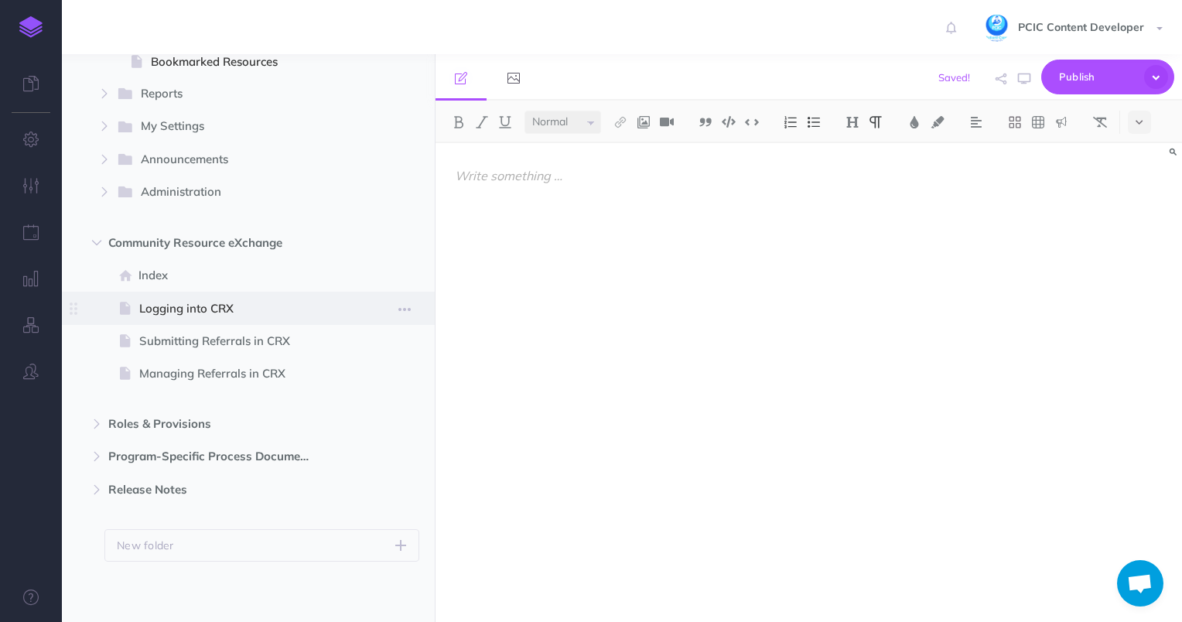
click at [254, 306] on span "Logging into CRX" at bounding box center [240, 308] width 203 height 19
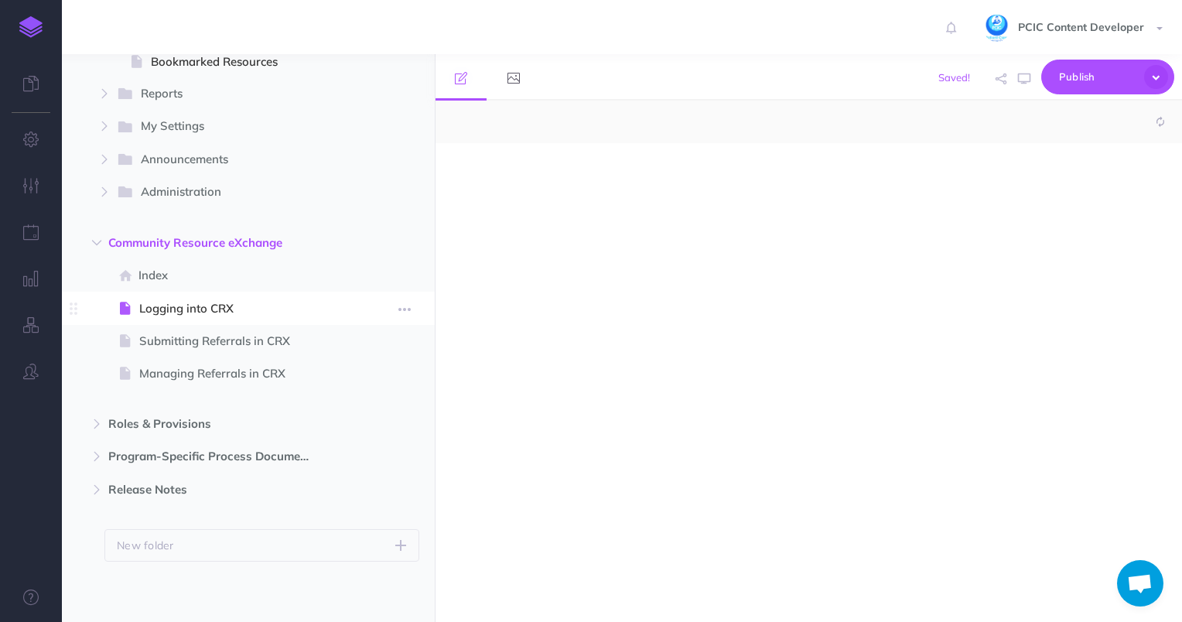
select select "null"
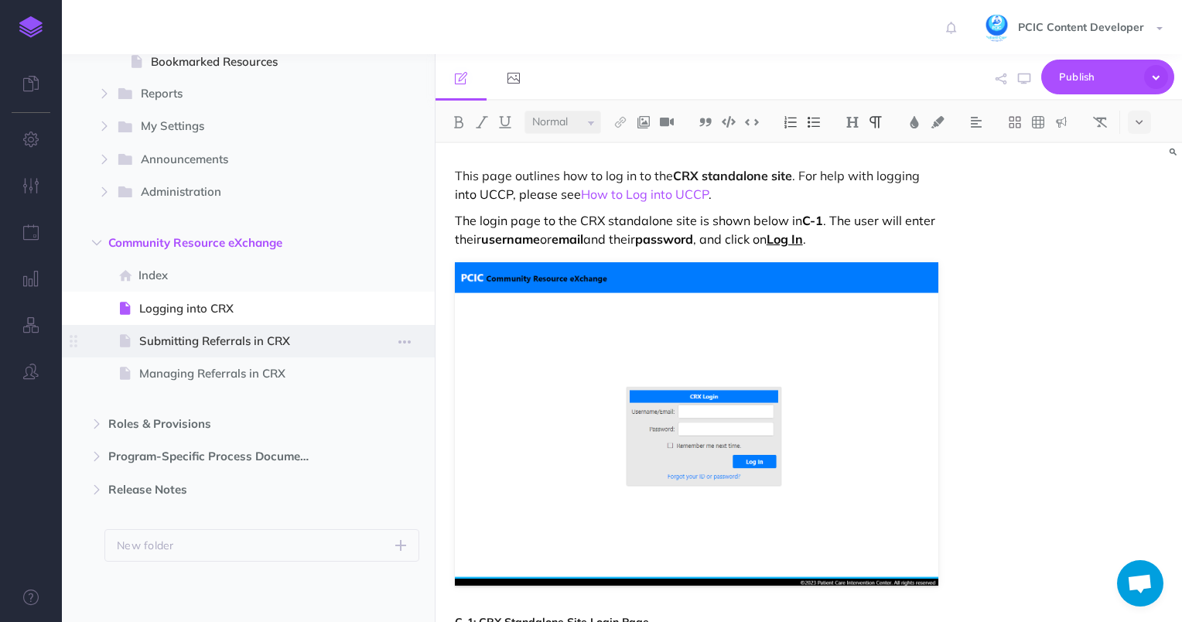
click at [162, 346] on span "Submitting Referrals in CRX" at bounding box center [240, 341] width 203 height 19
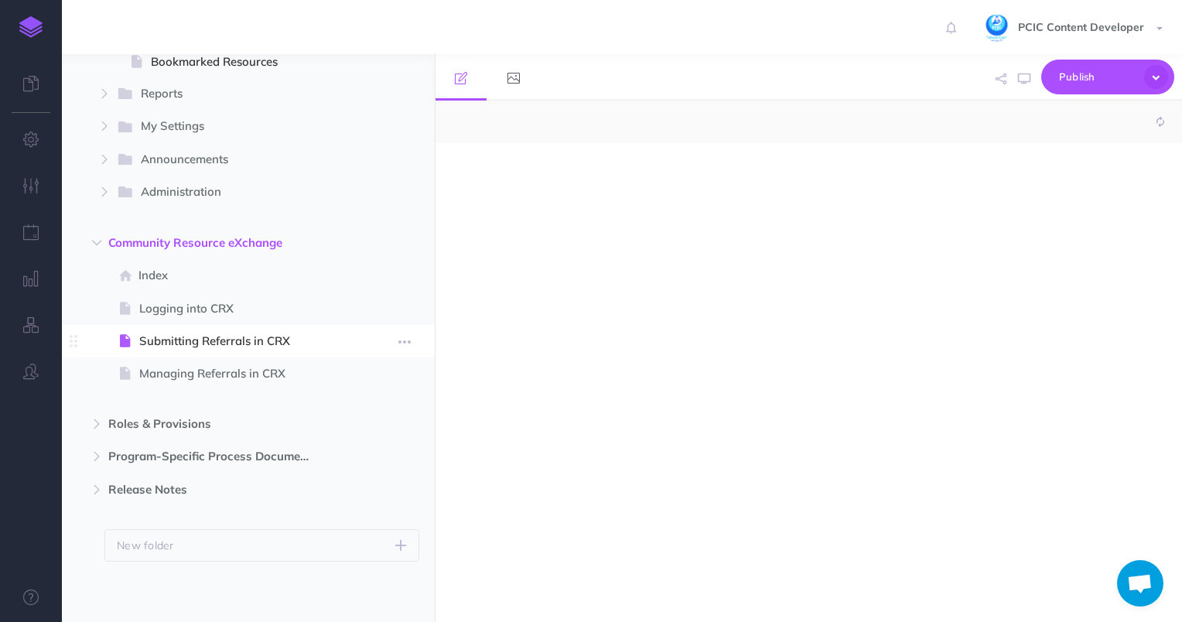
select select "null"
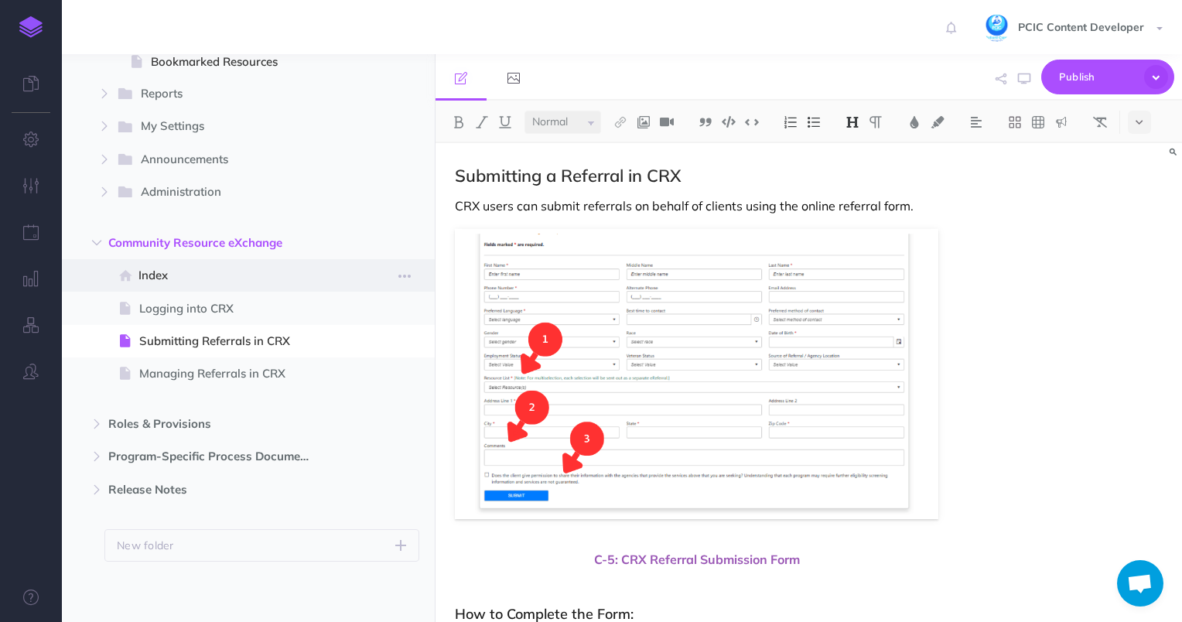
click at [195, 275] on span "Index" at bounding box center [241, 275] width 204 height 19
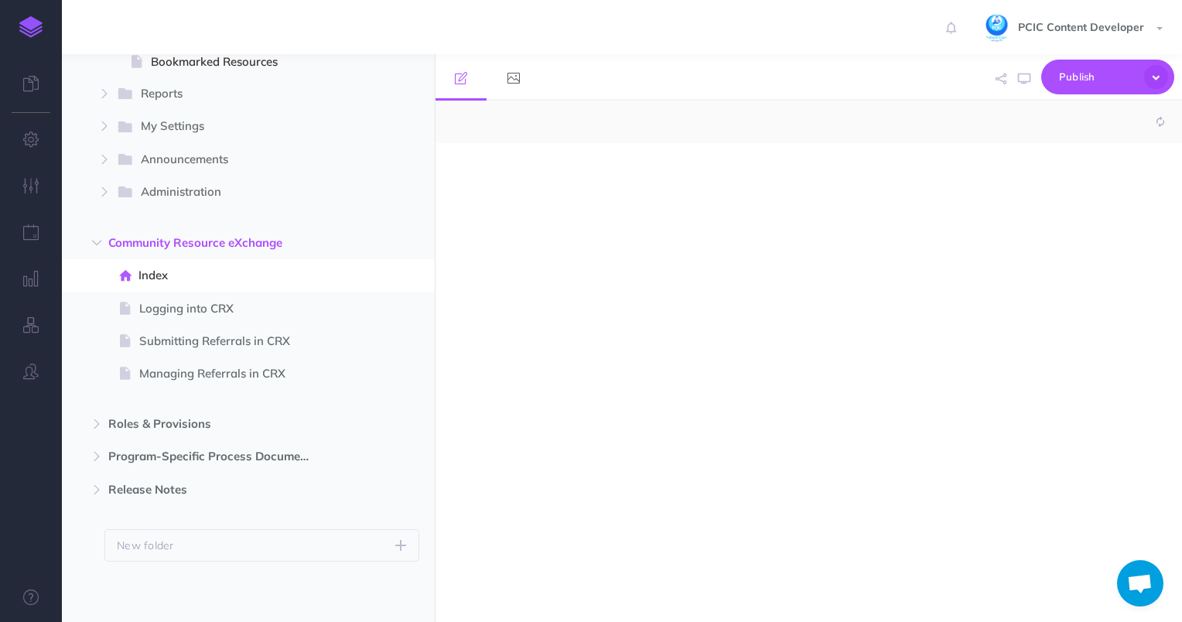
select select "null"
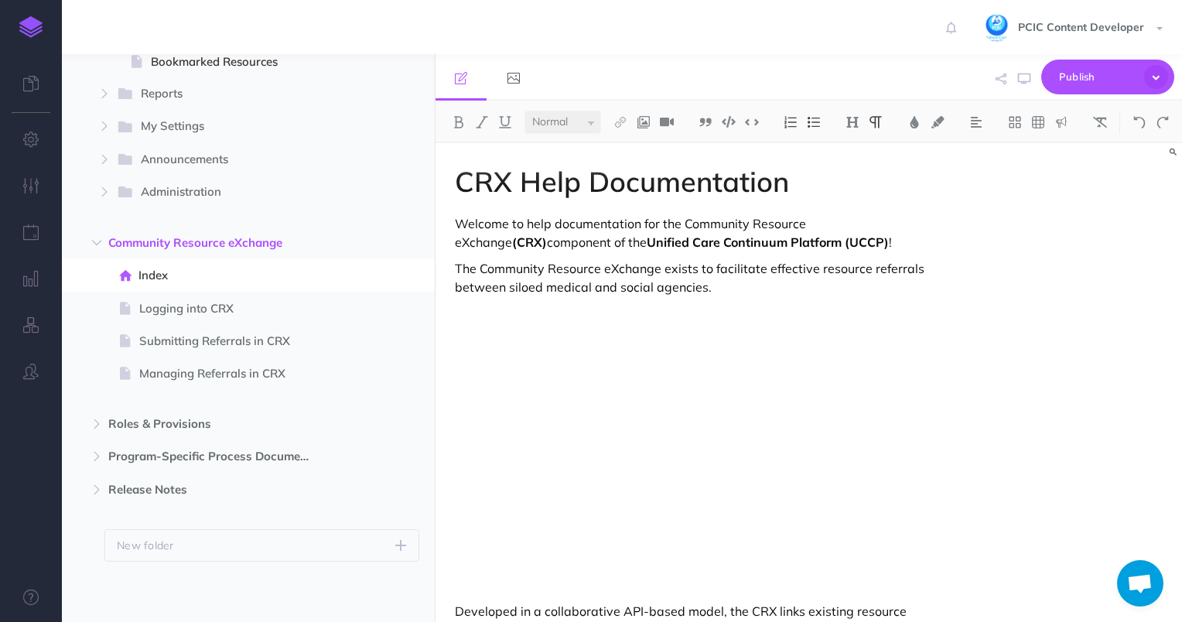
click at [647, 285] on p "The Community Resource eXchange exists to facilitate effective resource referra…" at bounding box center [697, 277] width 484 height 37
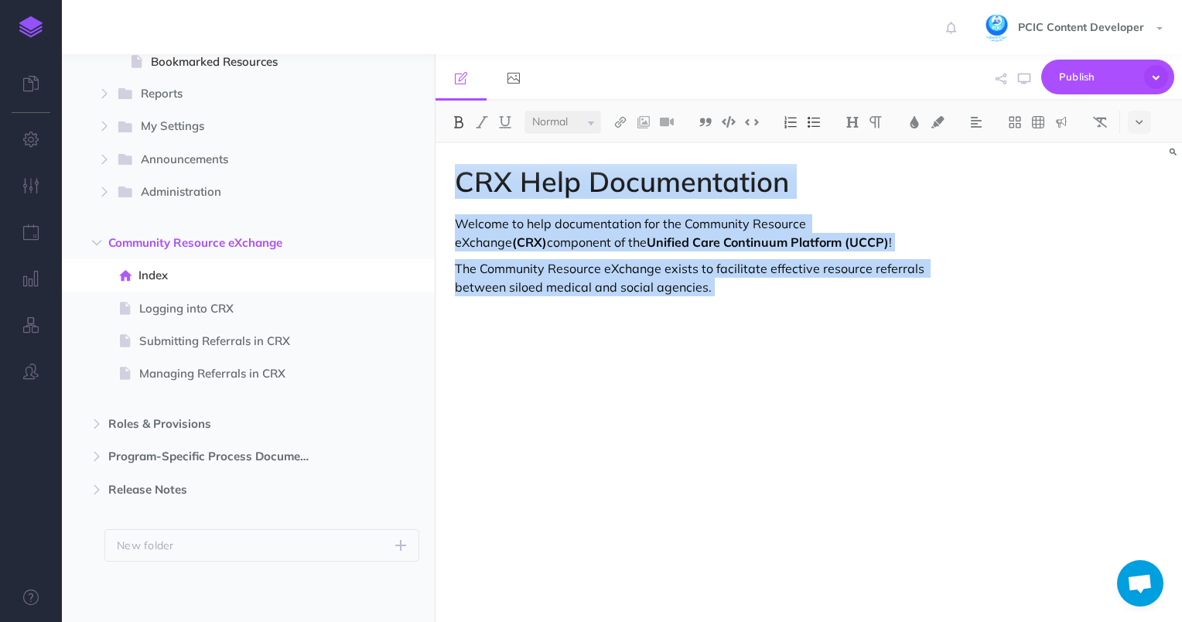
copy div "CRX Help Documentation Welcome to help documentation for the Community Resource…"
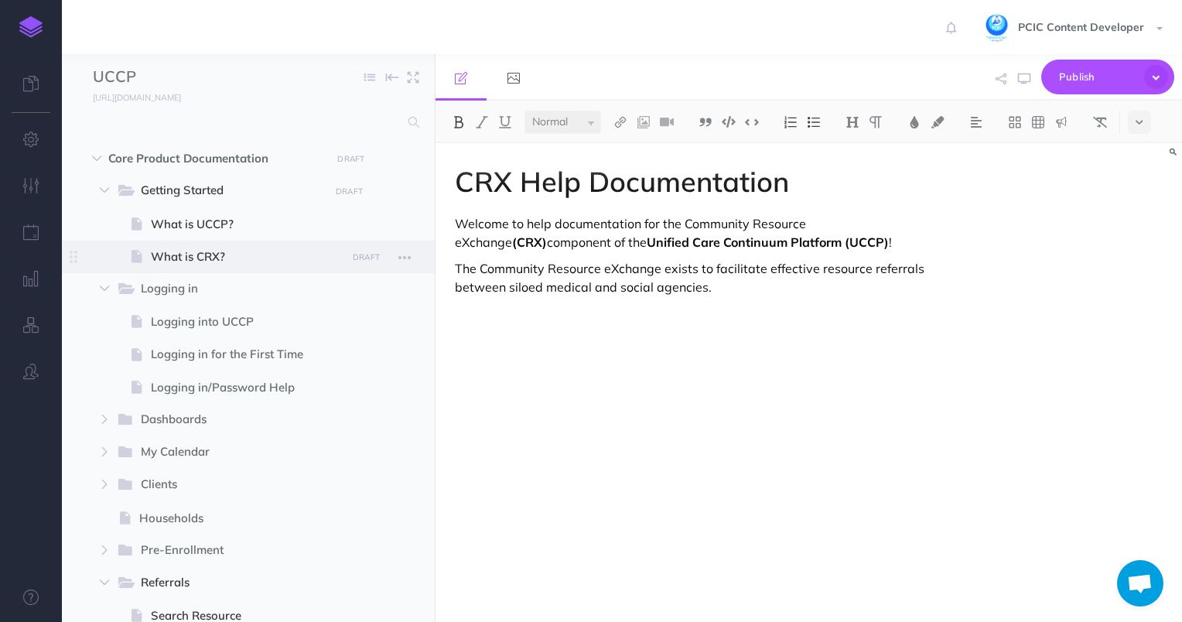
click at [214, 245] on span at bounding box center [248, 257] width 373 height 33
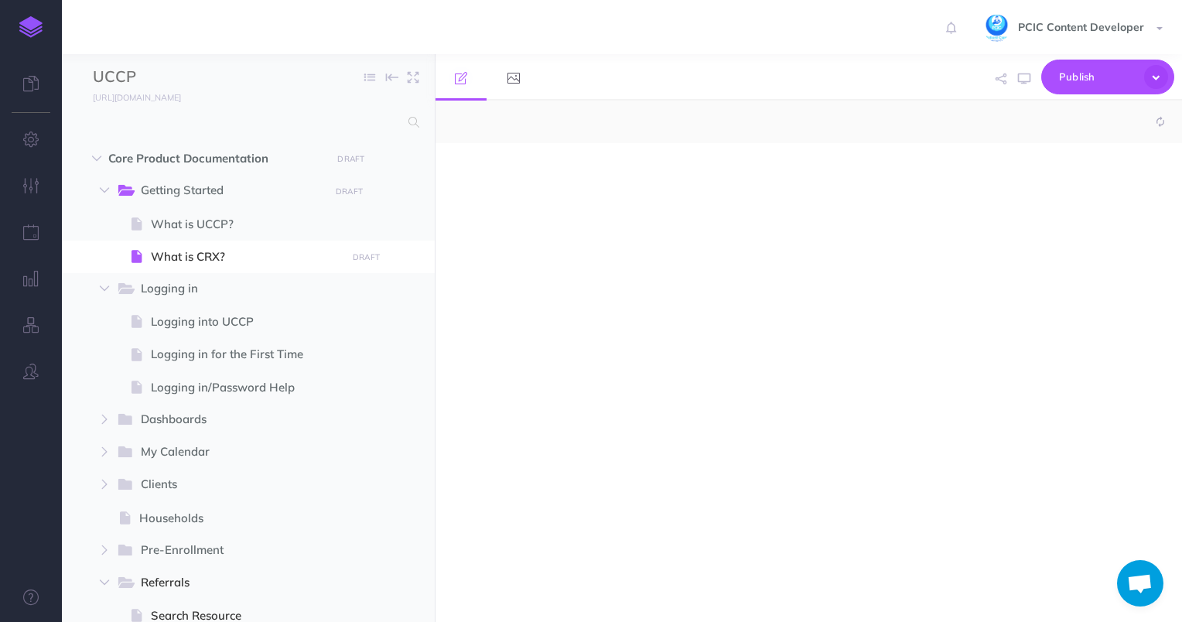
select select "null"
click at [645, 214] on div at bounding box center [697, 375] width 523 height 464
click at [512, 206] on div at bounding box center [697, 375] width 523 height 464
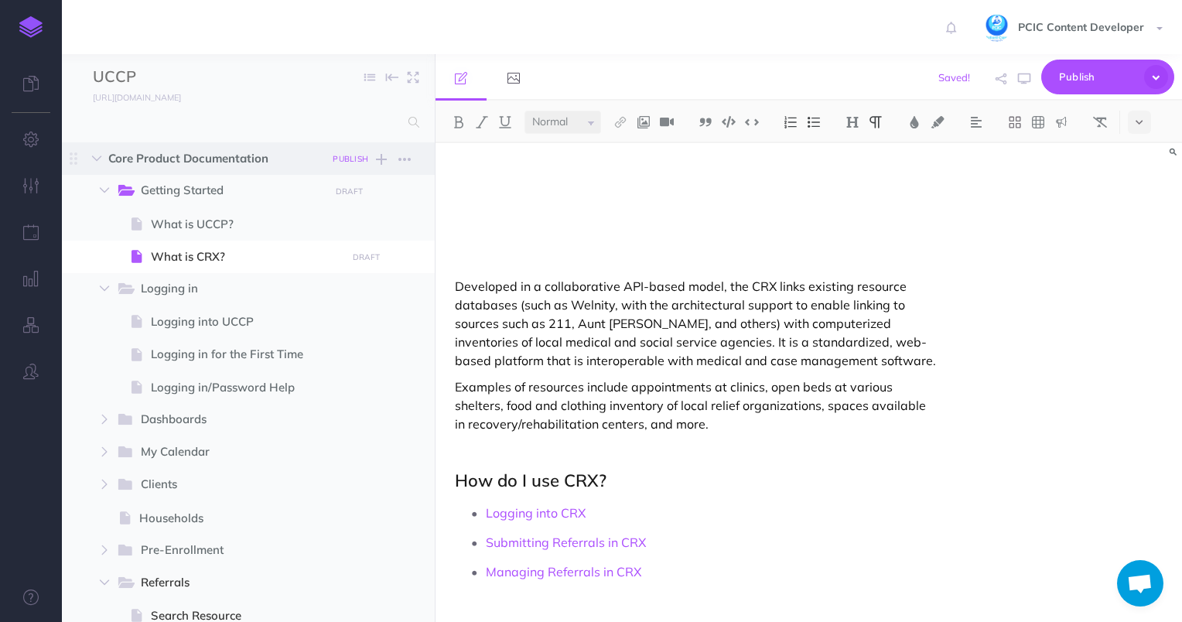
click at [358, 156] on small "PUBLISH" at bounding box center [351, 159] width 36 height 10
click at [299, 245] on textarea at bounding box center [271, 237] width 181 height 66
type textarea "Moving CRX into its own section"
click at [333, 289] on button "Publish" at bounding box center [337, 291] width 50 height 26
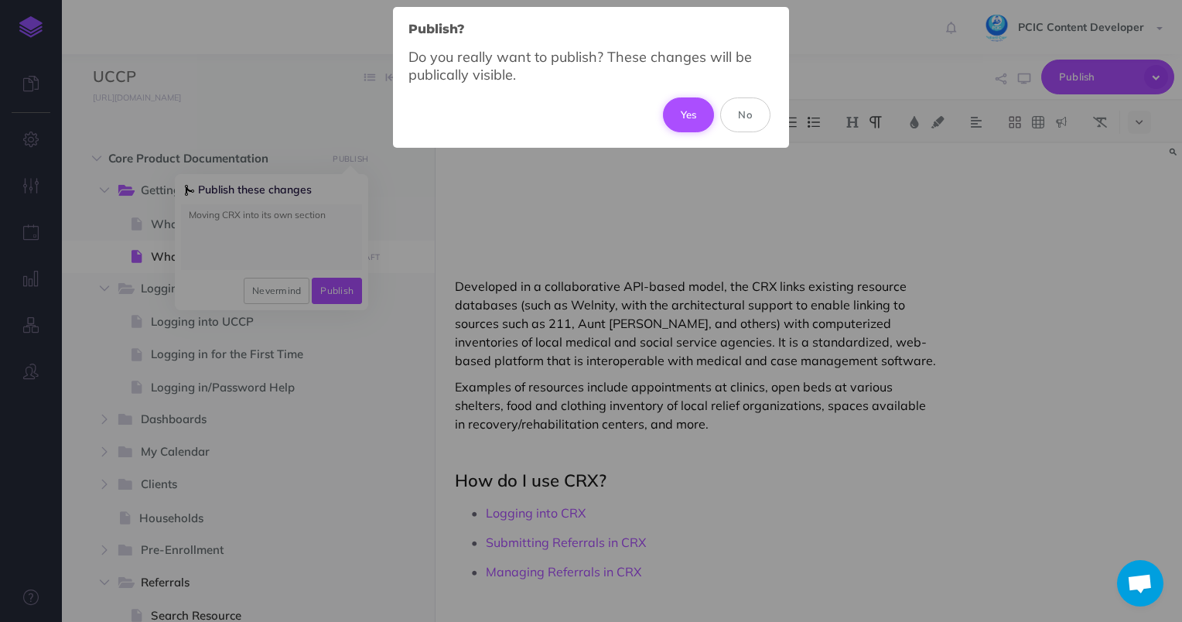
click at [683, 114] on button "Yes" at bounding box center [689, 115] width 52 height 34
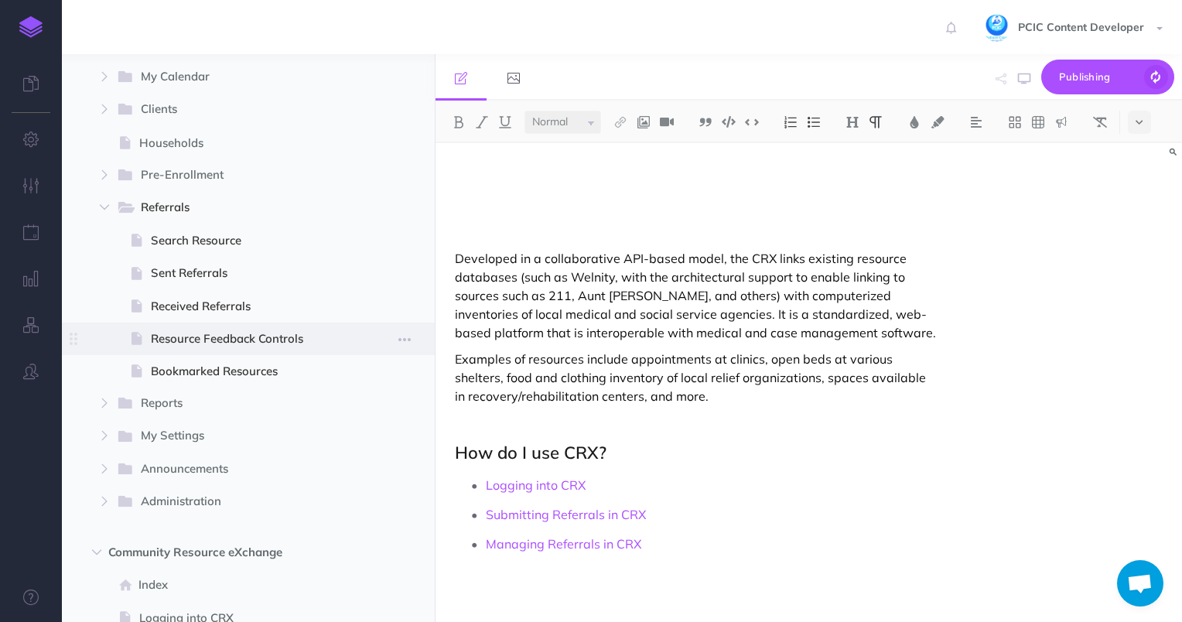
scroll to position [0, 0]
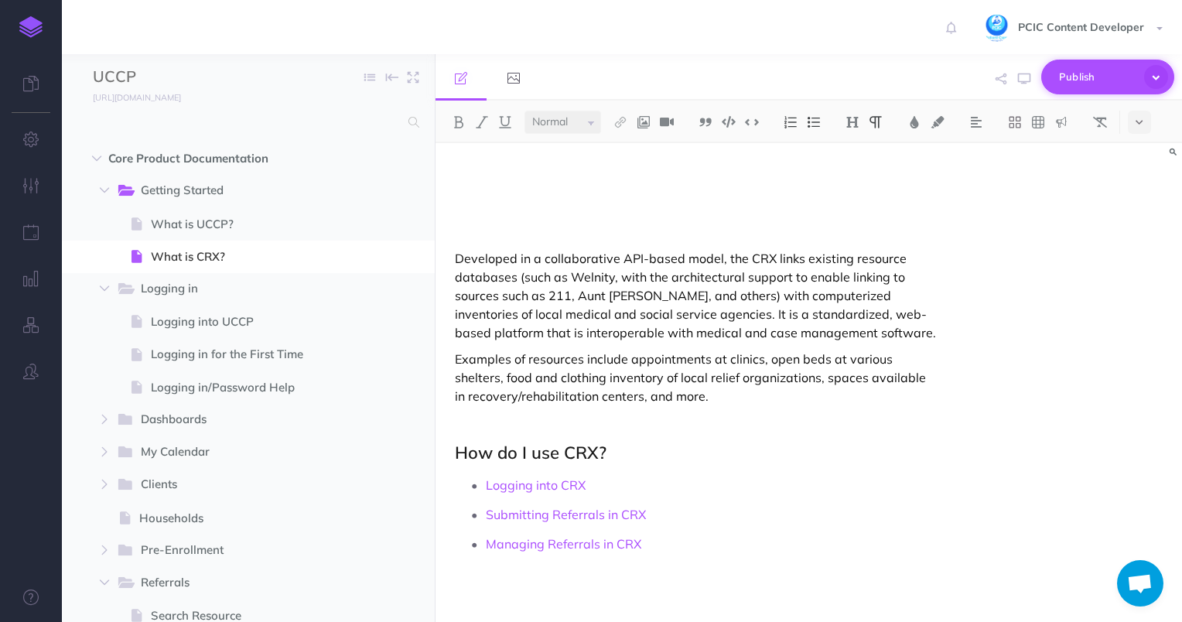
click at [1157, 69] on icon "button" at bounding box center [1156, 77] width 30 height 30
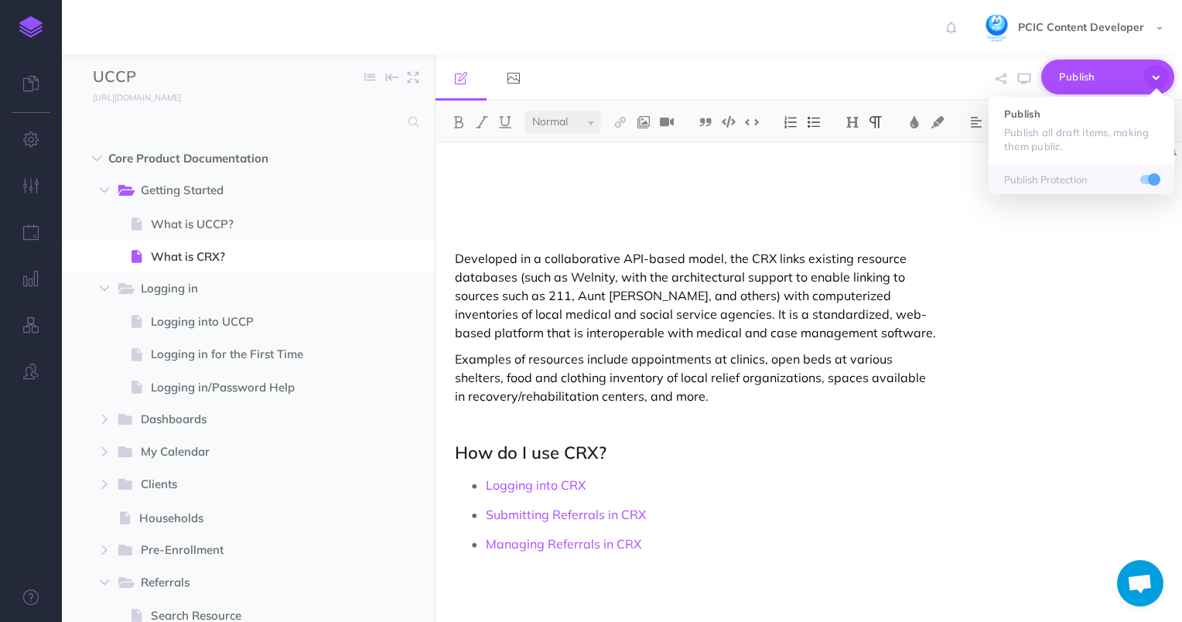
click at [1069, 91] on button "Publish" at bounding box center [1108, 77] width 133 height 35
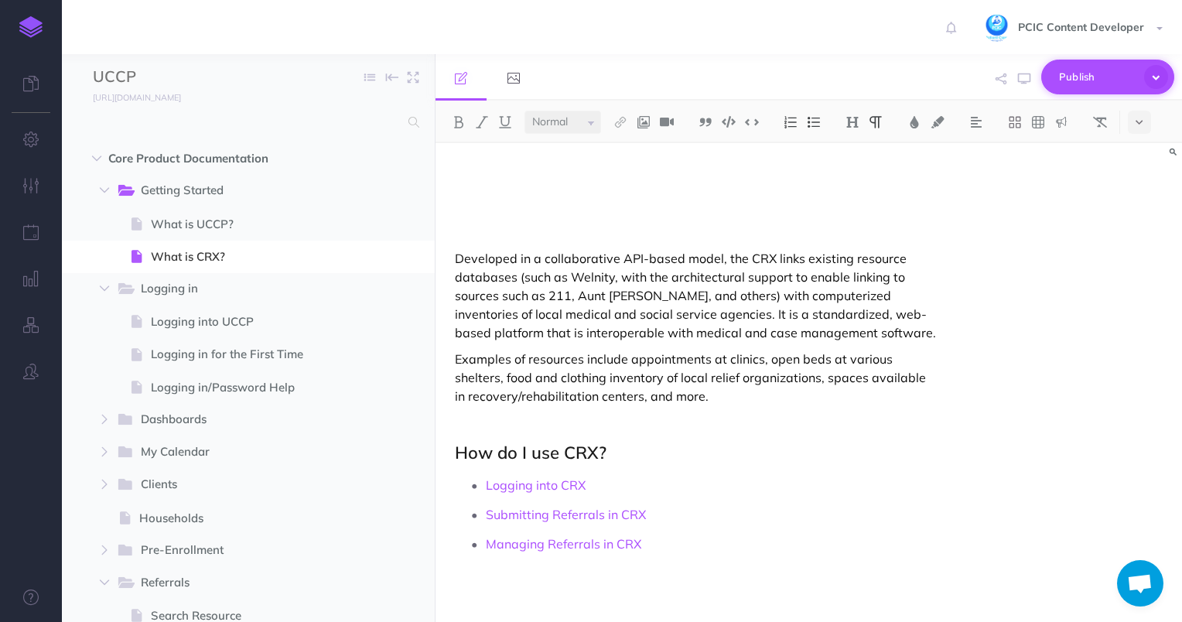
click at [1076, 79] on span "Publish" at bounding box center [1097, 77] width 77 height 24
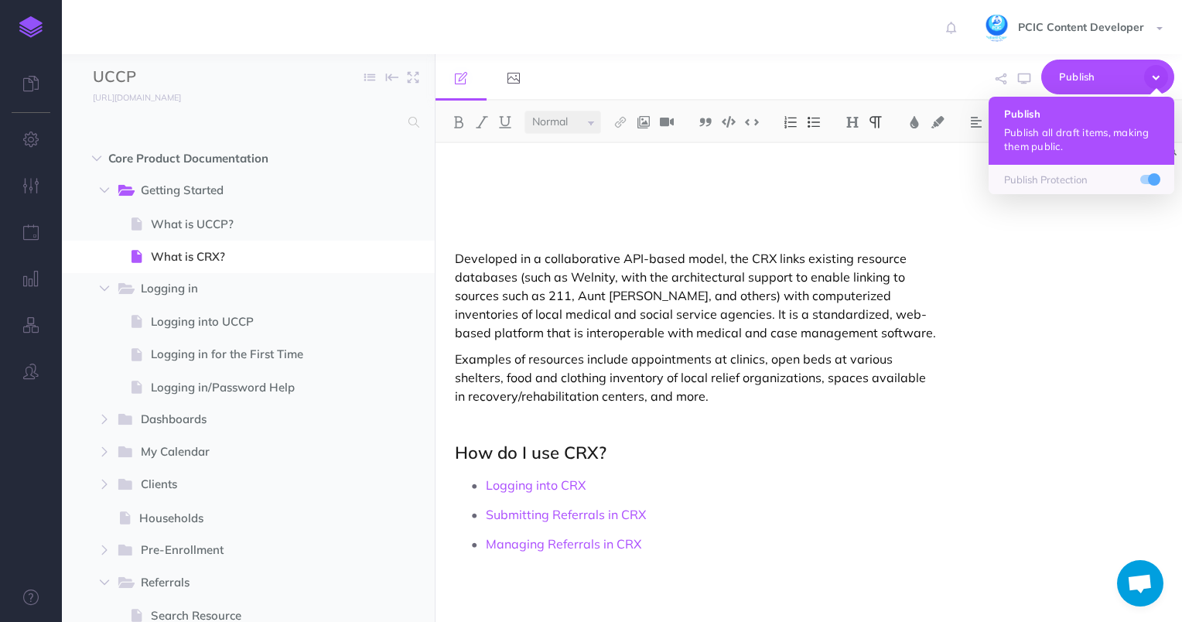
click at [1048, 124] on button "Publish Publish all draft items, making them public." at bounding box center [1082, 131] width 186 height 68
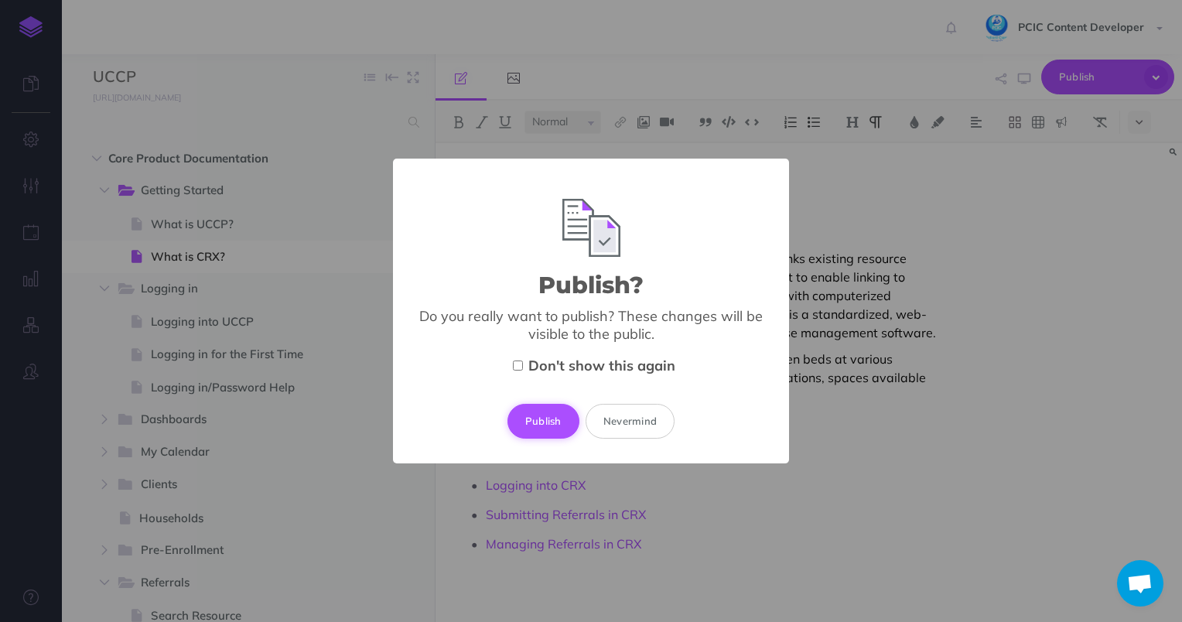
click at [557, 432] on button "Publish" at bounding box center [544, 421] width 72 height 34
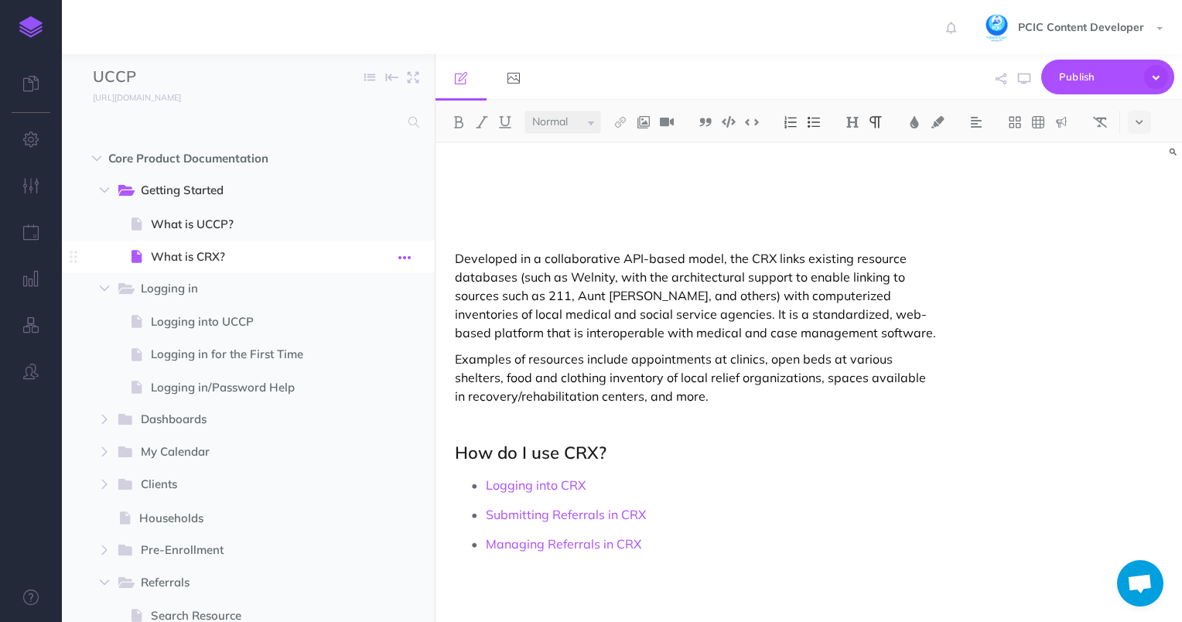
click at [402, 258] on icon "button" at bounding box center [405, 257] width 12 height 19
click at [376, 393] on link "Delete" at bounding box center [361, 387] width 116 height 26
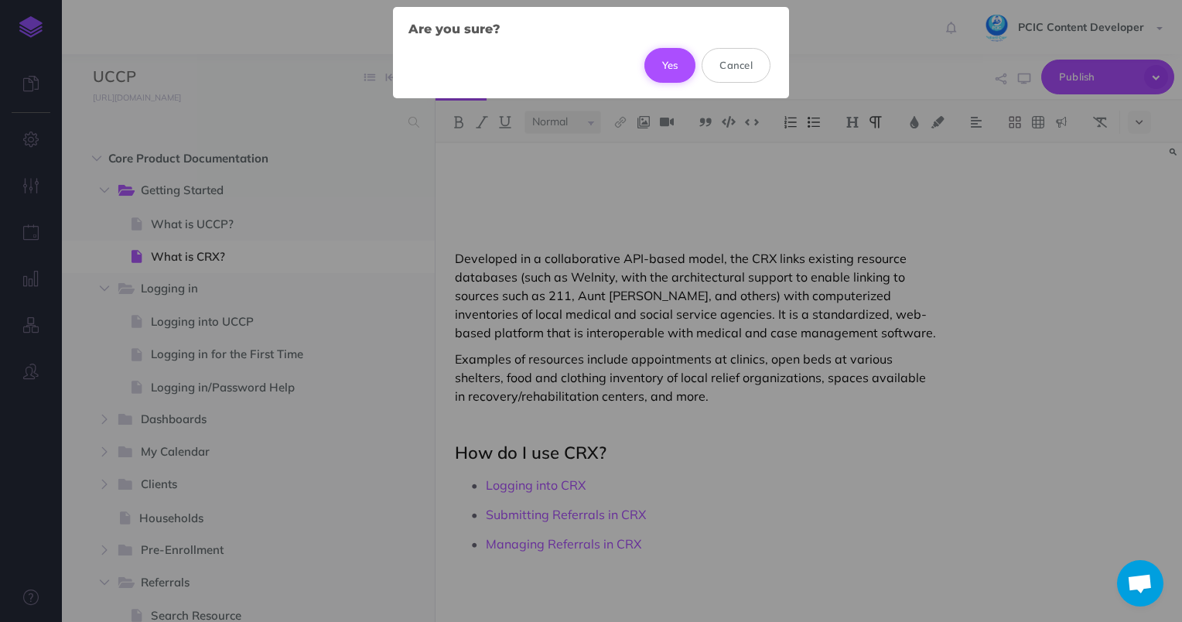
click at [676, 68] on button "Yes" at bounding box center [671, 65] width 52 height 34
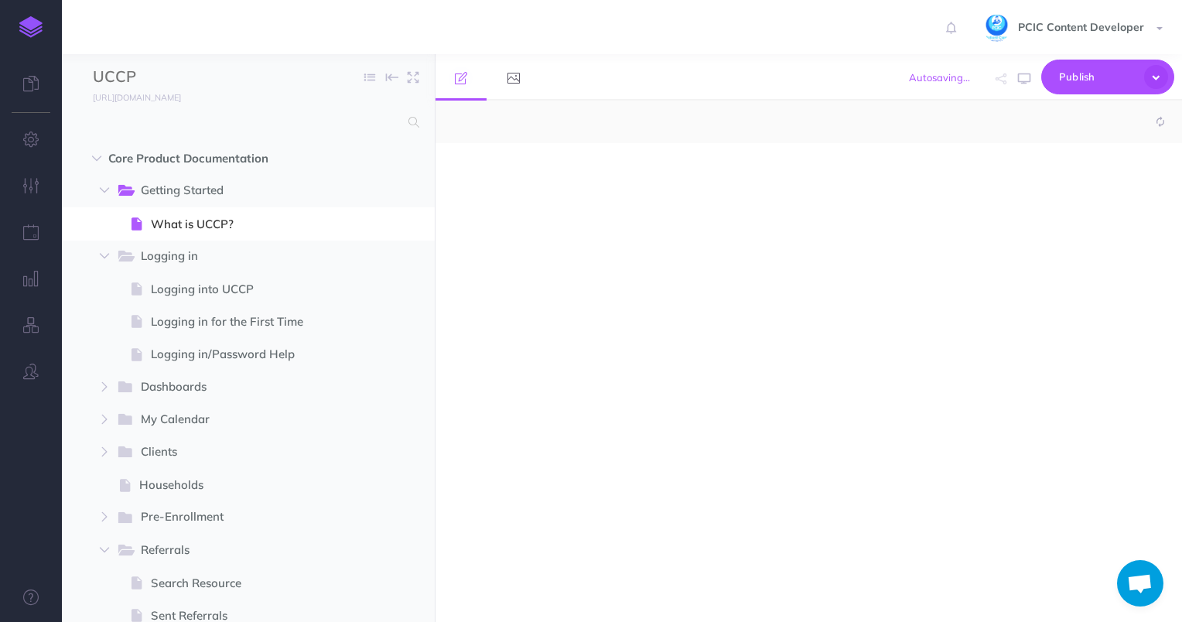
select select "null"
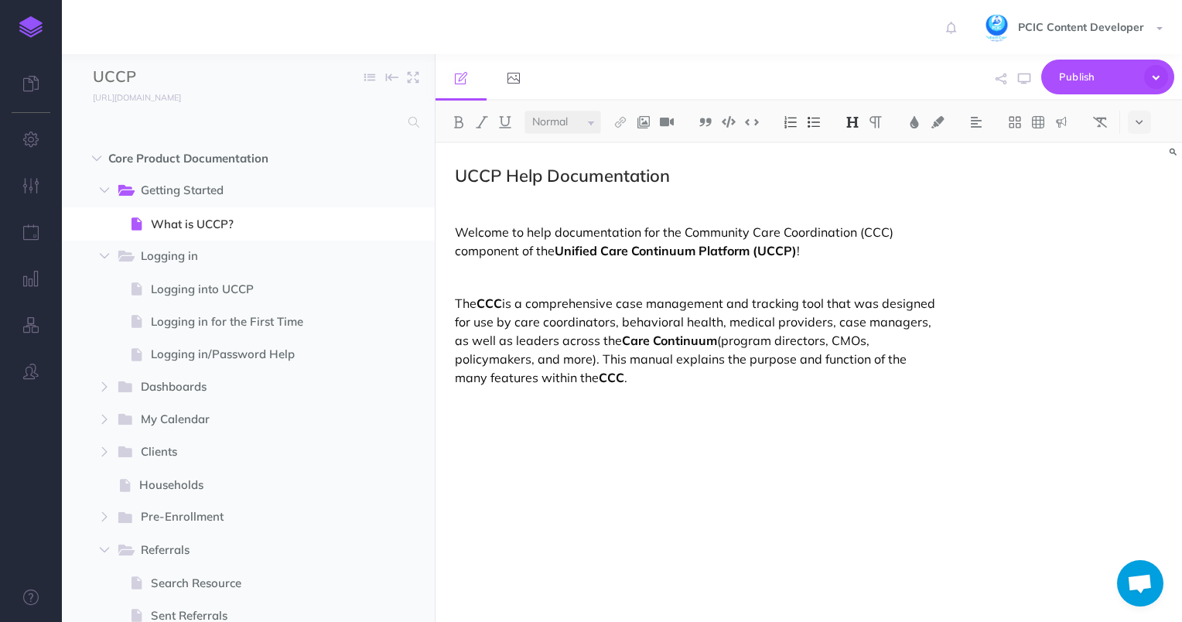
click at [551, 280] on p at bounding box center [697, 277] width 484 height 19
drag, startPoint x: 499, startPoint y: 176, endPoint x: 443, endPoint y: 170, distance: 56.0
click at [402, 223] on icon "button" at bounding box center [405, 225] width 12 height 19
click at [331, 322] on link "Settings" at bounding box center [361, 329] width 116 height 26
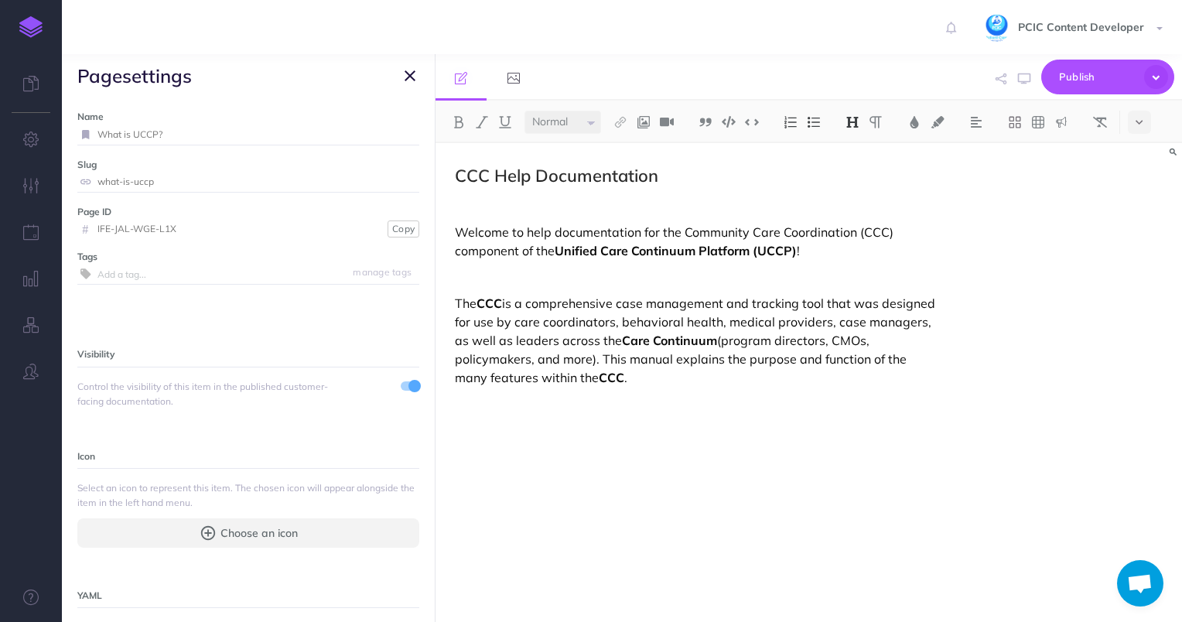
drag, startPoint x: 176, startPoint y: 130, endPoint x: 136, endPoint y: 135, distance: 40.5
click at [136, 135] on input "What is UCCP?" at bounding box center [259, 135] width 322 height 20
type input "What is CCC?"
click at [391, 133] on small "Save" at bounding box center [401, 134] width 20 height 12
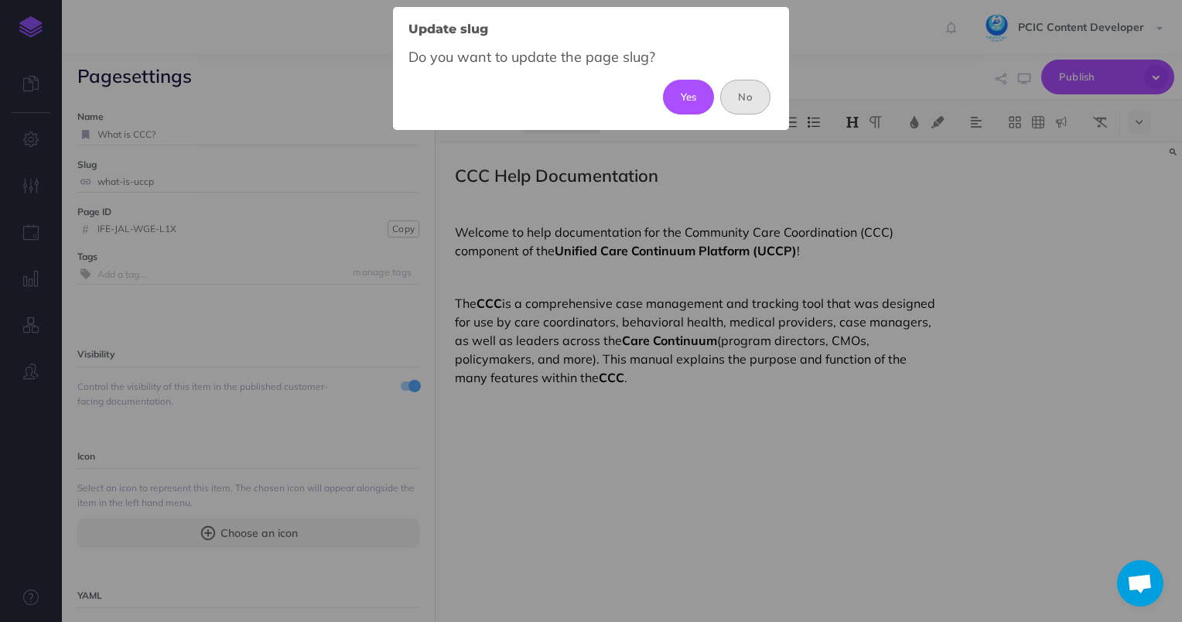
click at [747, 103] on button "No" at bounding box center [745, 97] width 50 height 34
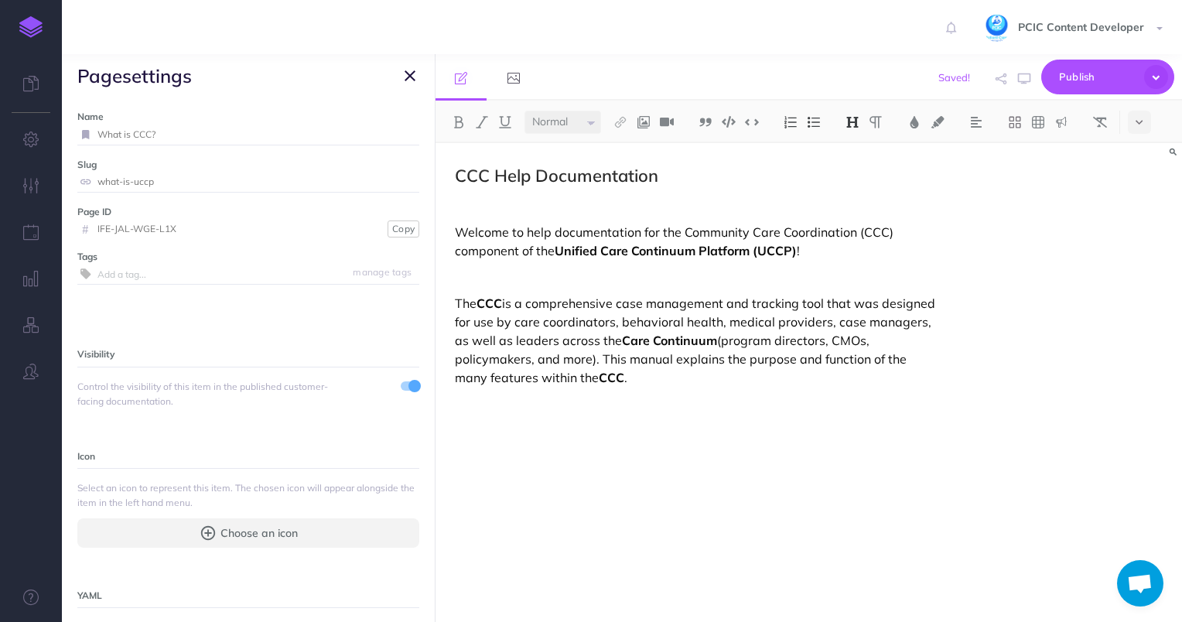
click at [410, 74] on icon "button" at bounding box center [410, 76] width 11 height 19
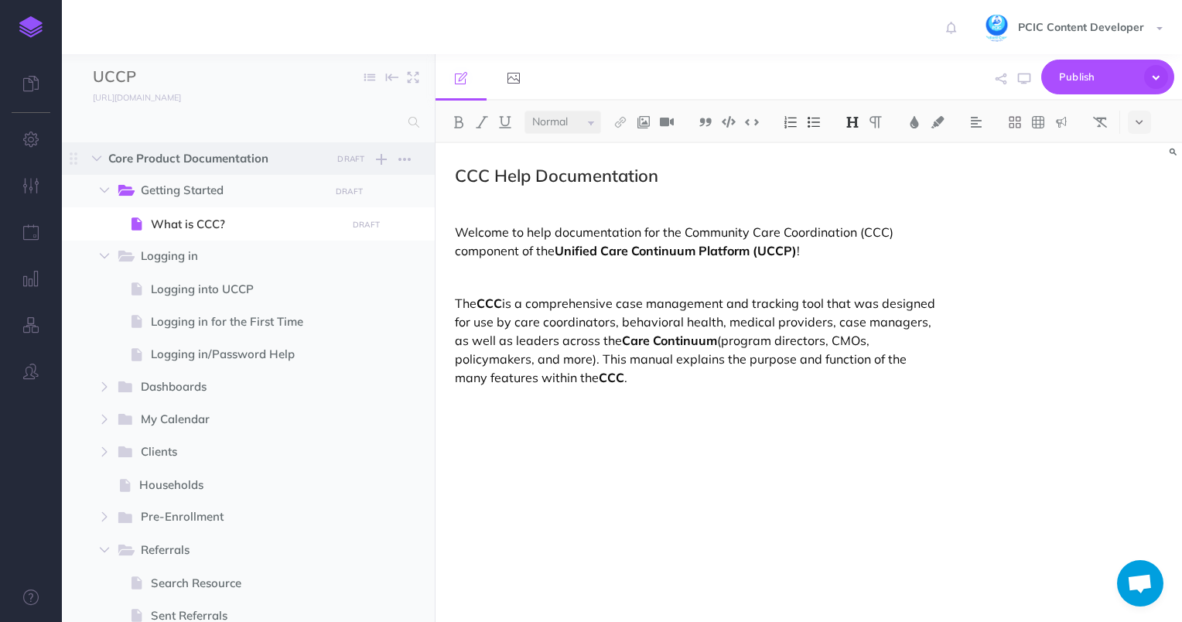
click at [420, 154] on span "Core Product Documentation DRAFT Publish these changes Nevermind Publish New fo…" at bounding box center [265, 158] width 315 height 33
click at [1079, 87] on span "Publish" at bounding box center [1097, 77] width 77 height 24
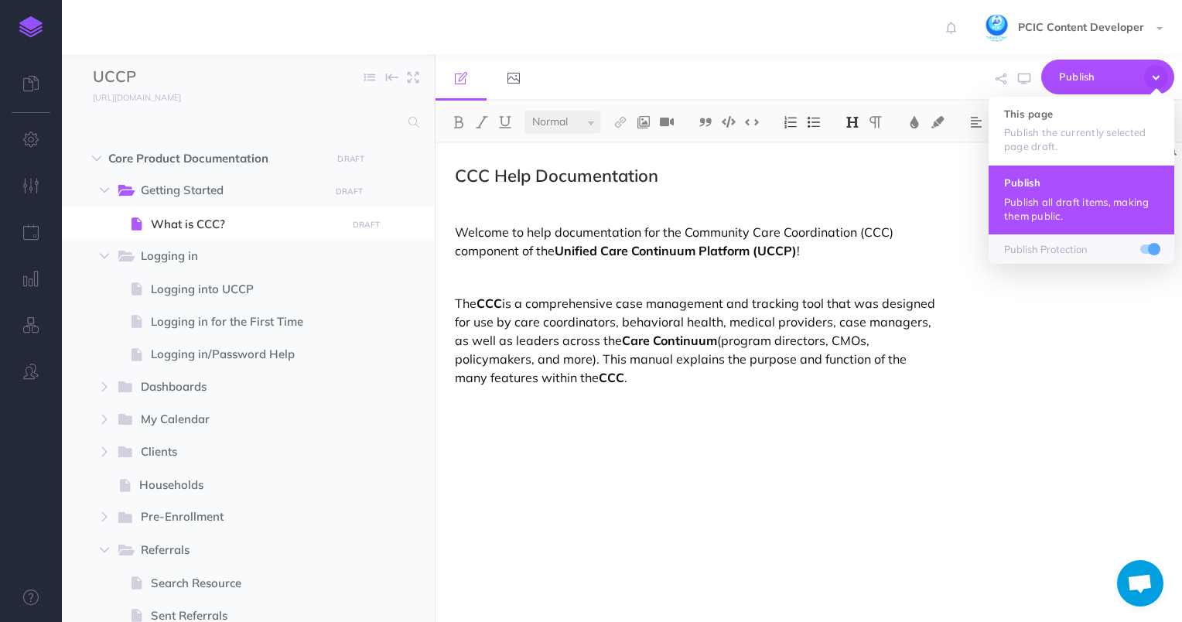
click at [1043, 171] on button "Publish Publish all draft items, making them public." at bounding box center [1082, 199] width 186 height 69
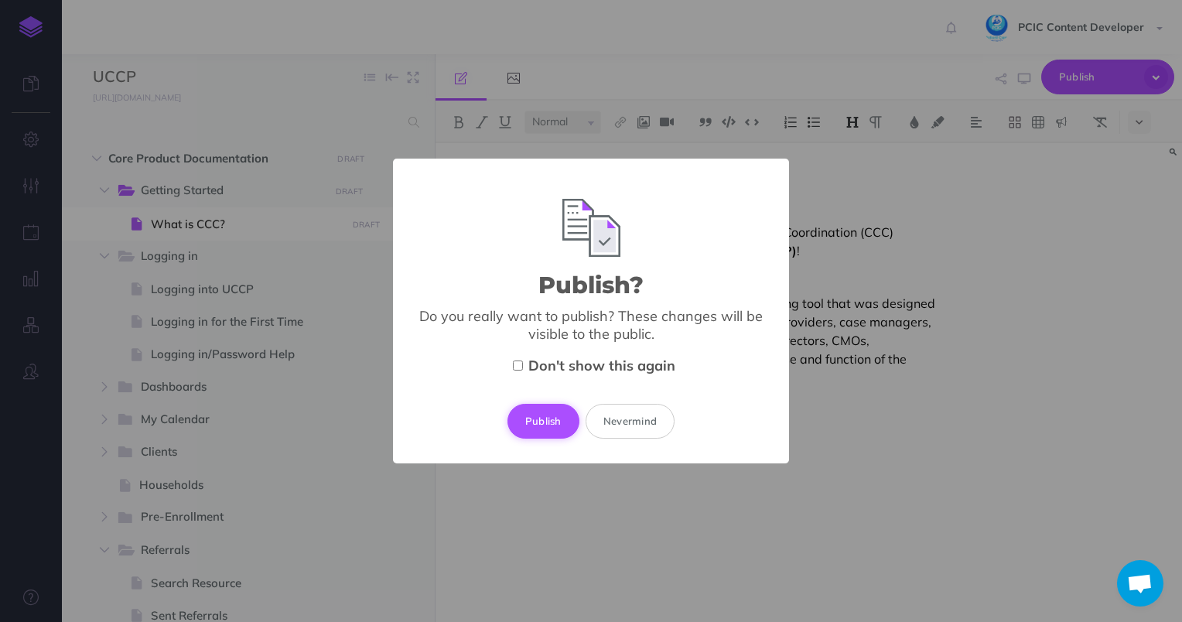
click at [542, 415] on button "Publish" at bounding box center [544, 421] width 72 height 34
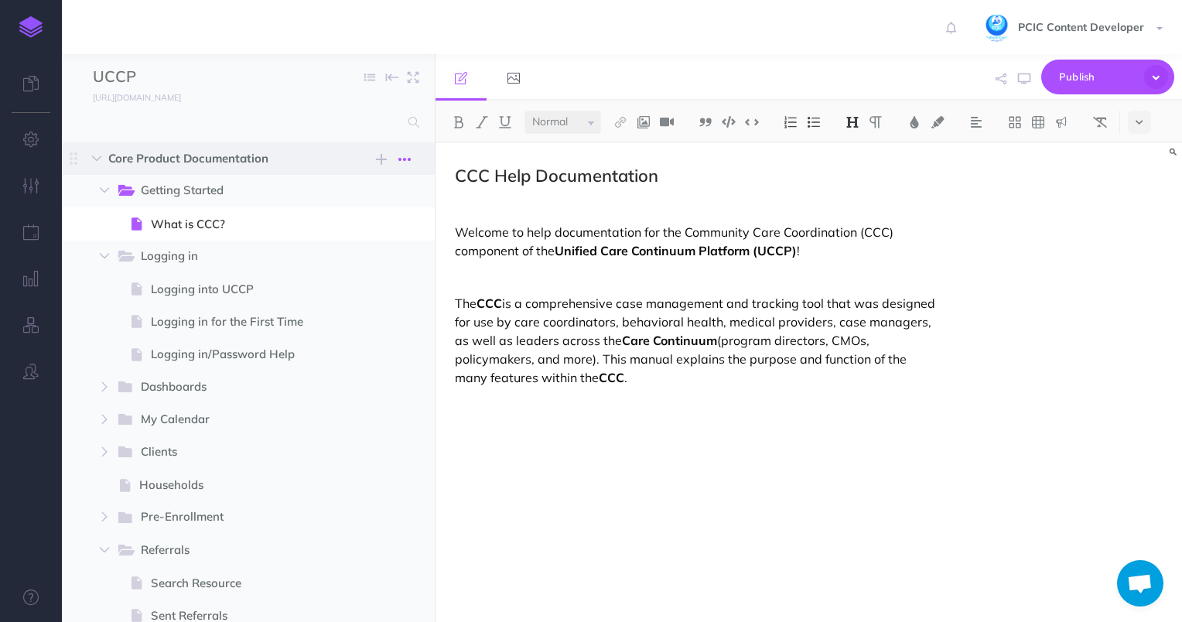
click at [410, 158] on icon "button" at bounding box center [405, 159] width 12 height 19
drag, startPoint x: 393, startPoint y: 239, endPoint x: 361, endPoint y: 226, distance: 35.1
click at [393, 239] on link "Settings" at bounding box center [361, 237] width 116 height 26
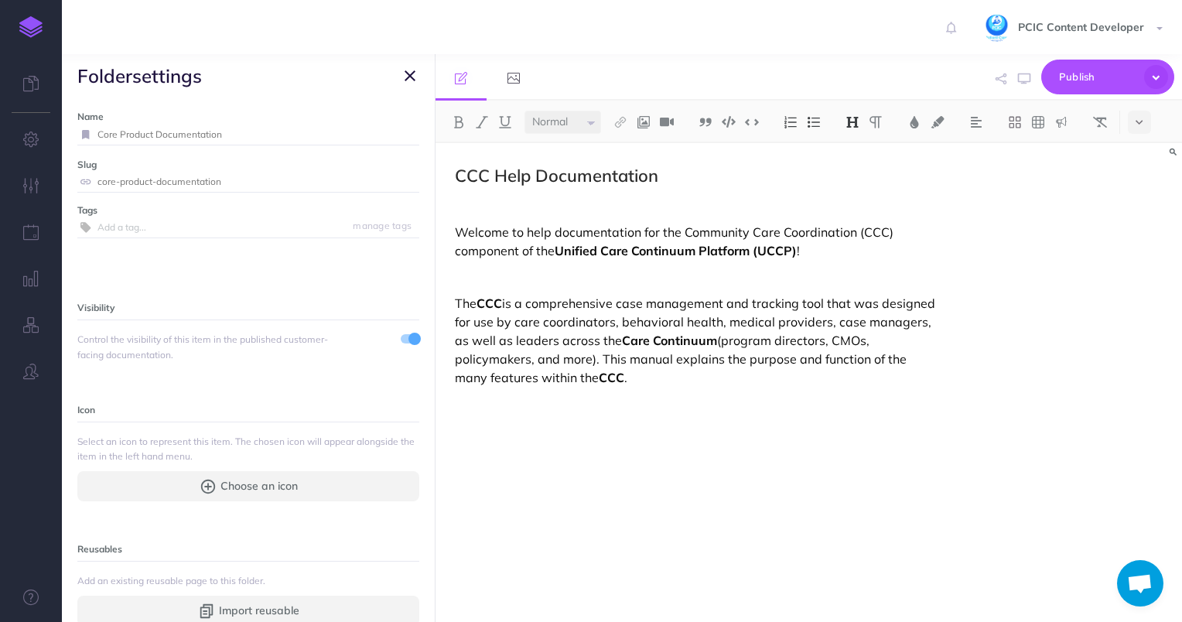
click at [263, 141] on input "Core Product Documentation" at bounding box center [259, 135] width 322 height 20
drag, startPoint x: 247, startPoint y: 133, endPoint x: 15, endPoint y: 145, distance: 232.5
click at [62, 145] on div "Toggle Navigation PCIC Content Developer Settings Account Settings Teams PCIC S…" at bounding box center [622, 311] width 1121 height 622
type input "Community Care Coordination"
click at [394, 132] on small "Save" at bounding box center [401, 134] width 20 height 12
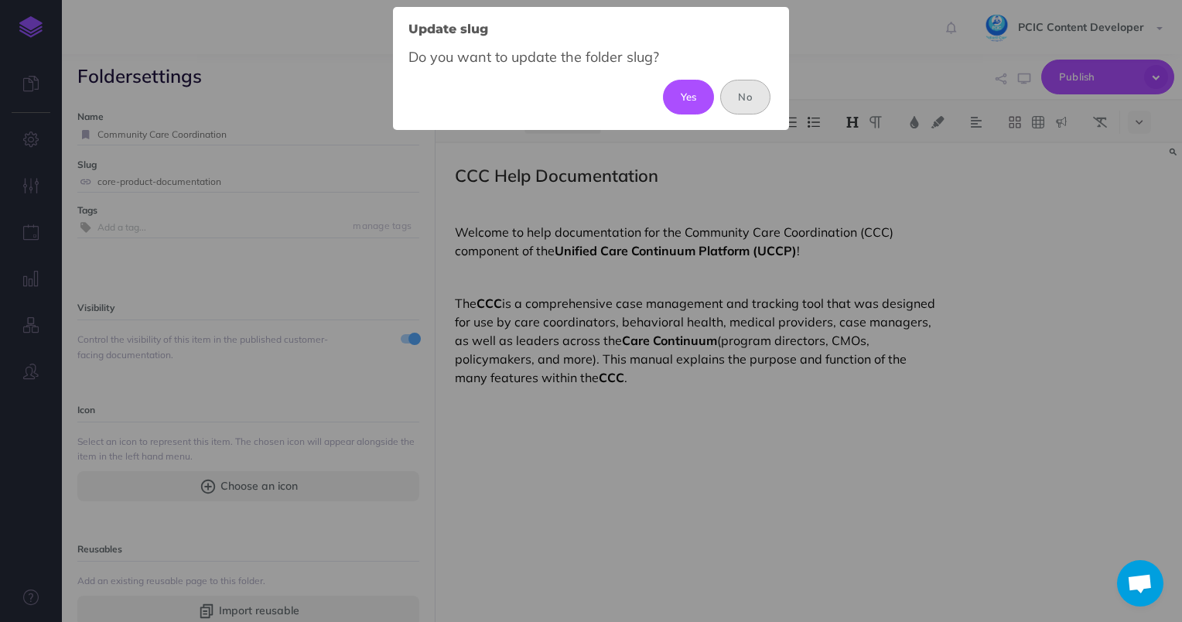
click at [752, 99] on button "No" at bounding box center [745, 97] width 50 height 34
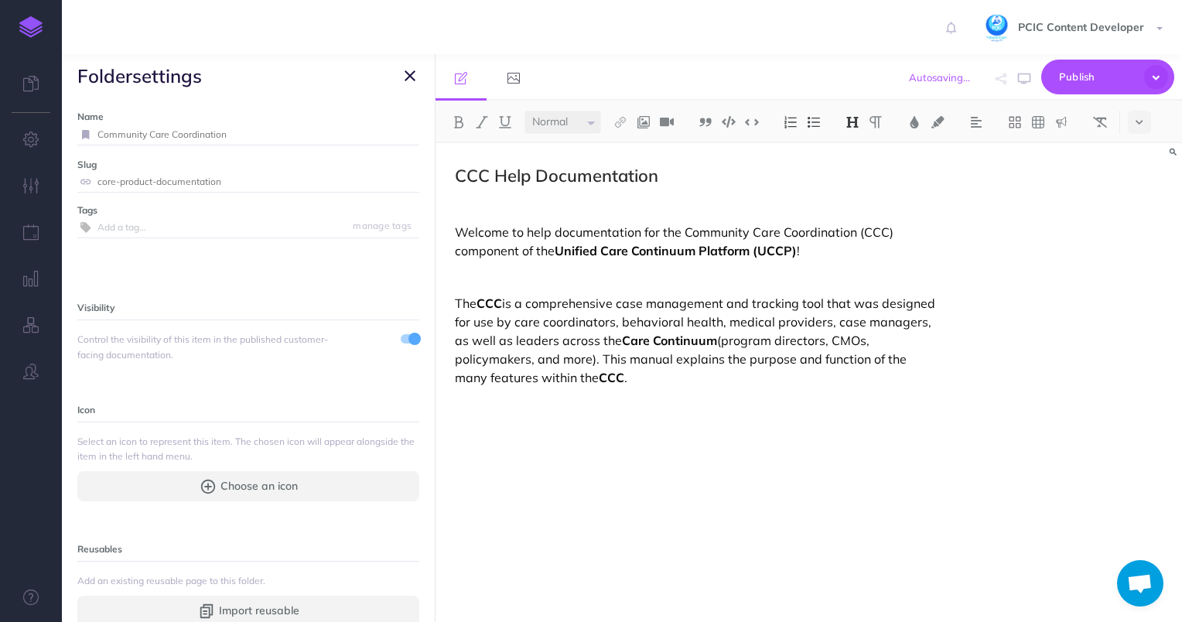
click at [409, 77] on icon "button" at bounding box center [410, 76] width 11 height 19
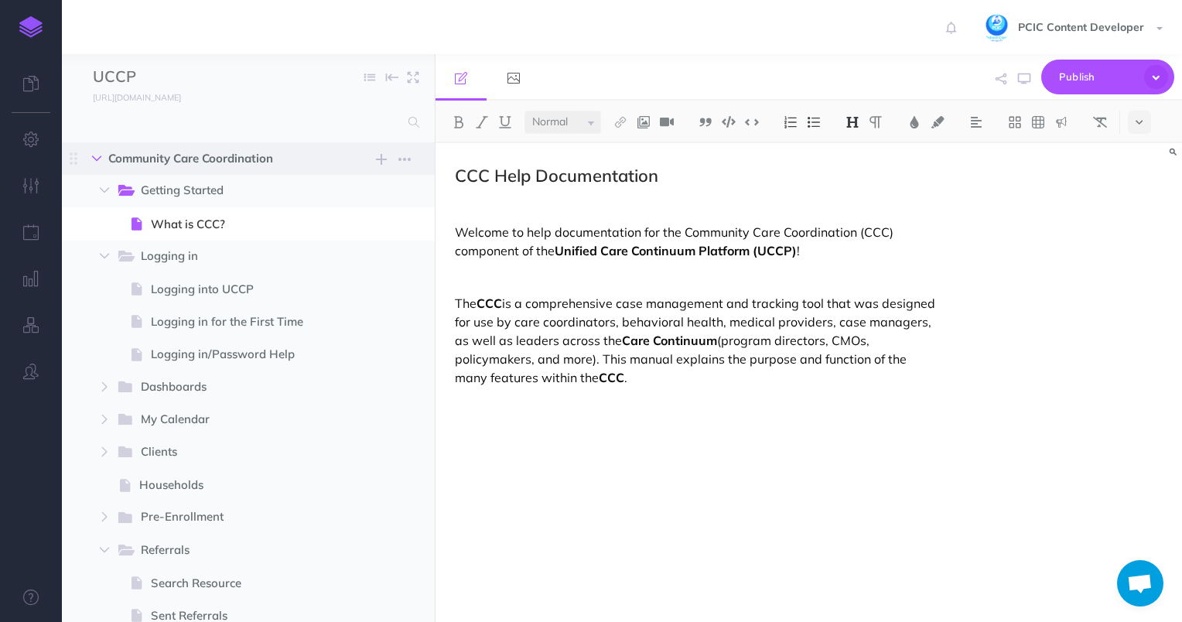
click at [98, 160] on icon "button" at bounding box center [96, 158] width 9 height 9
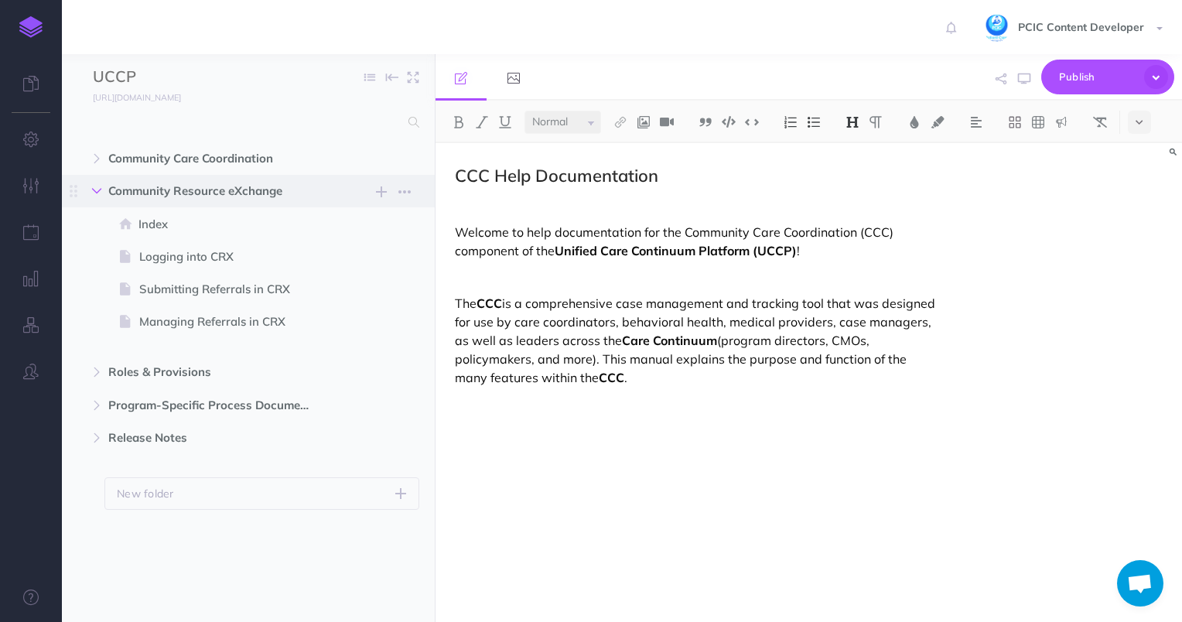
click at [98, 188] on icon "button" at bounding box center [96, 190] width 9 height 9
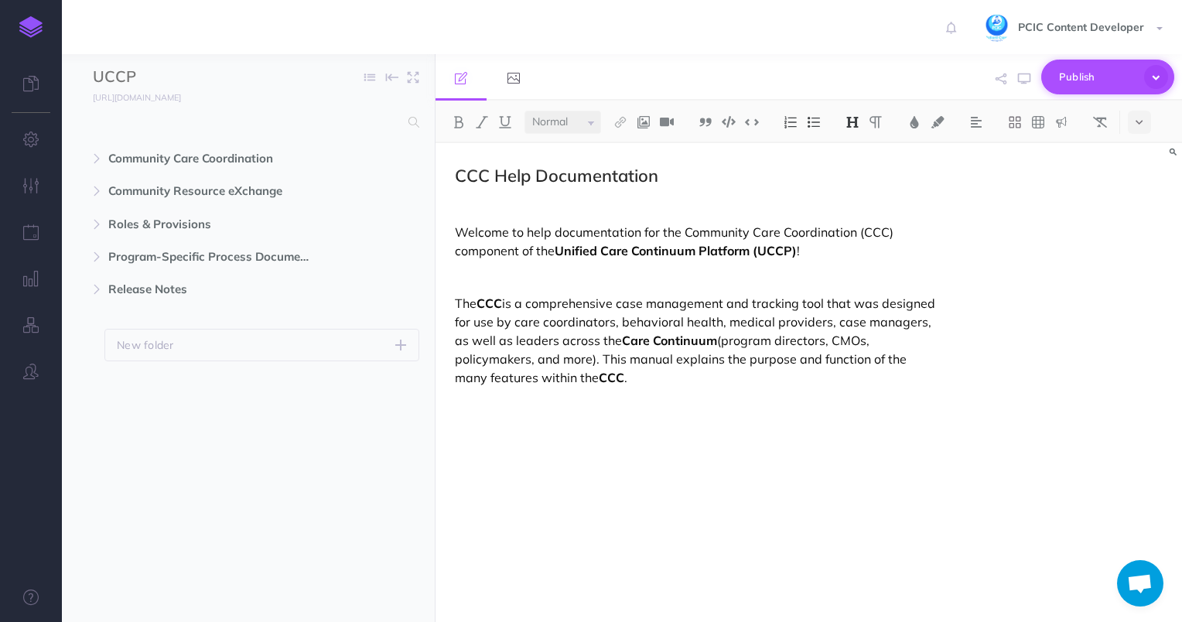
click at [1065, 68] on span "Publish" at bounding box center [1097, 77] width 77 height 24
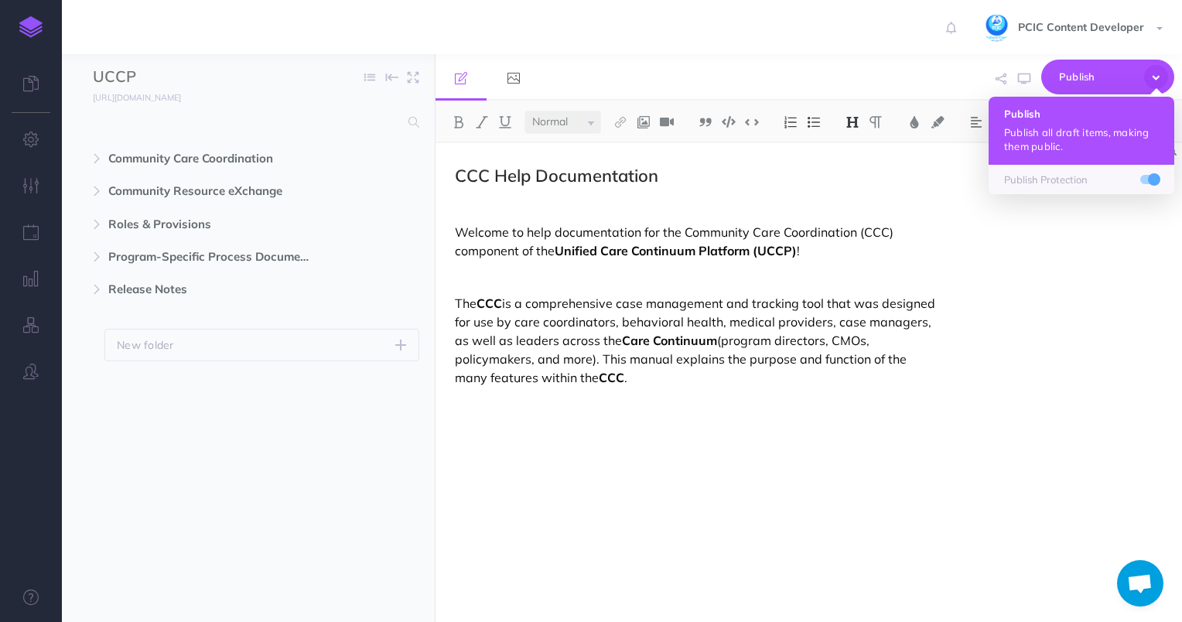
click at [1044, 104] on button "Publish Publish all draft items, making them public." at bounding box center [1082, 131] width 186 height 68
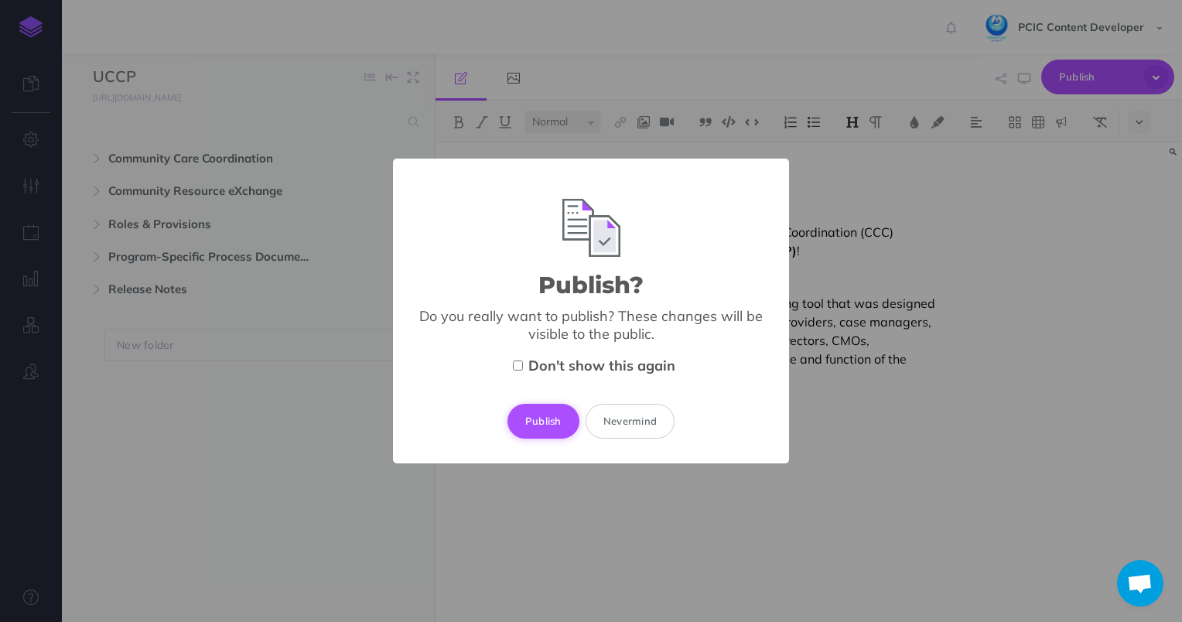
click at [546, 423] on button "Publish" at bounding box center [544, 421] width 72 height 34
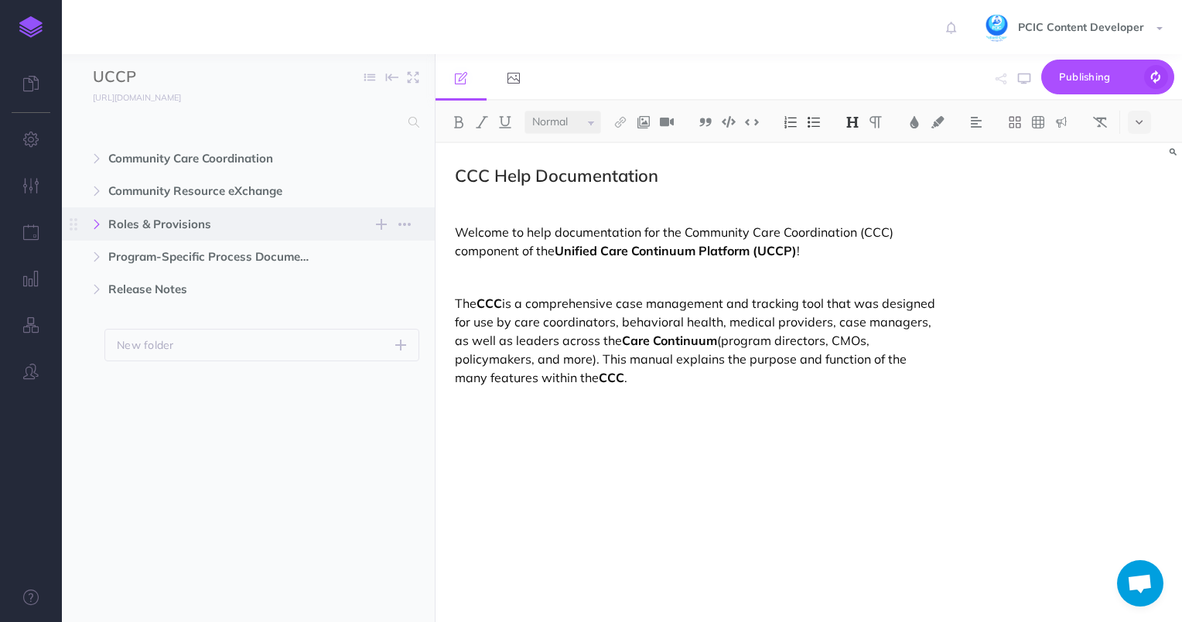
click at [98, 223] on icon "button" at bounding box center [96, 224] width 9 height 9
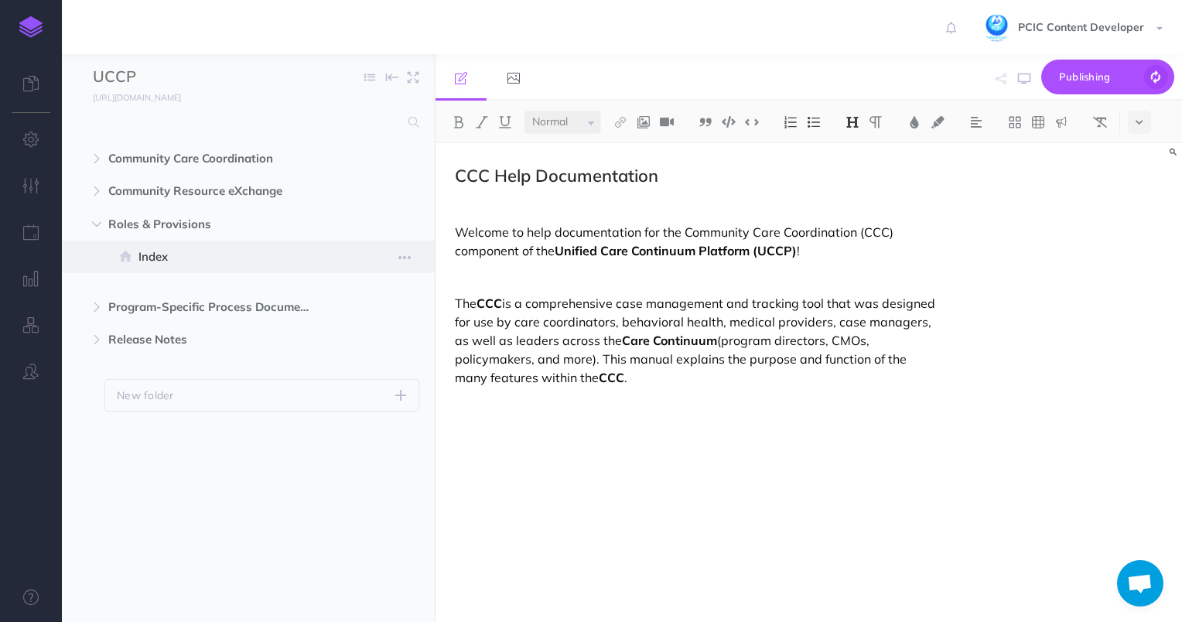
click at [136, 251] on span at bounding box center [127, 257] width 22 height 19
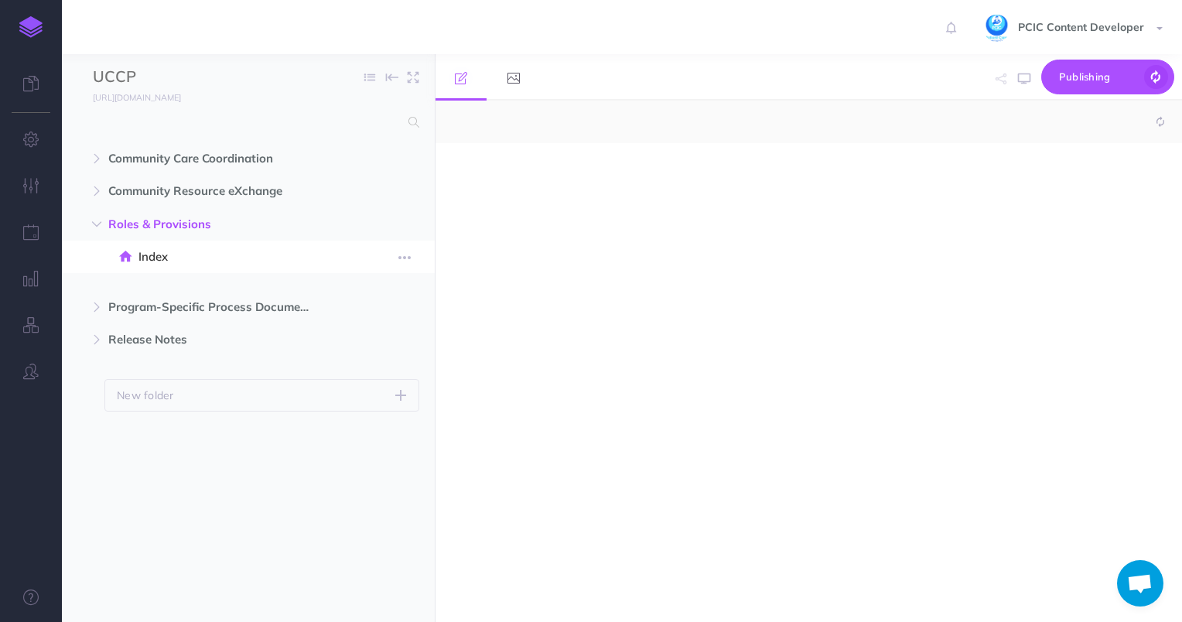
select select "null"
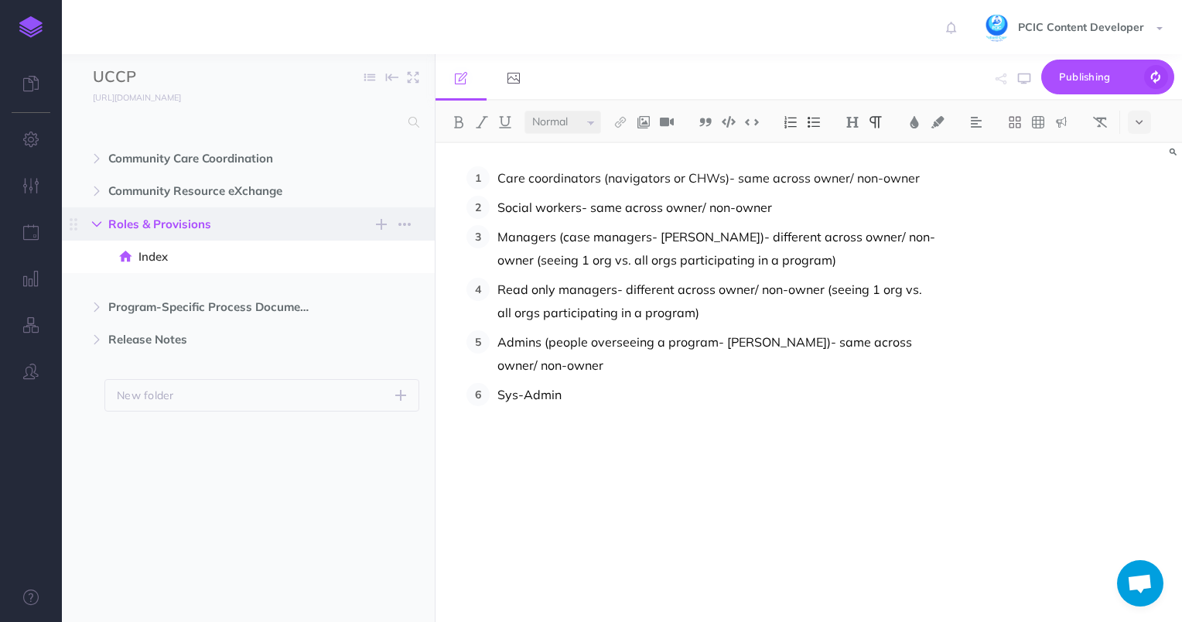
click at [95, 228] on icon "button" at bounding box center [96, 224] width 9 height 9
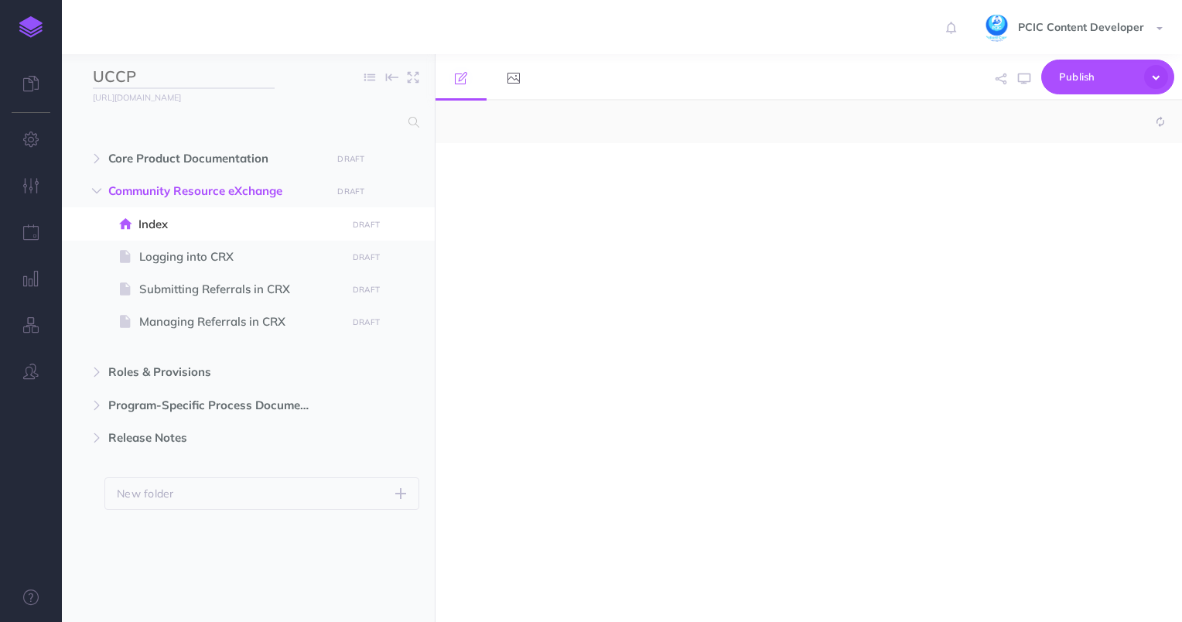
select select "null"
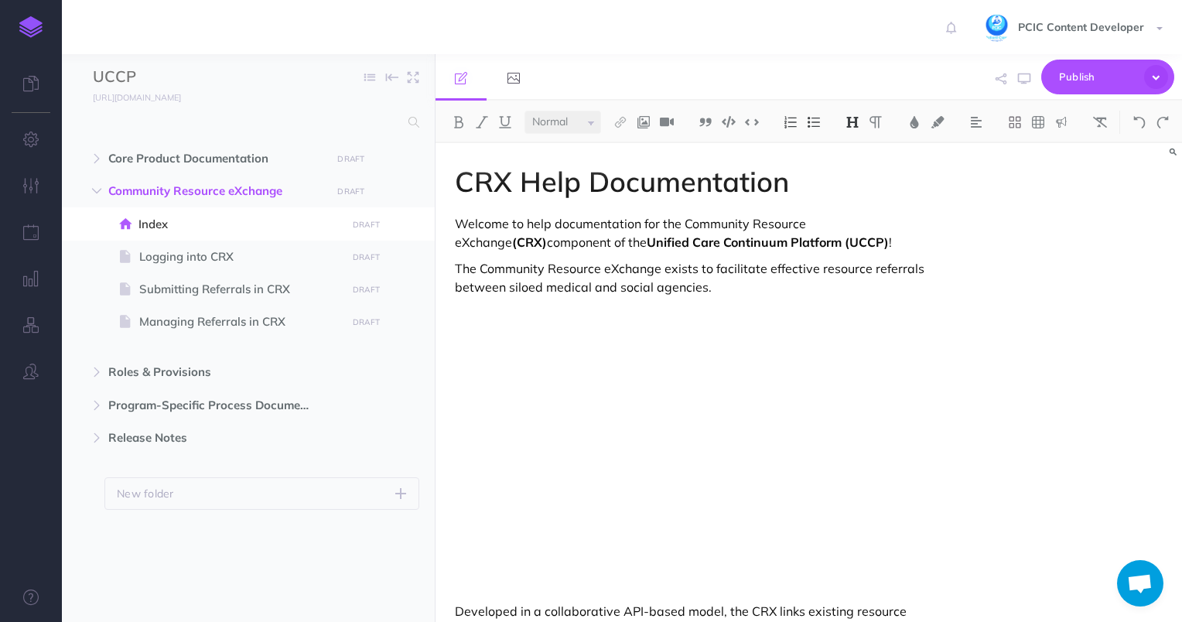
click at [35, 20] on img at bounding box center [30, 27] width 23 height 22
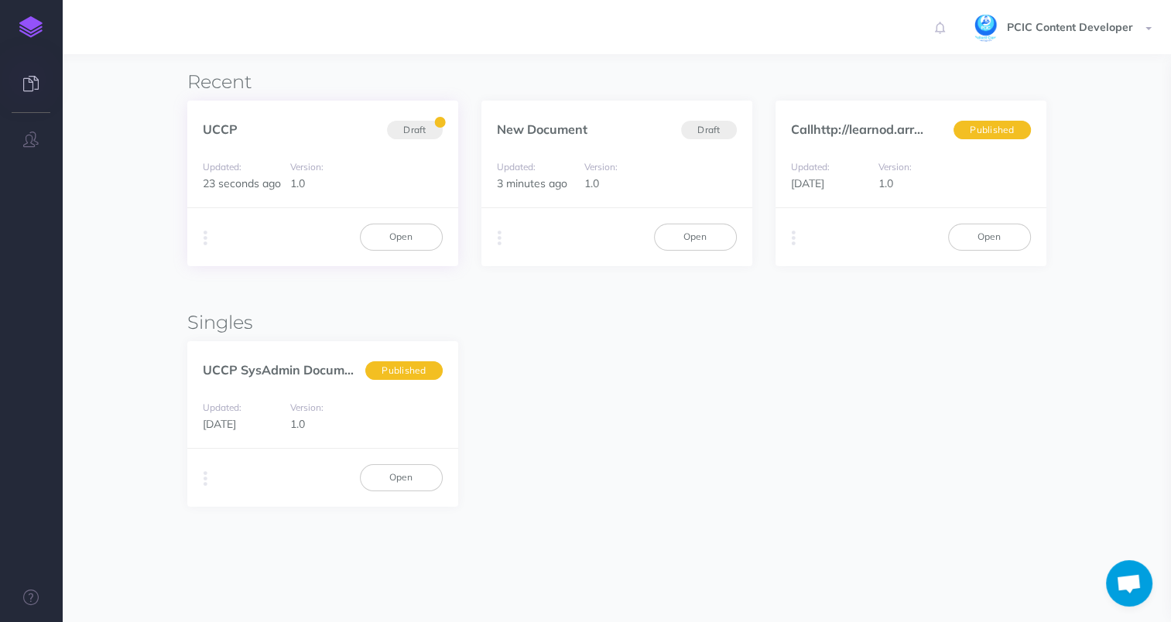
scroll to position [77, 0]
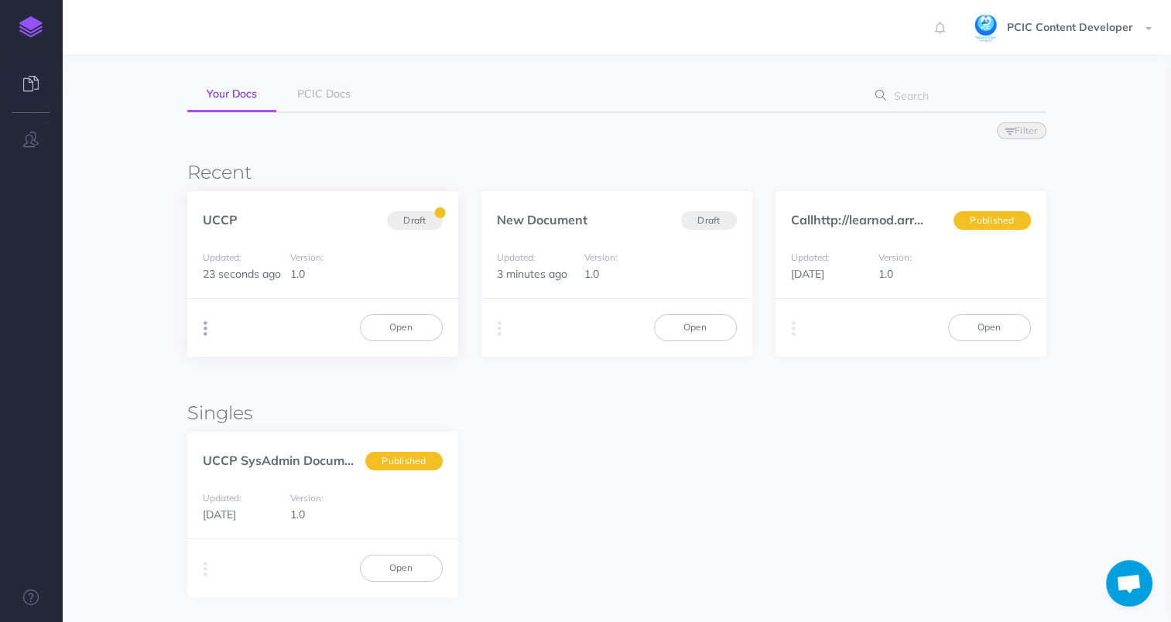
click at [207, 330] on button "button" at bounding box center [205, 328] width 15 height 23
click at [335, 410] on button "Advanced" at bounding box center [283, 415] width 193 height 27
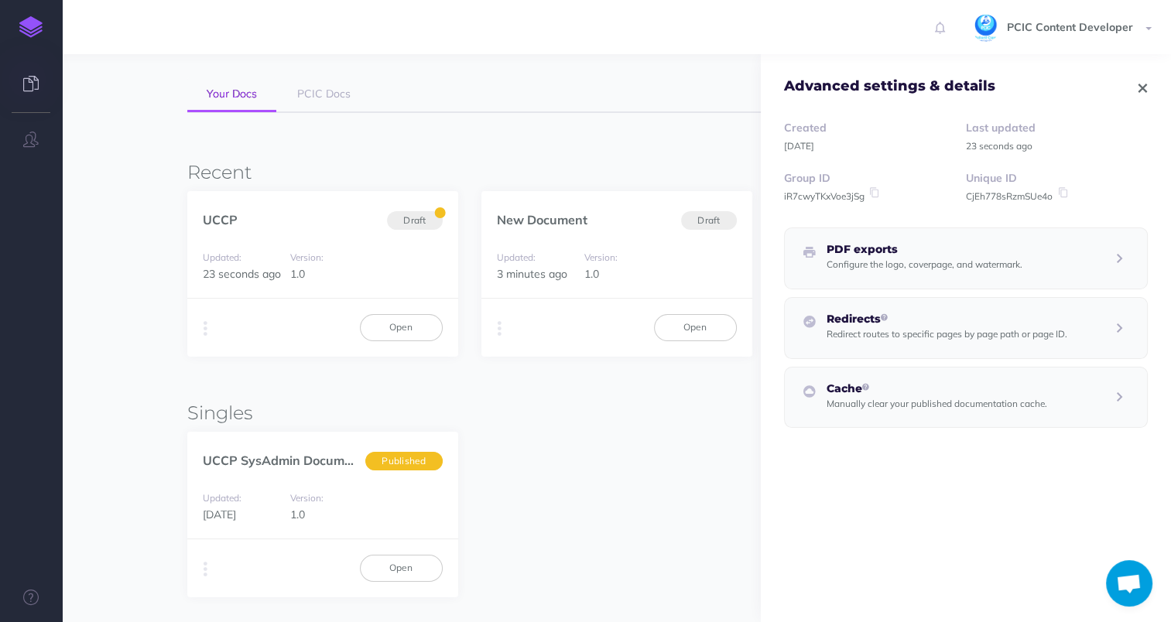
click at [953, 317] on h5 "Redirects" at bounding box center [946, 319] width 241 height 12
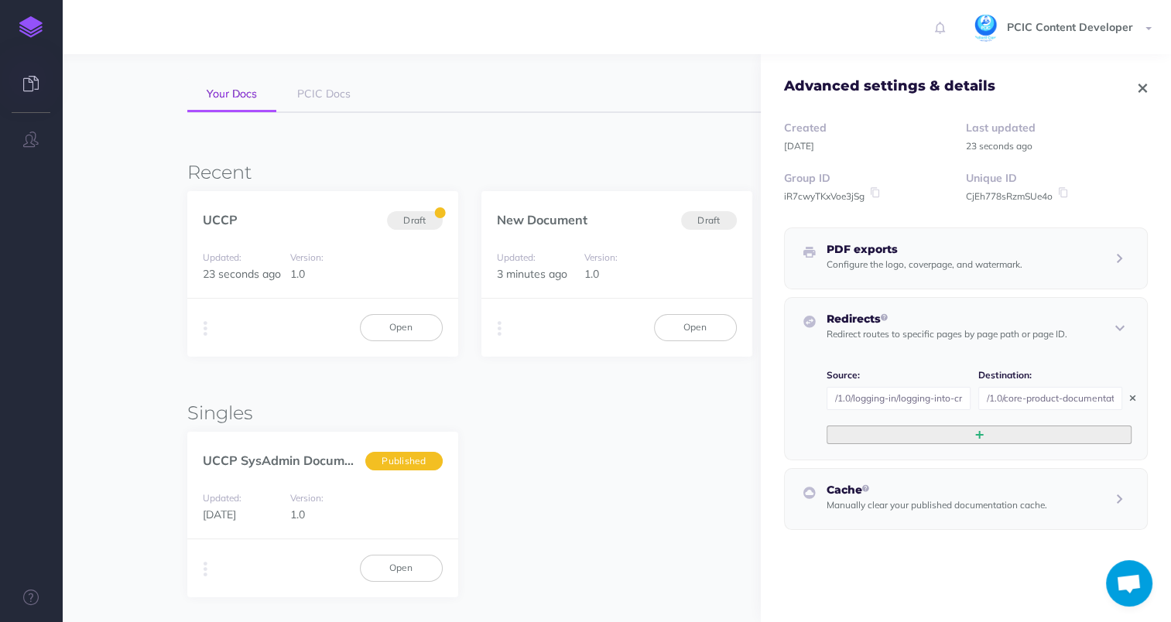
click at [925, 438] on button "button" at bounding box center [978, 435] width 305 height 19
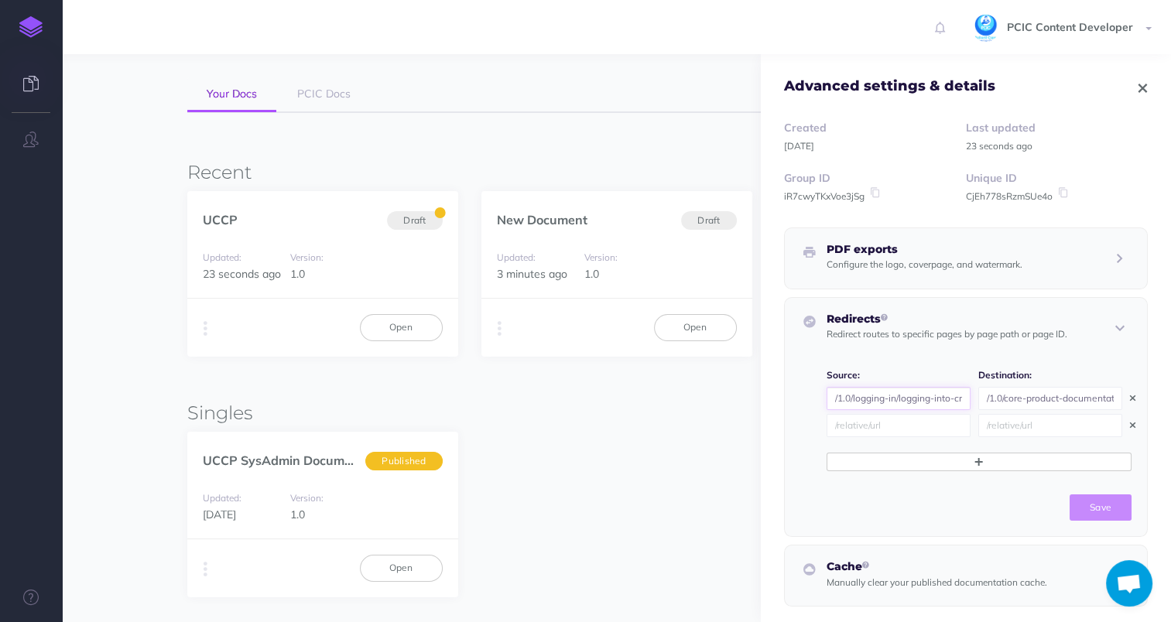
scroll to position [0, 12]
drag, startPoint x: 853, startPoint y: 398, endPoint x: 1185, endPoint y: 392, distance: 332.0
click at [1170, 392] on html "Toggle Navigation PCIC Content Developer Settings Account Settings Teams PCIC S…" at bounding box center [585, 363] width 1171 height 880
click at [872, 418] on input "text" at bounding box center [898, 425] width 144 height 23
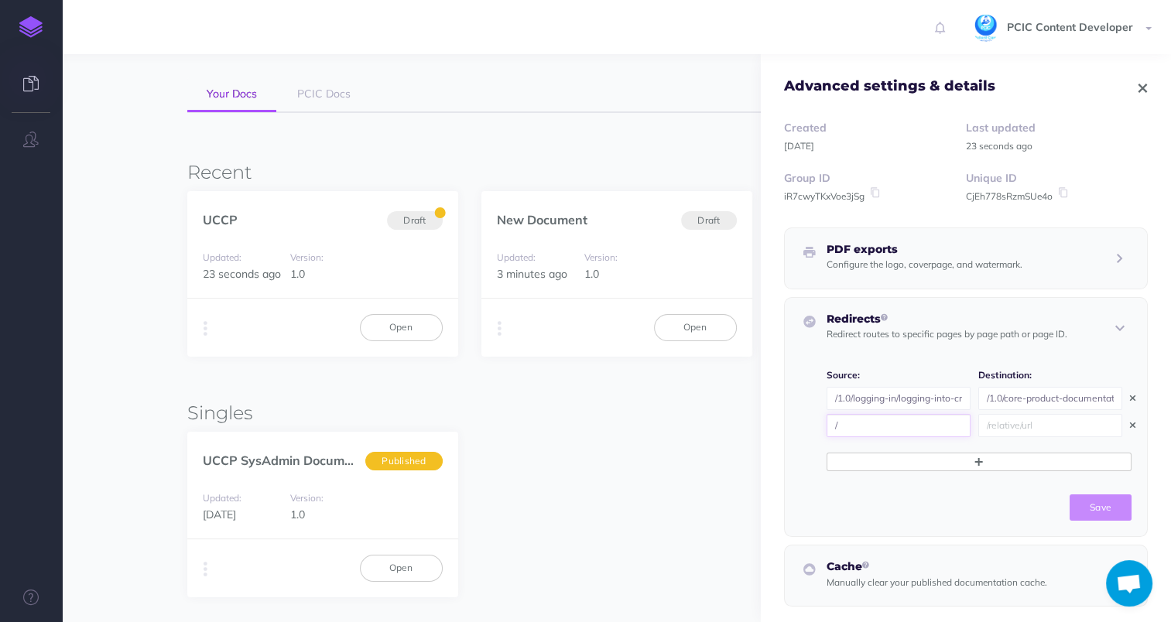
paste input "1.0/core-product-documentation/getting-started-with-uccp/what-is-crx"
type input "/1.0/core-product-documentation/getting-started-with-uccp/what-is-crx"
click at [1020, 420] on input "text" at bounding box center [1050, 425] width 144 height 23
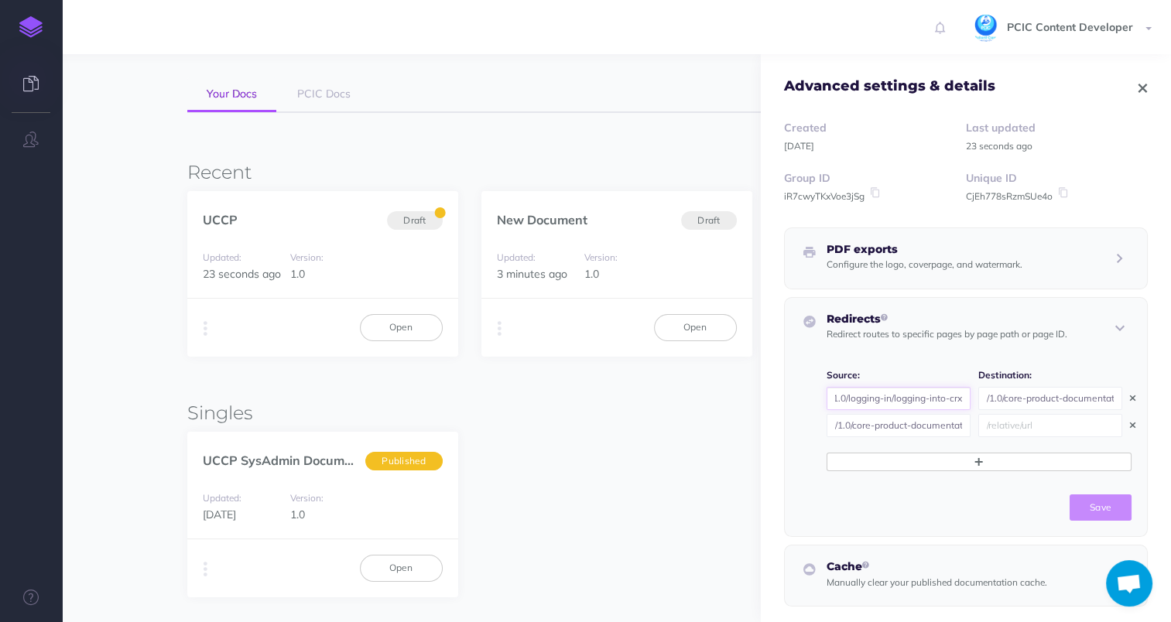
drag, startPoint x: 919, startPoint y: 398, endPoint x: 1105, endPoint y: 387, distance: 186.0
click at [1105, 387] on span "/1.0/logging-in/logging-into-crx /1.0/core-product-documentation/logging-in/log…" at bounding box center [978, 398] width 305 height 23
click at [1034, 418] on input "text" at bounding box center [1050, 425] width 144 height 23
type input "/"
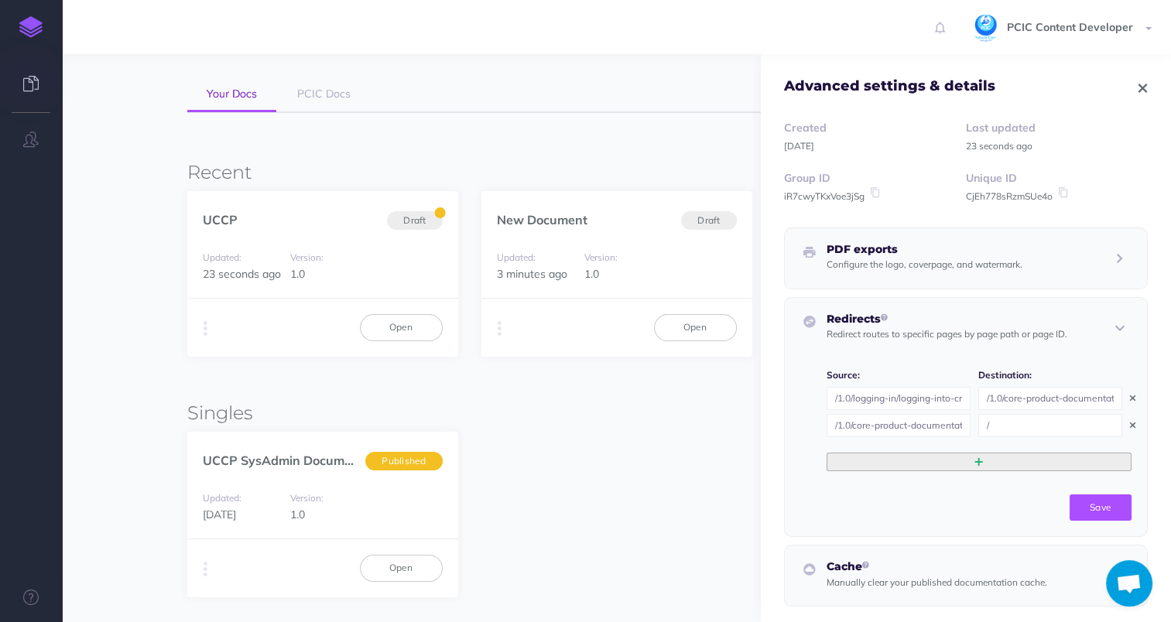
click at [878, 466] on button "button" at bounding box center [978, 462] width 305 height 19
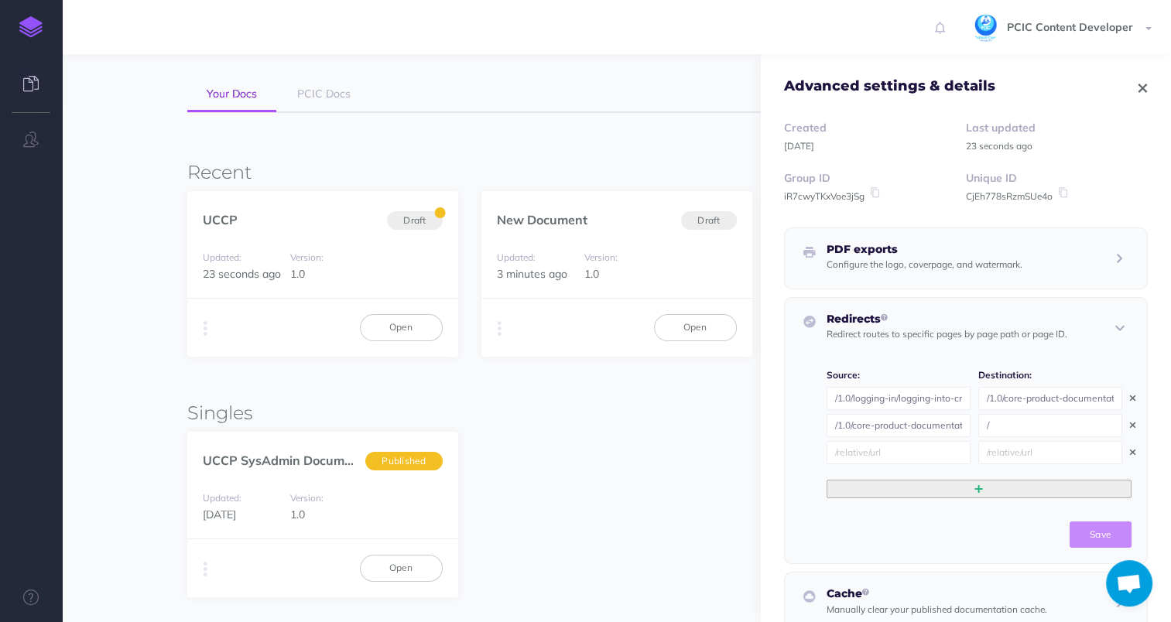
click at [892, 493] on button "button" at bounding box center [978, 489] width 305 height 19
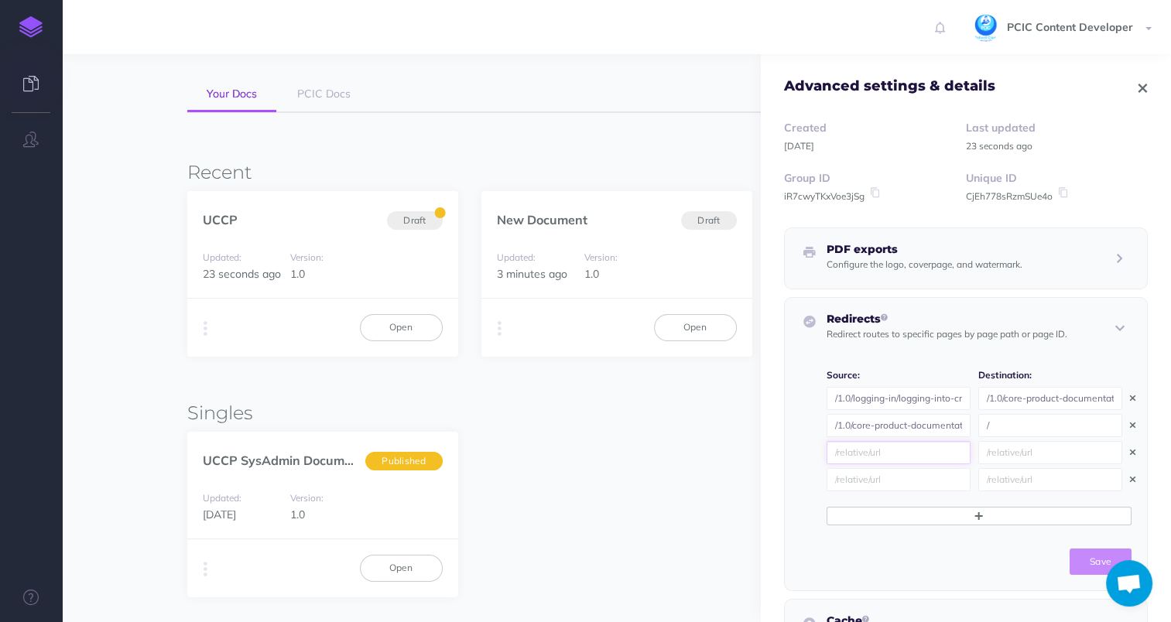
click at [840, 453] on input "text" at bounding box center [898, 452] width 144 height 23
paste input "1.0/core-product-documentation/logging-in/logging-into-crx"
type input "/1.0/core-product-documentation/logging-in/logging-into-crx"
click at [1000, 448] on input "text" at bounding box center [1050, 452] width 144 height 23
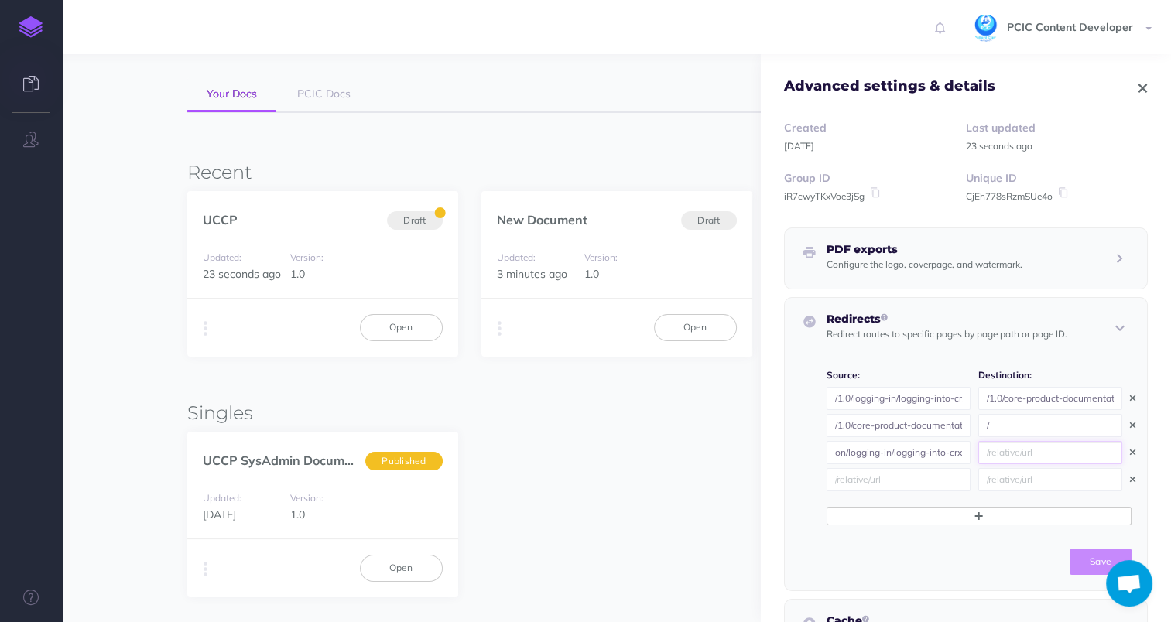
scroll to position [0, 0]
type input "/"
click at [880, 480] on input "text" at bounding box center [898, 479] width 144 height 23
paste input "1.0/core-product-documentation/referrals/submitting-referrals-in-crx"
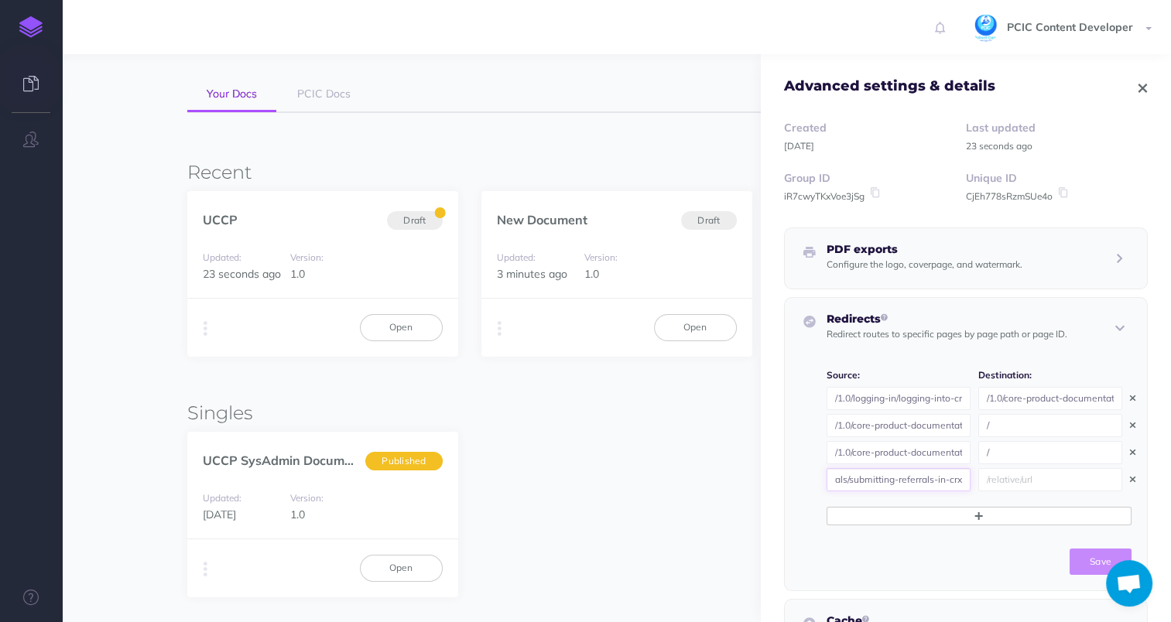
type input "/1.0/core-product-documentation/referrals/submitting-referrals-in-crx"
click at [947, 507] on button "button" at bounding box center [978, 516] width 305 height 19
click at [882, 496] on input "text" at bounding box center [898, 506] width 144 height 23
paste input "1.0/core-product-documentation/referrals/managing-referrals-in-crx"
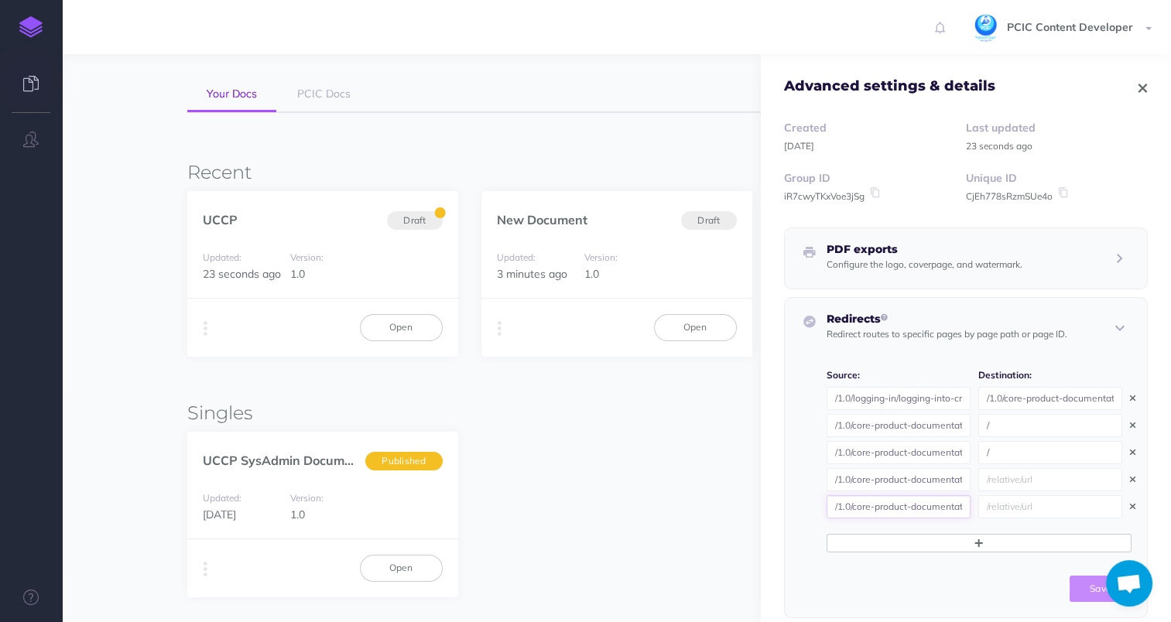
scroll to position [0, 172]
type input "/1.0/core-product-documentation/referrals/managing-referrals-in-crx"
click at [1015, 420] on input "/" at bounding box center [1050, 425] width 144 height 23
paste input "1.0/community-resource-exchange"
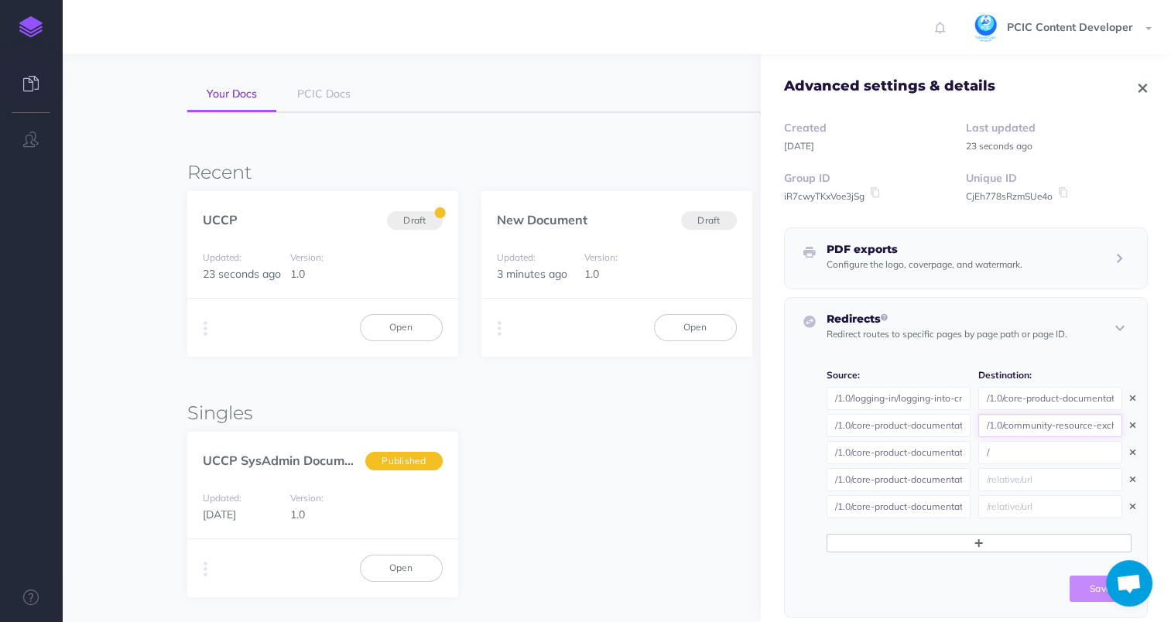
drag, startPoint x: 1012, startPoint y: 427, endPoint x: 810, endPoint y: 426, distance: 202.0
click at [810, 426] on div "Redirects Redirect routes to specific pages by page path or page ID. Source: De…" at bounding box center [966, 458] width 364 height 322
type input "/1.0/community-resource-exchange"
click at [1052, 449] on input "/" at bounding box center [1050, 452] width 144 height 23
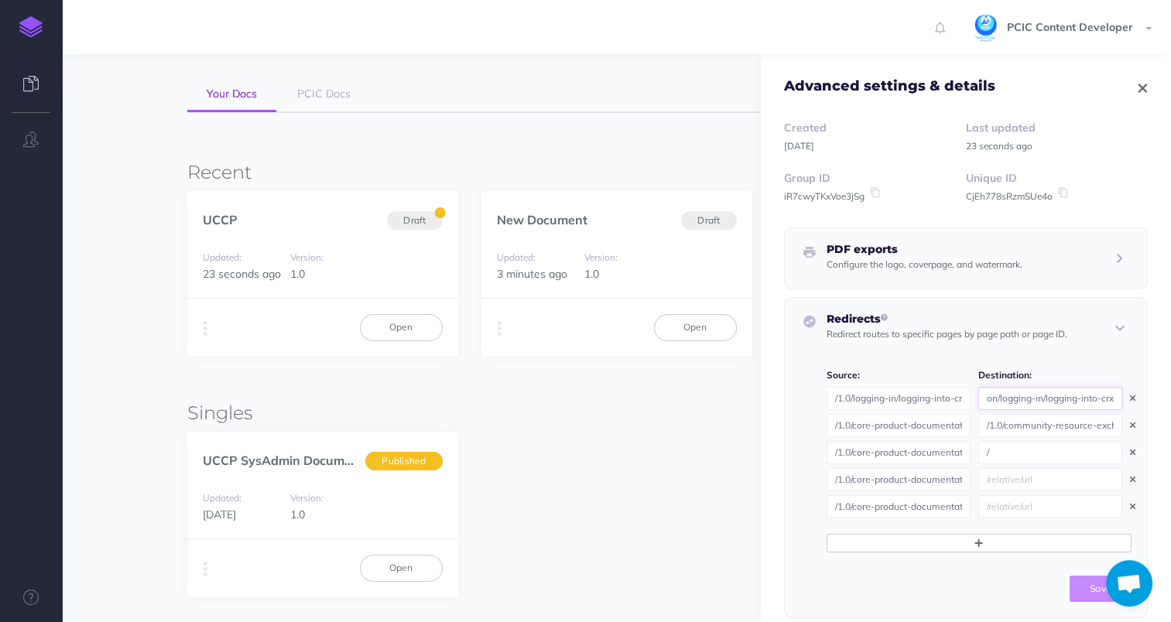
drag, startPoint x: 1000, startPoint y: 396, endPoint x: 1169, endPoint y: 381, distance: 169.4
click at [1169, 381] on aside "Advanced settings & details Created [DATE] Last updated 23 seconds ago Group ID…" at bounding box center [966, 338] width 410 height 568
click at [1017, 424] on input "/1.0/community-resource-exchange" at bounding box center [1050, 425] width 144 height 23
click at [1008, 452] on input "/" at bounding box center [1050, 452] width 144 height 23
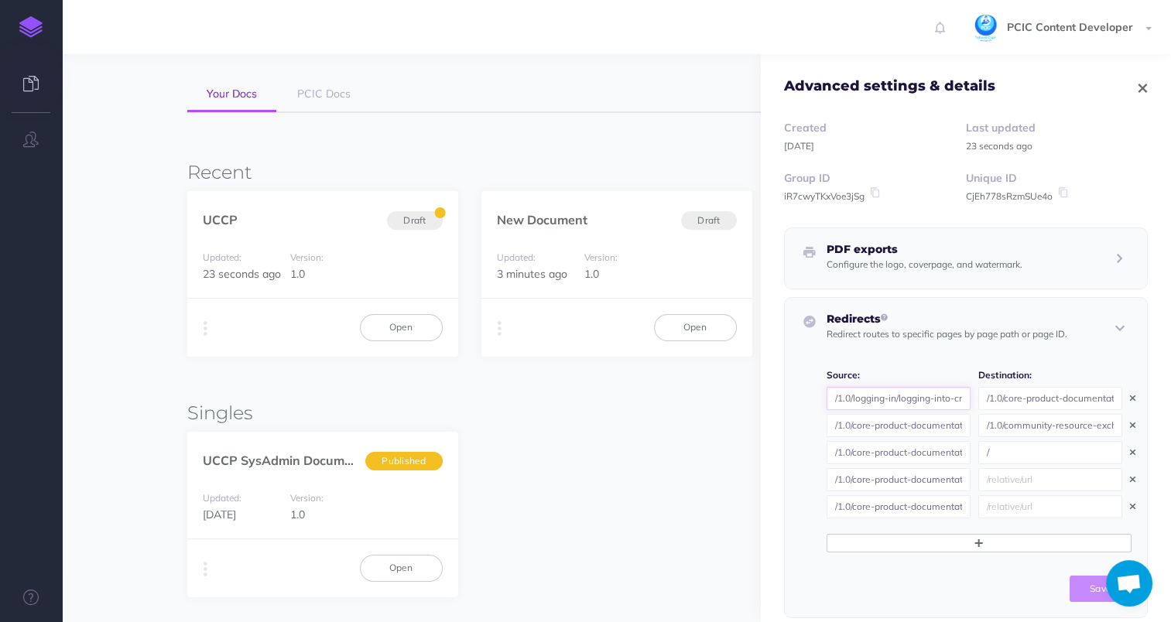
scroll to position [0, 12]
drag, startPoint x: 844, startPoint y: 396, endPoint x: 997, endPoint y: 403, distance: 154.2
click at [997, 403] on span "/1.0/logging-in/logging-into-crx /1.0/core-product-documentation/logging-in/log…" at bounding box center [978, 398] width 305 height 23
click at [1007, 455] on input "/" at bounding box center [1050, 452] width 144 height 23
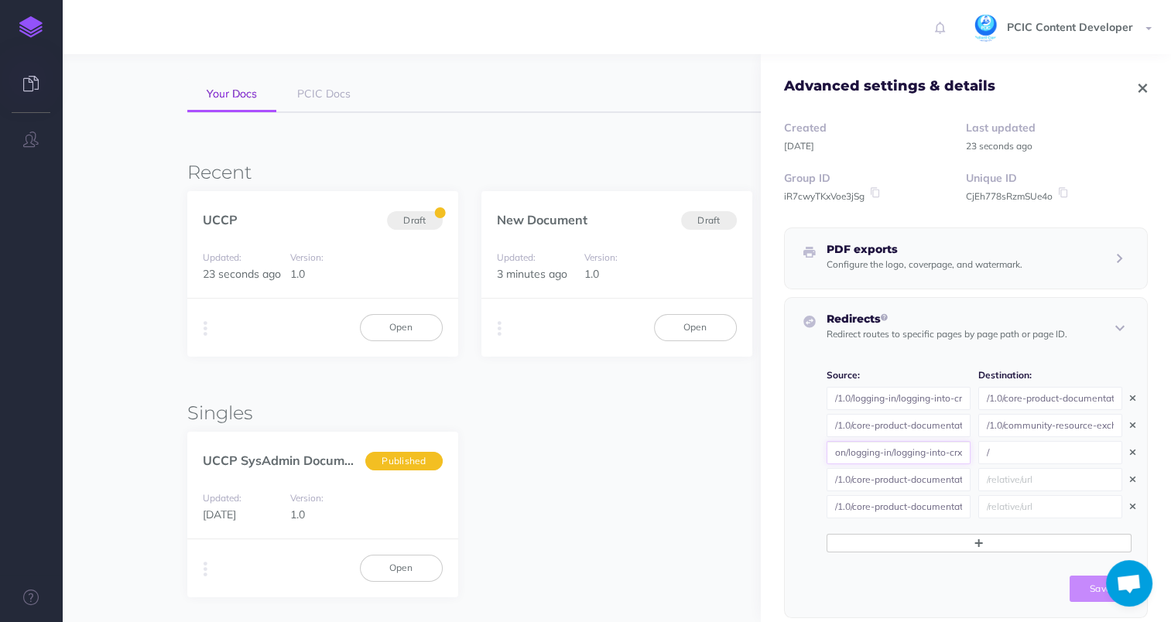
drag, startPoint x: 898, startPoint y: 461, endPoint x: 1032, endPoint y: 461, distance: 133.9
click at [1032, 461] on span "/1.0/core-product-documentation/logging-in/logging-into-crx /" at bounding box center [978, 452] width 305 height 23
click at [916, 460] on input "/1.0/core-product-documentation/logging-in/logging-into-crx" at bounding box center [898, 452] width 144 height 23
click at [996, 458] on input "/" at bounding box center [1050, 452] width 144 height 23
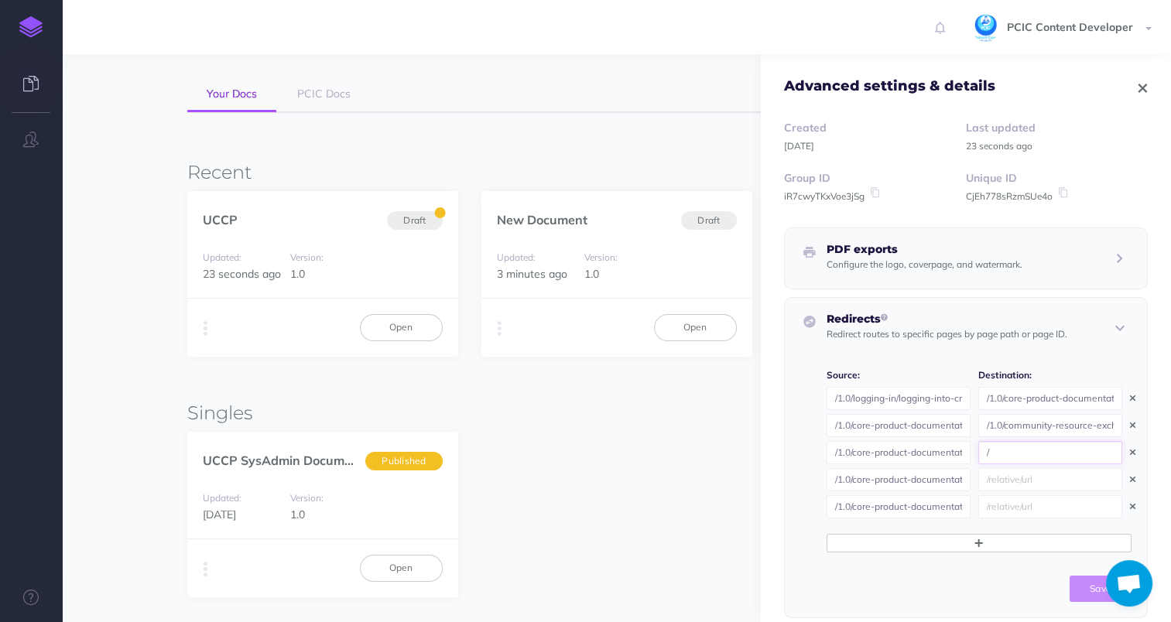
paste input "1.0/community-resource-exchange/logging-into-crx"
type input "/1.0/community-resource-exchange/logging-into-crx"
drag, startPoint x: 897, startPoint y: 448, endPoint x: 1074, endPoint y: 450, distance: 177.2
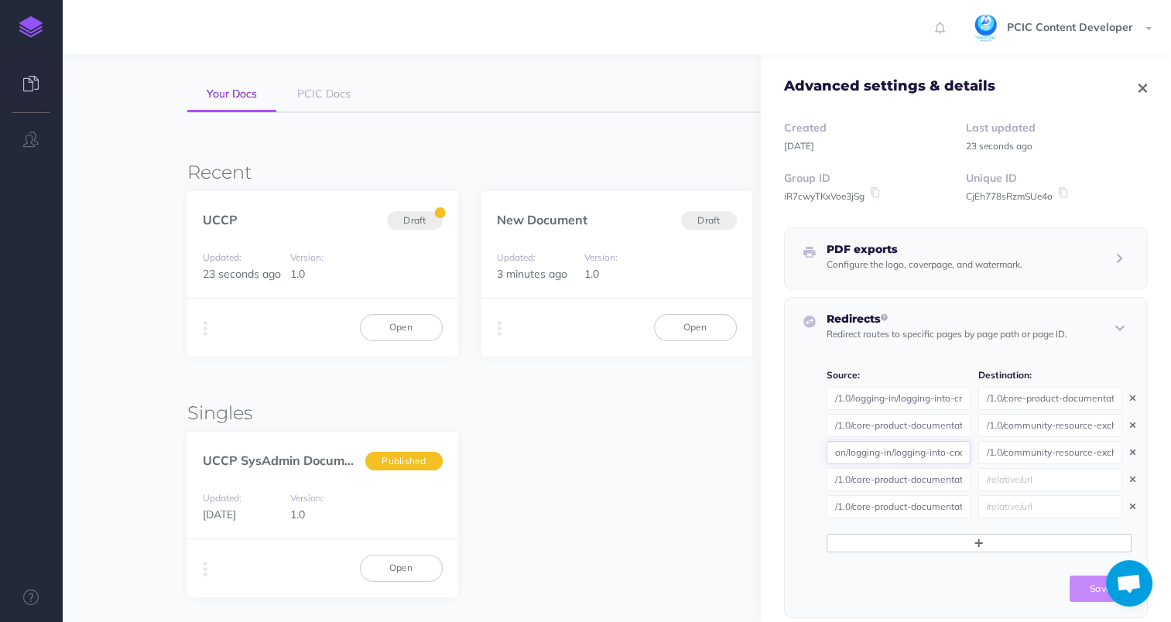
click at [1074, 450] on span "/1.0/core-product-documentation/logging-in/logging-into-crx /1.0/community-reso…" at bounding box center [978, 452] width 305 height 23
drag, startPoint x: 918, startPoint y: 429, endPoint x: 1114, endPoint y: 444, distance: 196.3
click at [1114, 444] on span "Source: Destination: /1.0/logging-in/logging-into-crx /1.0/core-product-documen…" at bounding box center [978, 484] width 305 height 237
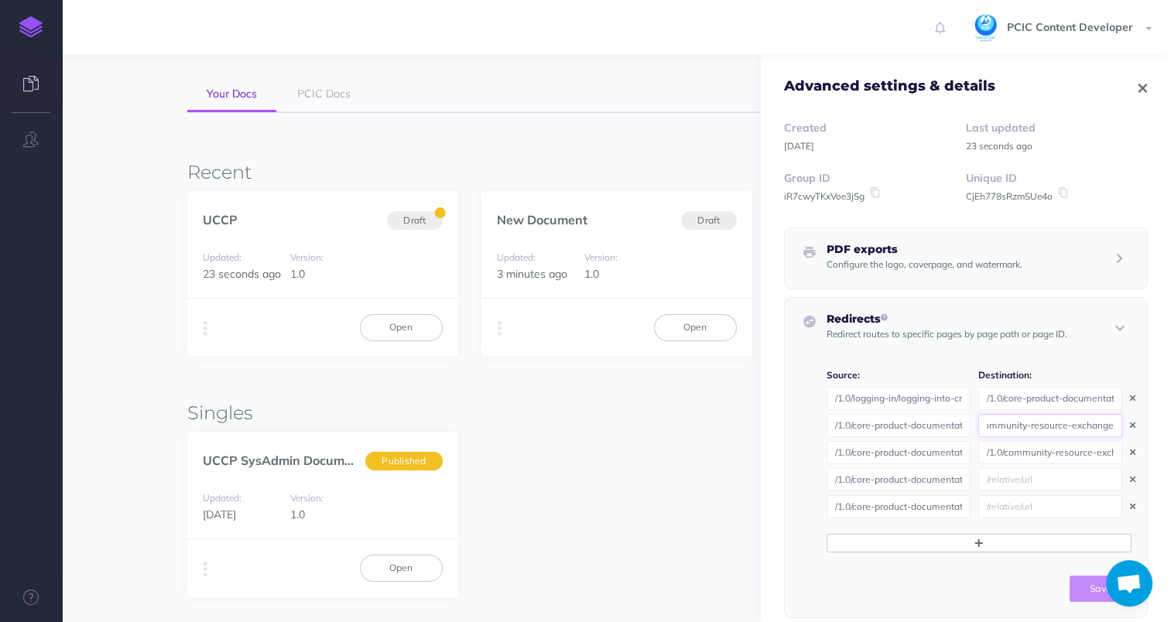
drag, startPoint x: 1056, startPoint y: 430, endPoint x: 1182, endPoint y: 433, distance: 126.9
click at [1170, 433] on html "Toggle Navigation PCIC Content Developer Settings Account Settings Teams PCIC S…" at bounding box center [585, 363] width 1171 height 880
drag, startPoint x: 999, startPoint y: 428, endPoint x: 843, endPoint y: 431, distance: 156.3
click at [843, 431] on span "/1.0/core-product-documentation/getting-started-with-uccp/what-is-crx /1.0/comm…" at bounding box center [978, 425] width 305 height 23
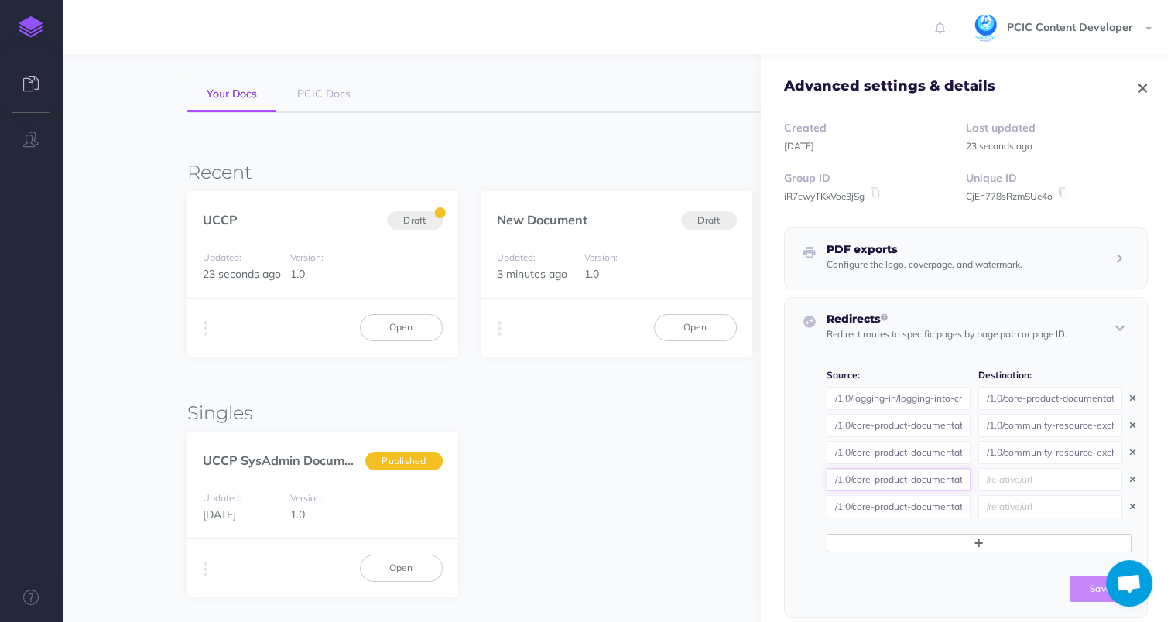
click at [891, 477] on input "/1.0/core-product-documentation/referrals/submitting-referrals-in-crx" at bounding box center [898, 479] width 144 height 23
drag, startPoint x: 891, startPoint y: 484, endPoint x: 1033, endPoint y: 478, distance: 142.5
click at [1033, 478] on span "/1.0/core-product-documentation/referrals/submitting-referrals-in-crx" at bounding box center [978, 479] width 305 height 23
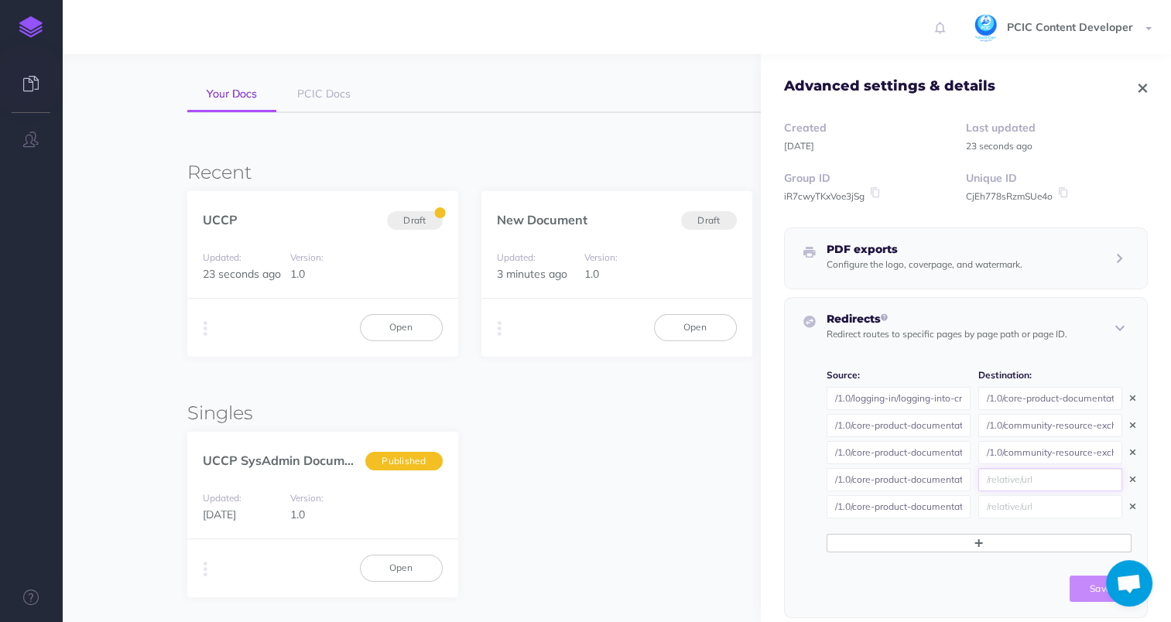
click at [1001, 475] on input "text" at bounding box center [1050, 479] width 144 height 23
paste input "[URL][DOMAIN_NAME]"
drag, startPoint x: 994, startPoint y: 481, endPoint x: 901, endPoint y: 481, distance: 92.9
click at [901, 481] on span "/1.0/core-product-documentation/referrals/submitting-referrals-in-crx [URL][DOM…" at bounding box center [978, 479] width 305 height 23
click at [1063, 478] on input "[URL][DOMAIN_NAME]" at bounding box center [1050, 479] width 144 height 23
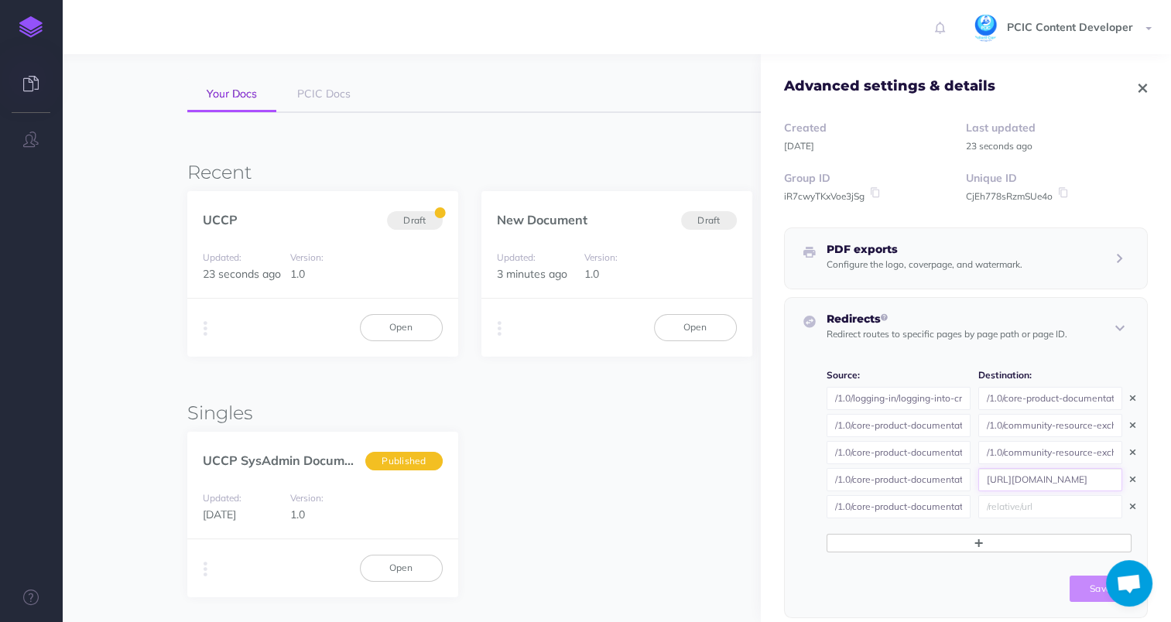
drag, startPoint x: 1073, startPoint y: 478, endPoint x: 859, endPoint y: 480, distance: 214.4
click at [861, 480] on span "/1.0/core-product-documentation/referrals/submitting-referrals-in-crx [URL][DOM…" at bounding box center [978, 479] width 305 height 23
type input "/1.0/community-resource-exchange/submitting-referrals-in-crx"
drag, startPoint x: 997, startPoint y: 453, endPoint x: 902, endPoint y: 453, distance: 94.4
click at [902, 453] on span "/1.0/core-product-documentation/logging-in/logging-into-crx /1.0/community-reso…" at bounding box center [978, 452] width 305 height 23
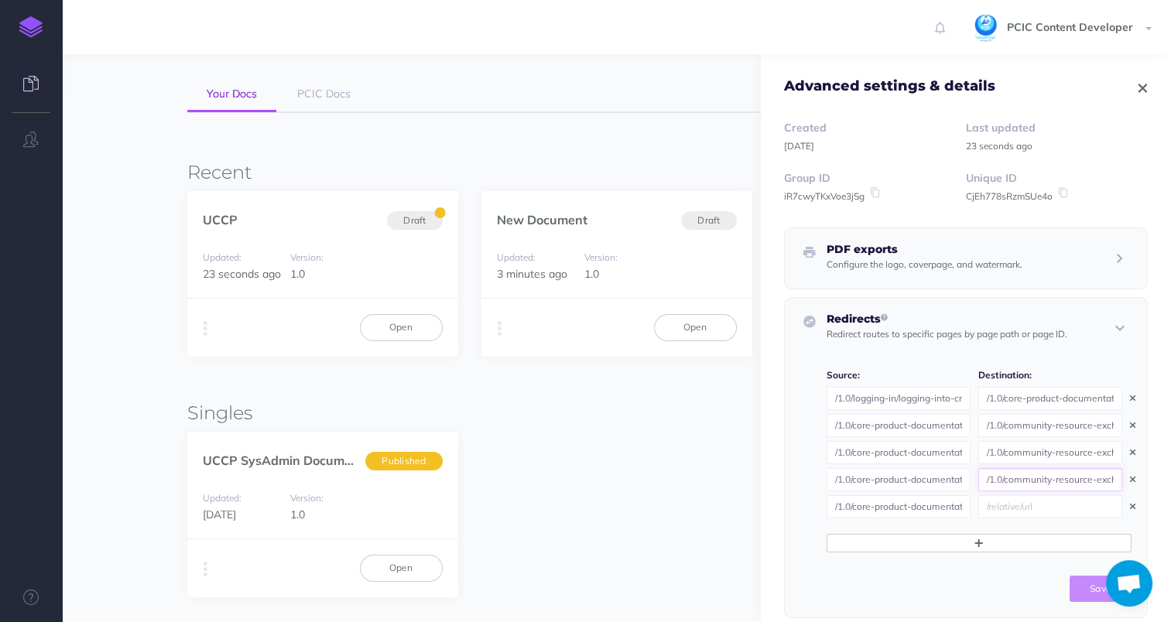
click at [1009, 484] on input "/1.0/community-resource-exchange/submitting-referrals-in-crx" at bounding box center [1050, 479] width 144 height 23
click at [1003, 518] on span "Source: Destination: /1.0/logging-in/logging-into-crx /1.0/core-product-documen…" at bounding box center [978, 484] width 305 height 237
drag, startPoint x: 886, startPoint y: 508, endPoint x: 1127, endPoint y: 505, distance: 240.7
click at [1127, 505] on div "Redirects Redirect routes to specific pages by page path or page ID. Source: De…" at bounding box center [966, 458] width 364 height 322
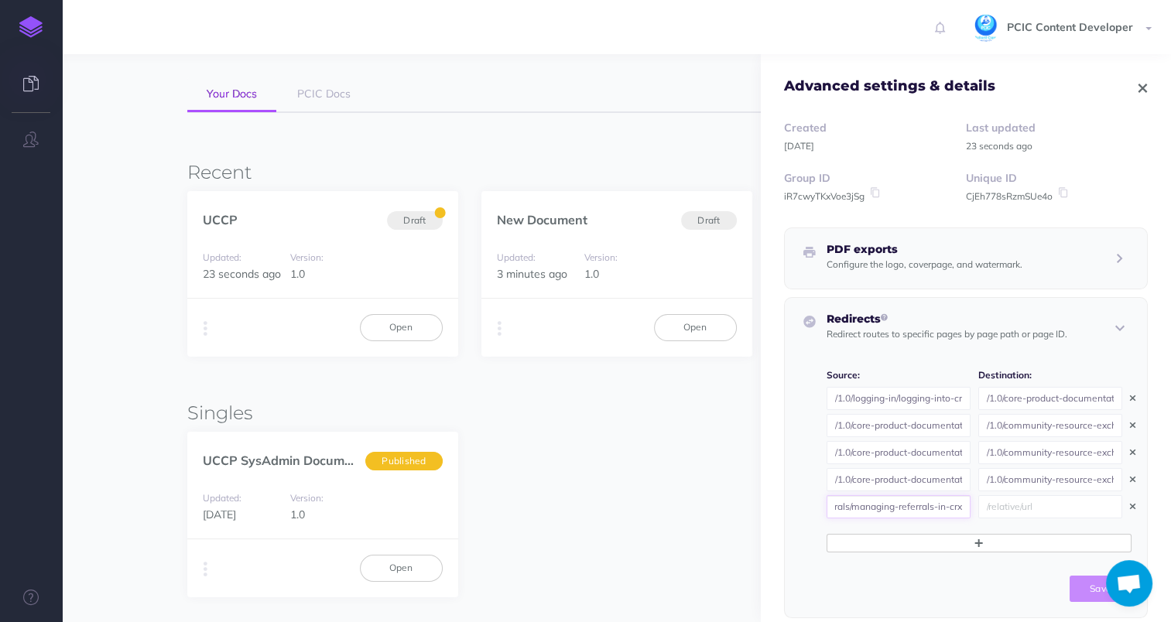
scroll to position [0, 0]
click at [981, 498] on input "text" at bounding box center [1050, 506] width 144 height 23
paste input "[URL][DOMAIN_NAME]"
drag, startPoint x: 1006, startPoint y: 507, endPoint x: 921, endPoint y: 498, distance: 85.6
click at [866, 497] on span "/1.0/core-product-documentation/referrals/managing-referrals-in-crx [URL][DOMAI…" at bounding box center [978, 506] width 305 height 23
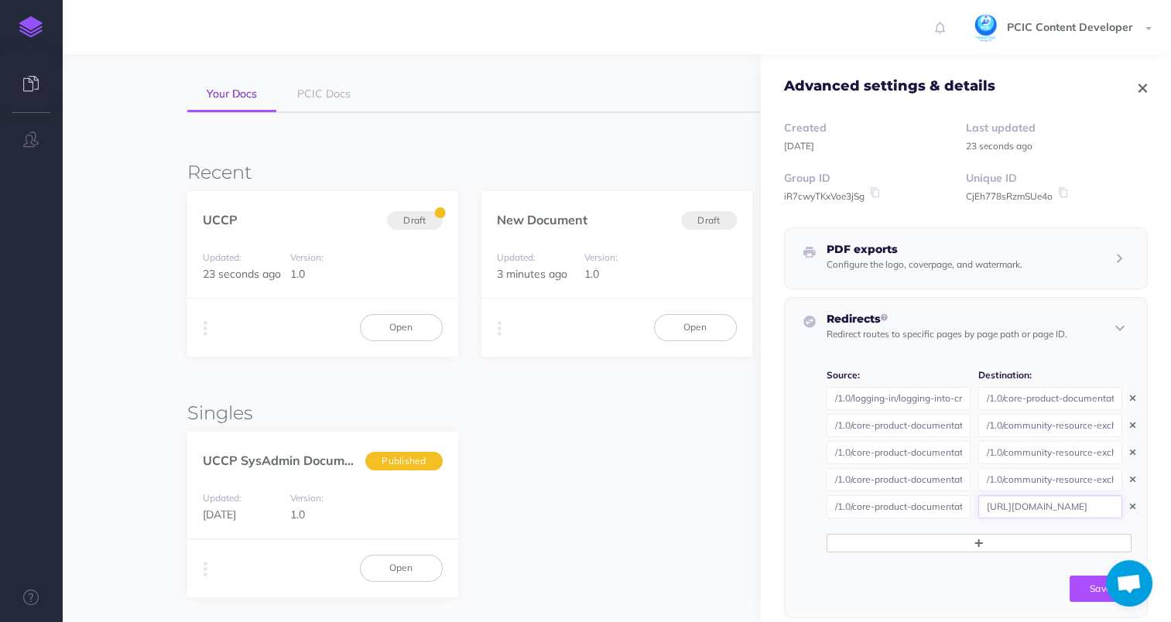
click at [1071, 508] on input "[URL][DOMAIN_NAME]" at bounding box center [1050, 506] width 144 height 23
drag, startPoint x: 1071, startPoint y: 506, endPoint x: 866, endPoint y: 505, distance: 205.1
click at [866, 505] on span "/1.0/core-product-documentation/referrals/managing-referrals-in-crx [URL][DOMAI…" at bounding box center [978, 506] width 305 height 23
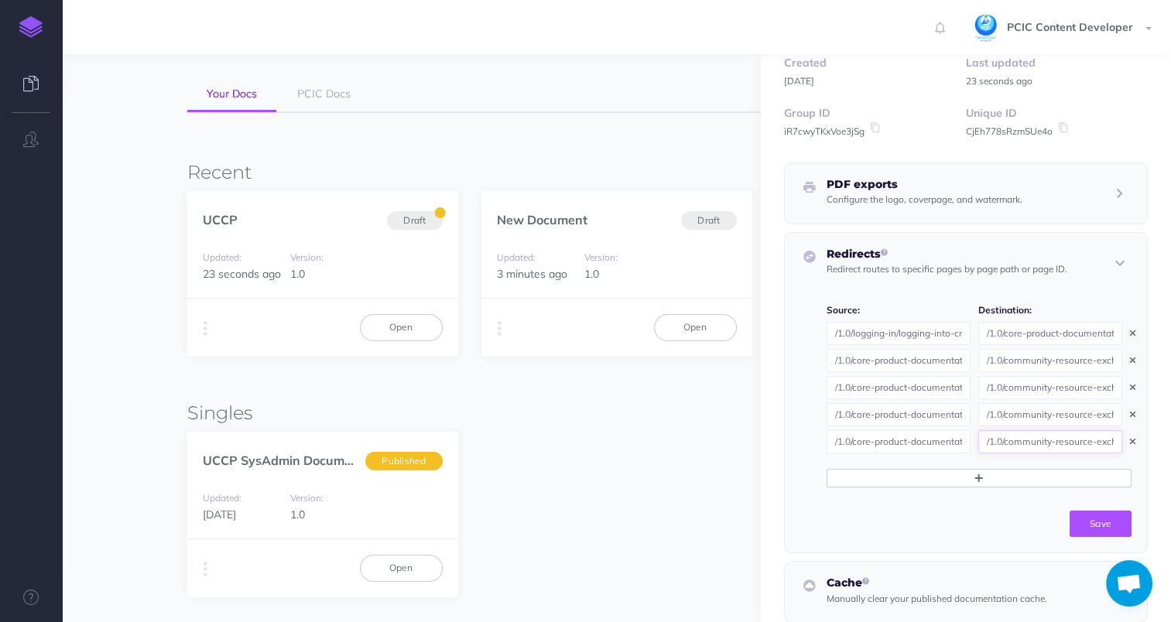
scroll to position [94, 0]
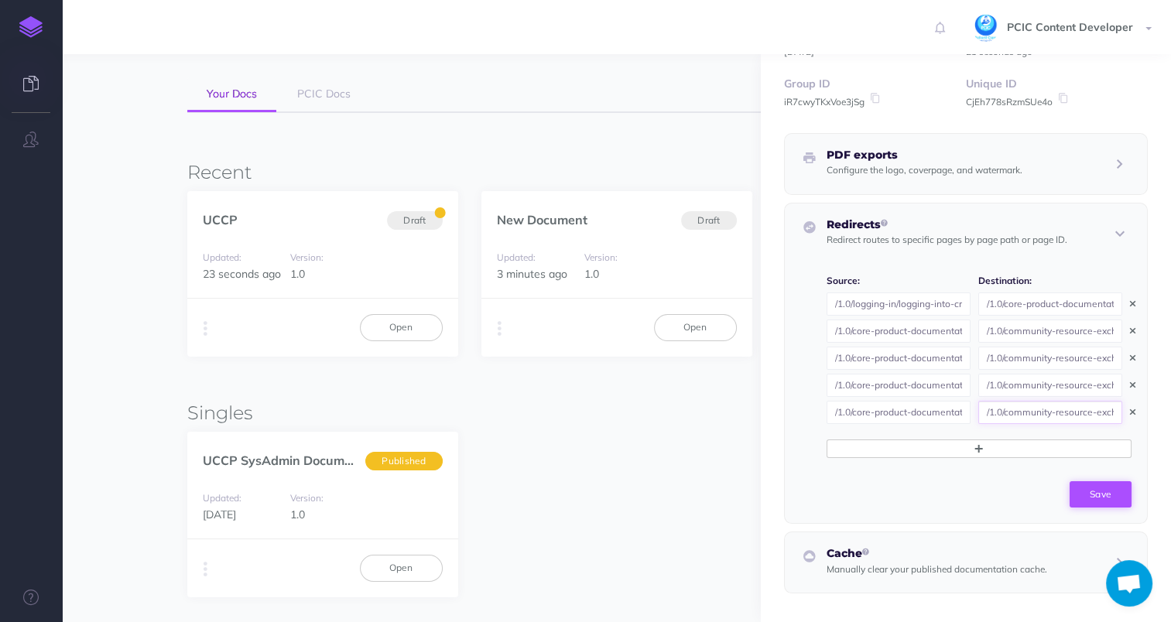
type input "/1.0/community-resource-exchange/managing-referrals-in-crx"
click at [1092, 498] on button "Save" at bounding box center [1100, 494] width 62 height 26
